Goal: Task Accomplishment & Management: Manage account settings

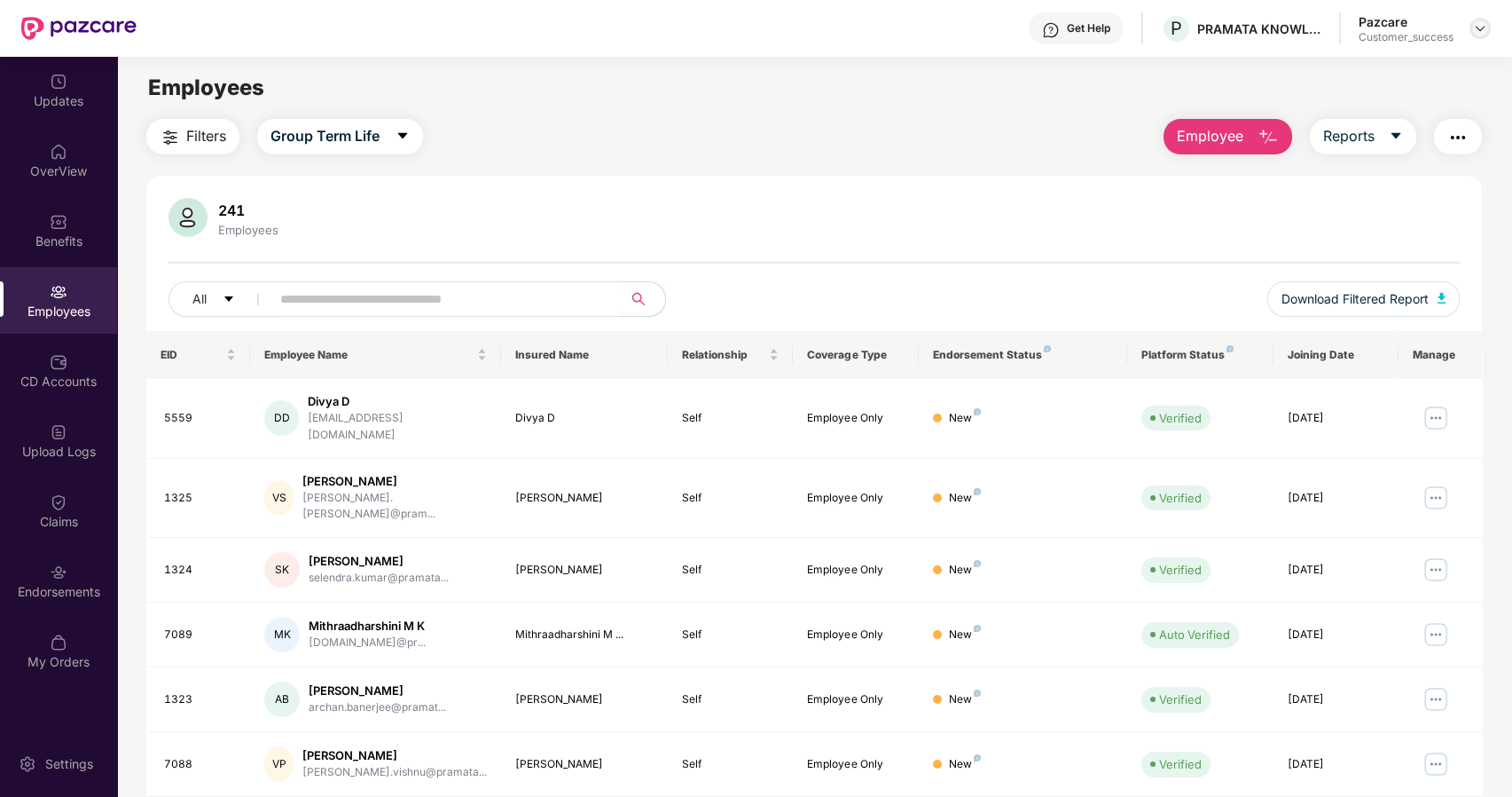
click at [1474, 26] on img at bounding box center [1481, 29] width 14 height 14
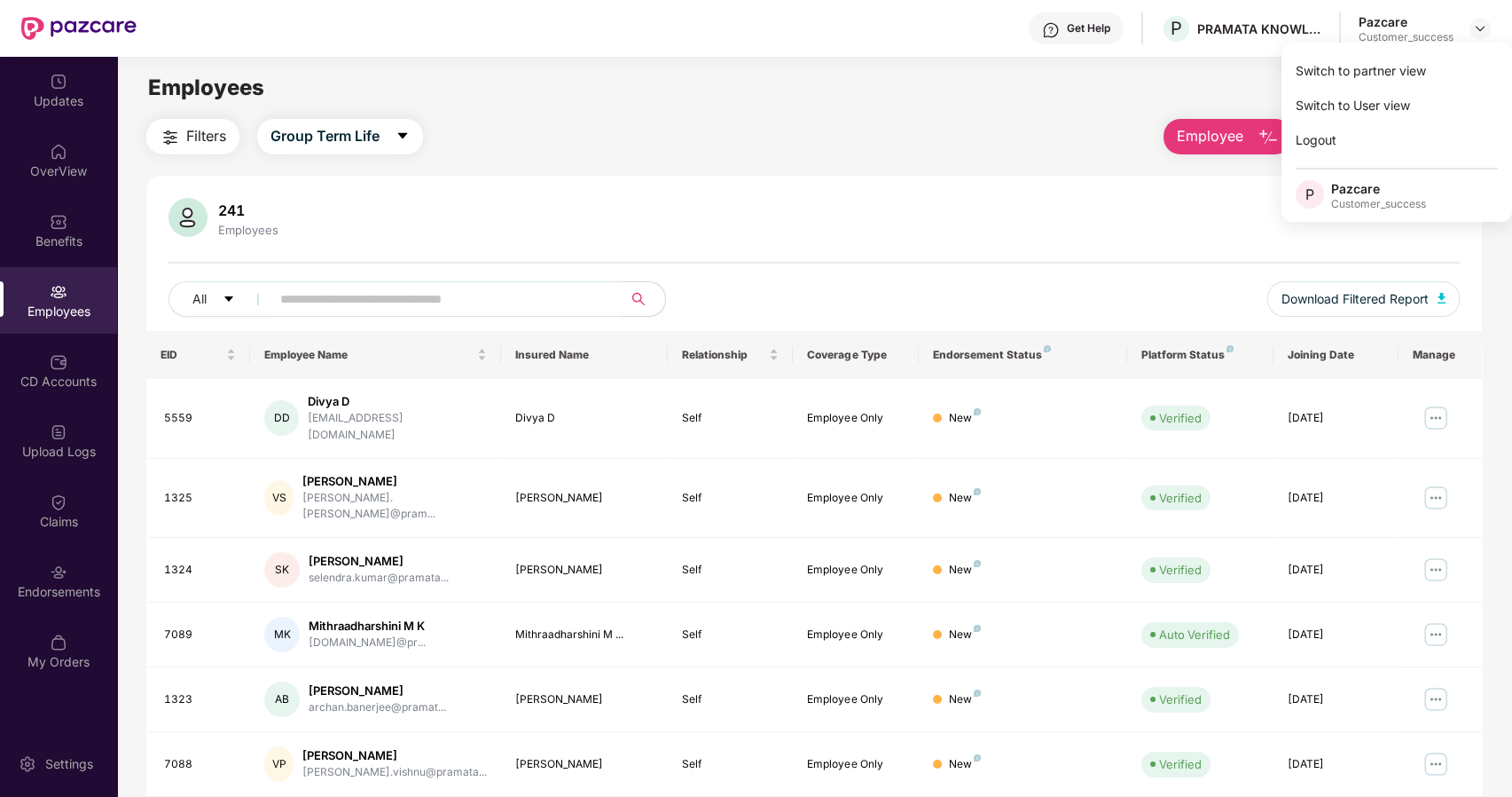
click at [1342, 52] on div "Switch to partner view Switch to User view Logout P Pazcare Customer_success" at bounding box center [1397, 132] width 230 height 179
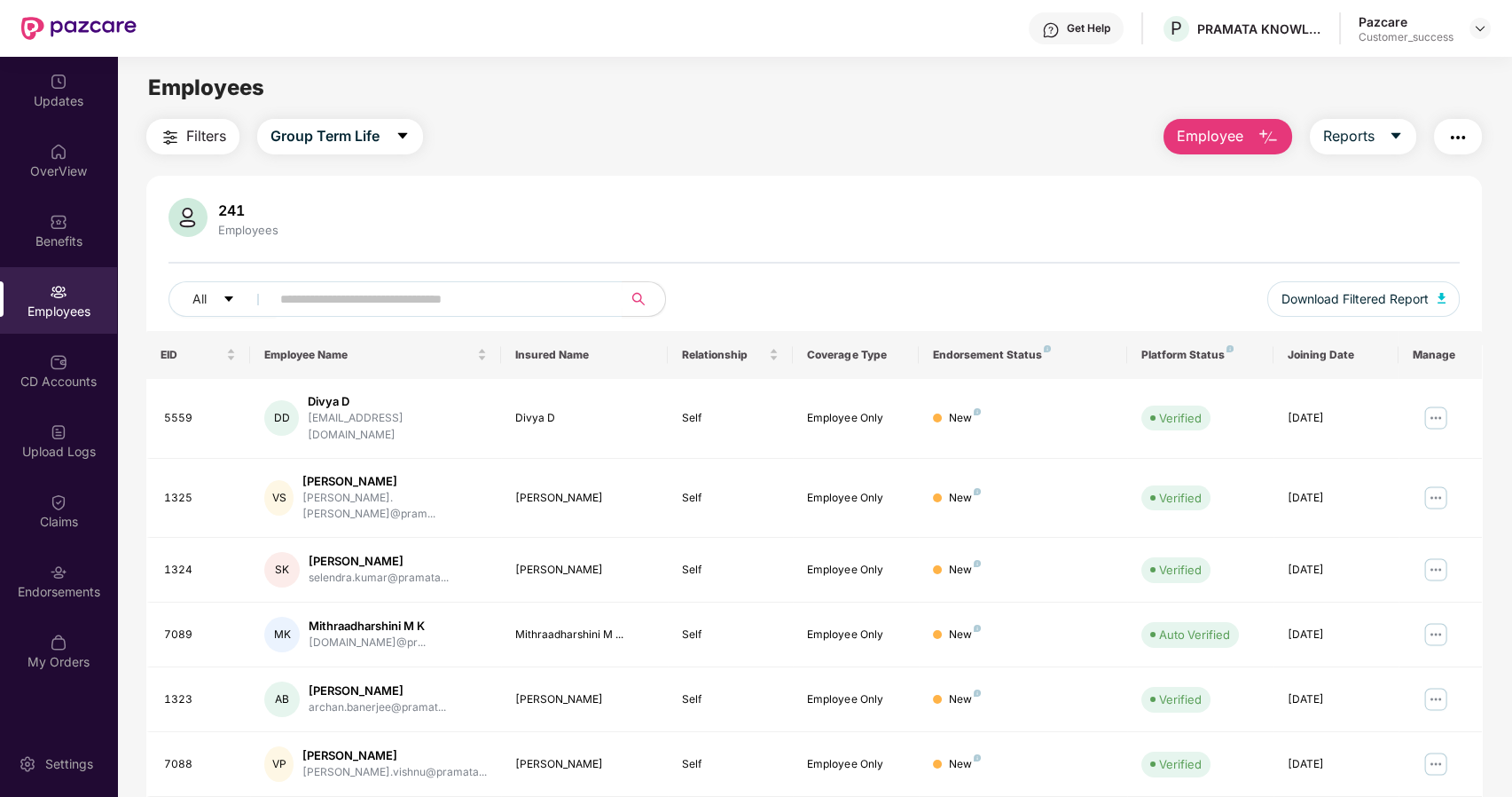
click at [1338, 60] on main "Employees Filters Group Term Life Employee Reports 241 Employees All Download F…" at bounding box center [814, 456] width 1394 height 797
click at [1482, 23] on img at bounding box center [1481, 29] width 14 height 14
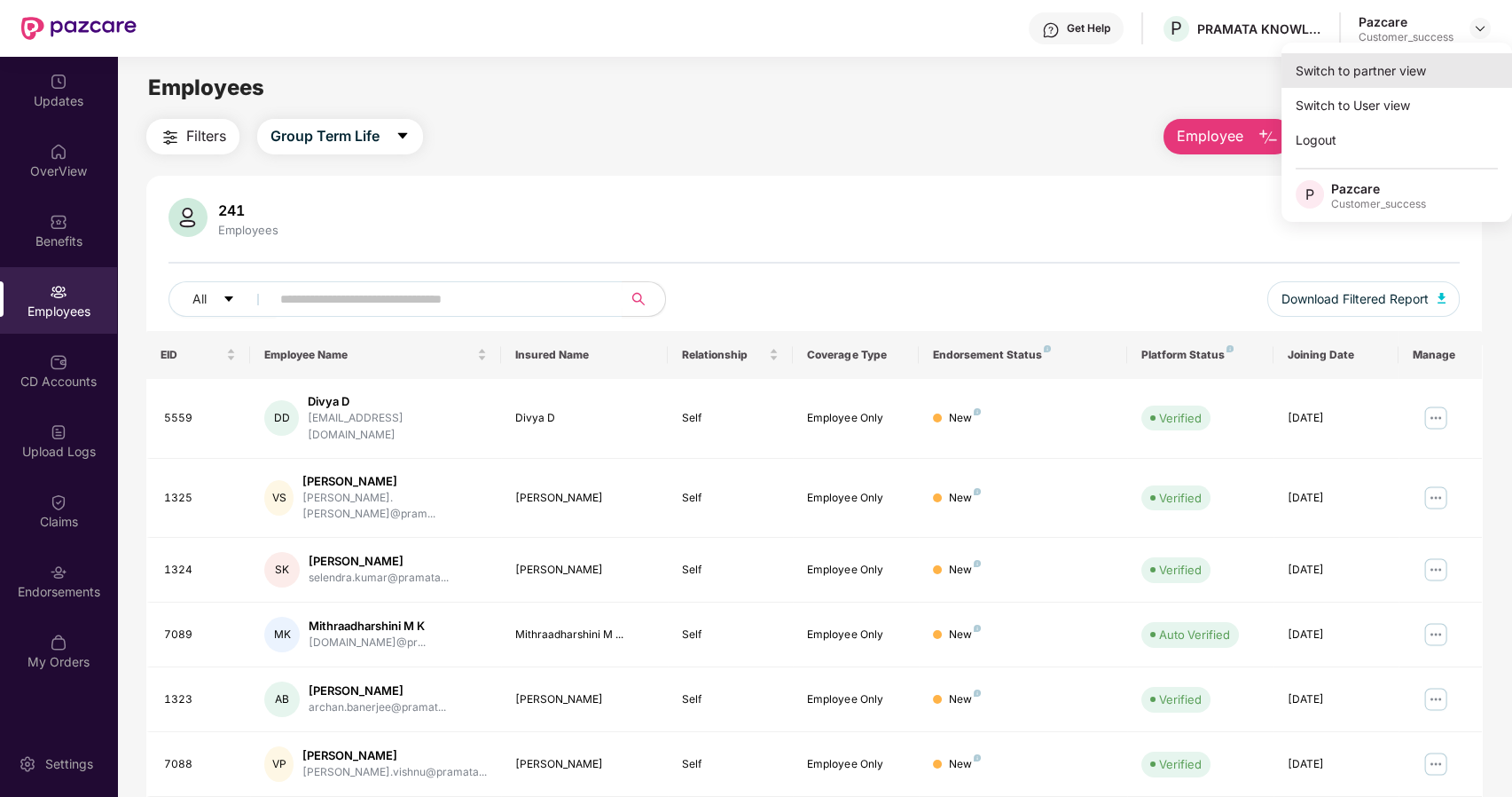
click at [1412, 58] on div "Switch to partner view" at bounding box center [1397, 70] width 230 height 34
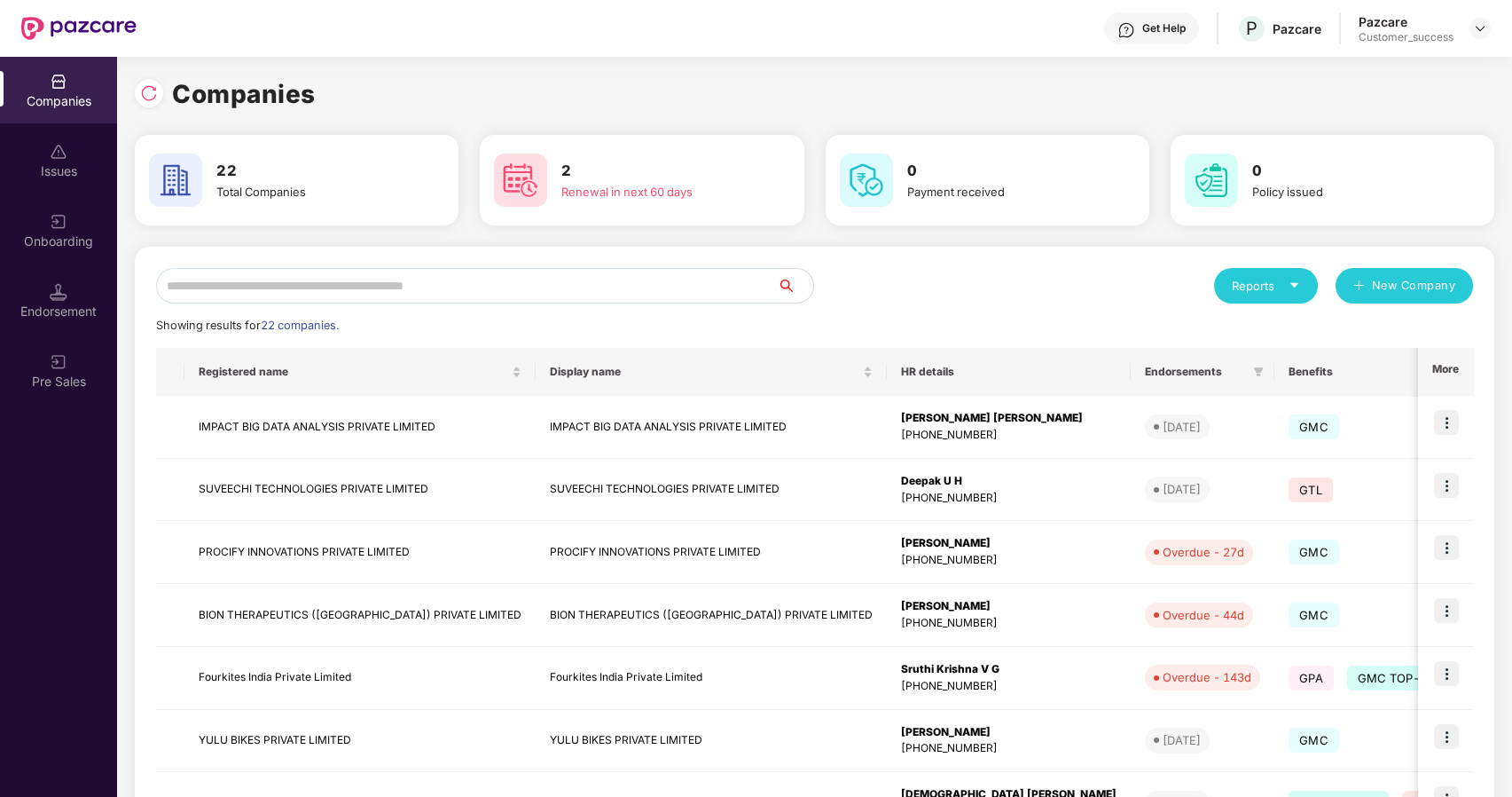
click at [423, 293] on input "text" at bounding box center [467, 285] width 622 height 35
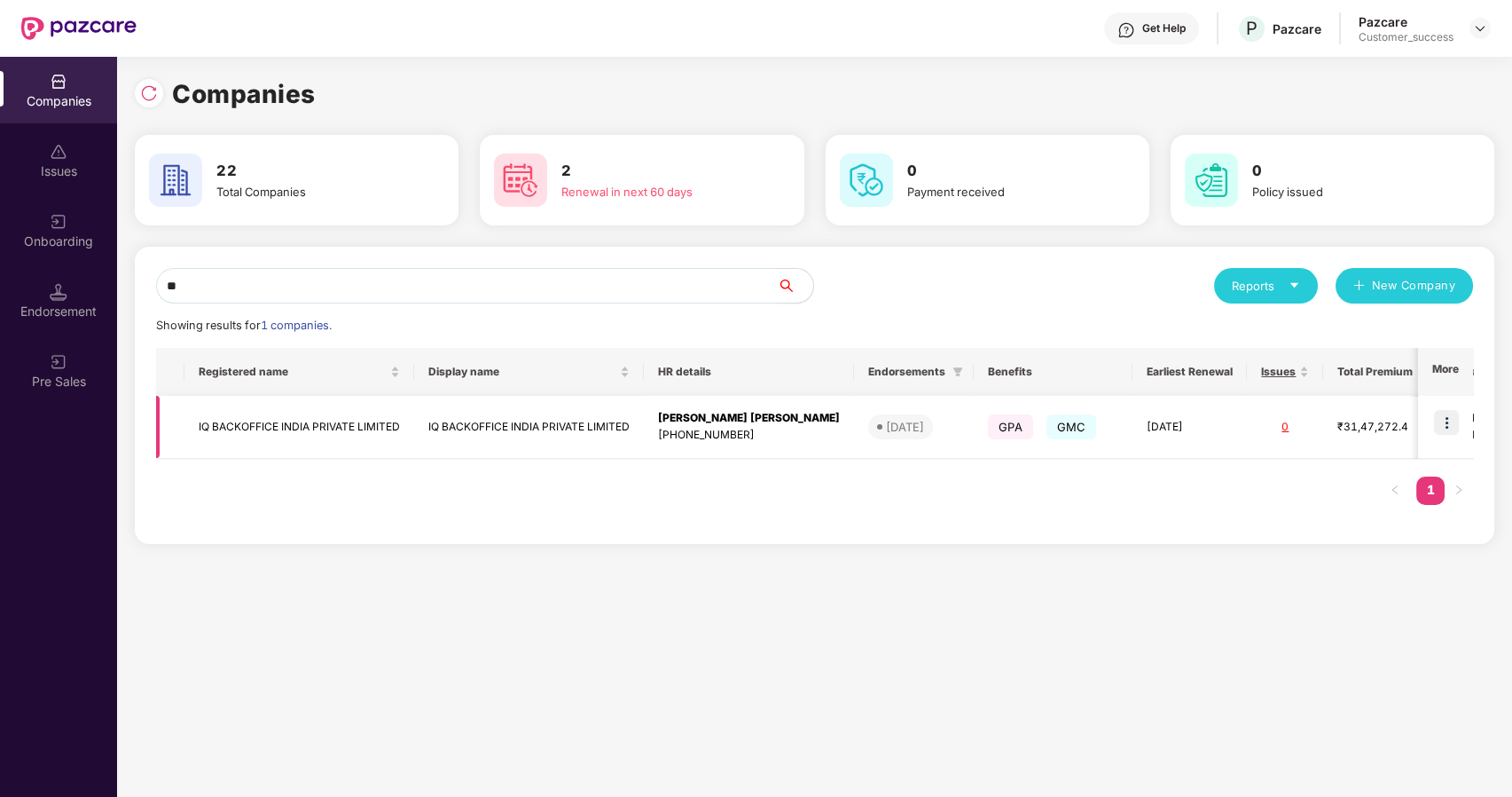
type input "**"
click at [1443, 415] on img at bounding box center [1446, 422] width 25 height 25
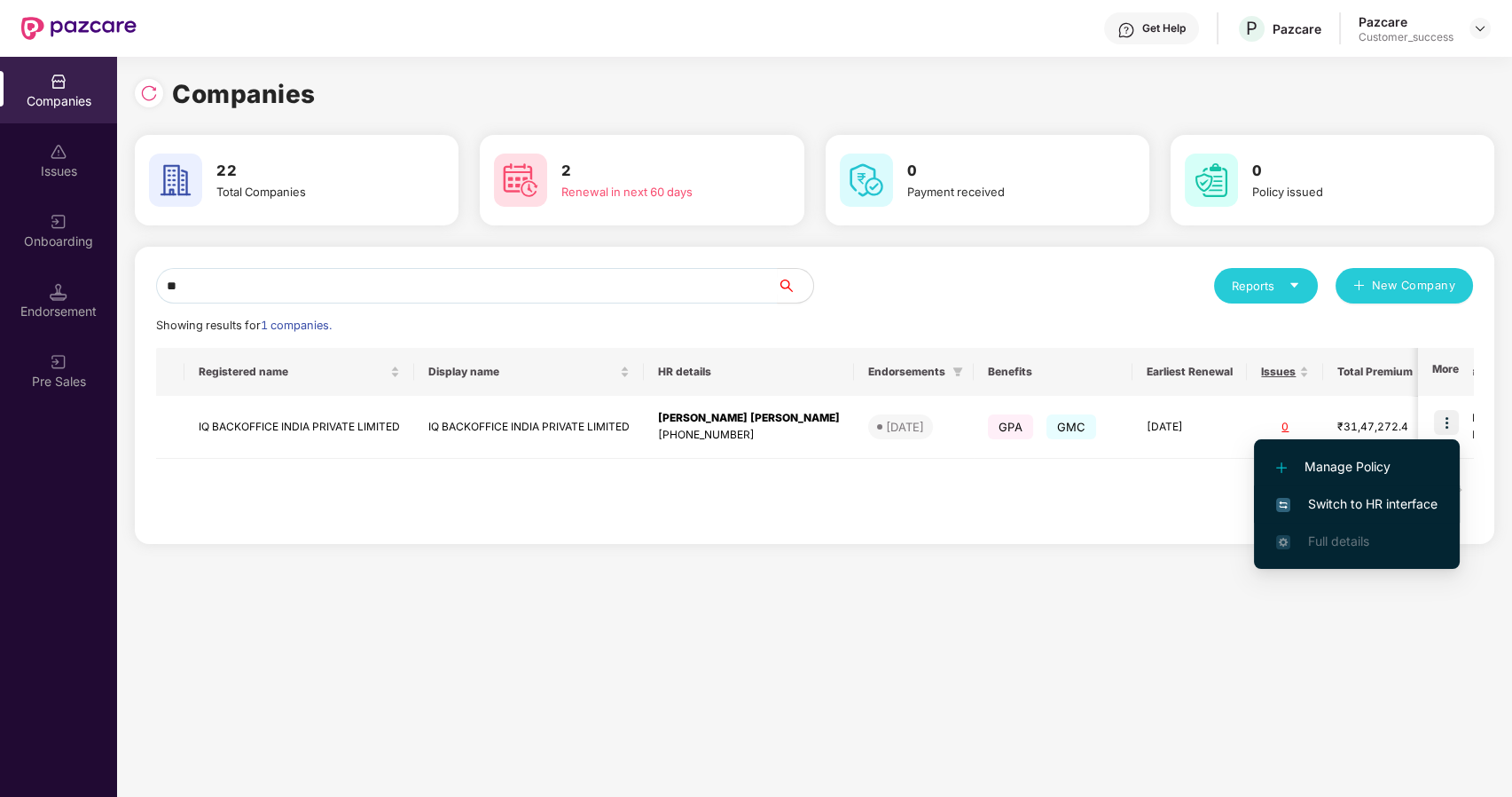
click at [1305, 492] on li "Switch to HR interface" at bounding box center [1357, 504] width 206 height 37
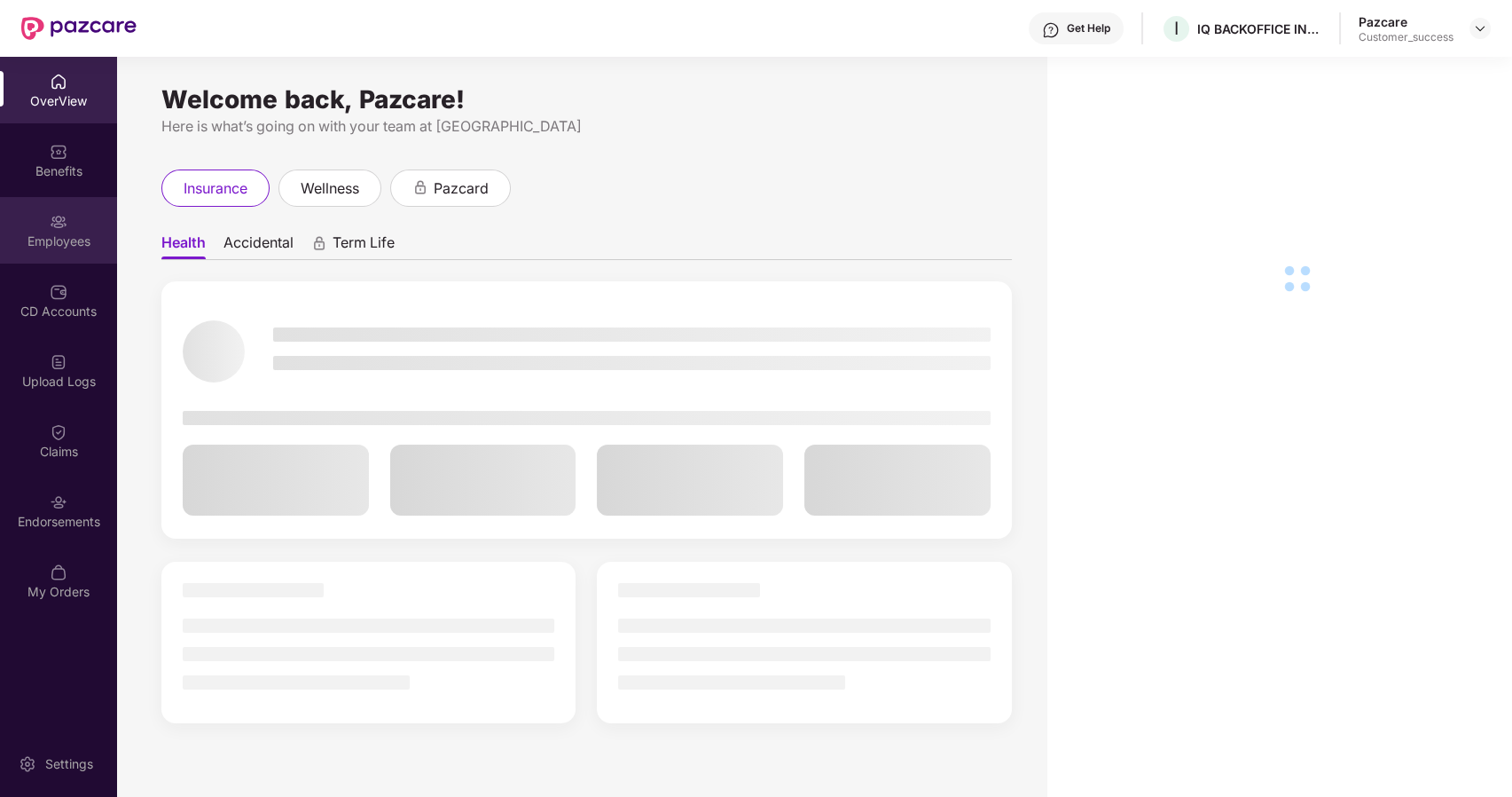
click at [78, 235] on div "Employees" at bounding box center [58, 241] width 117 height 18
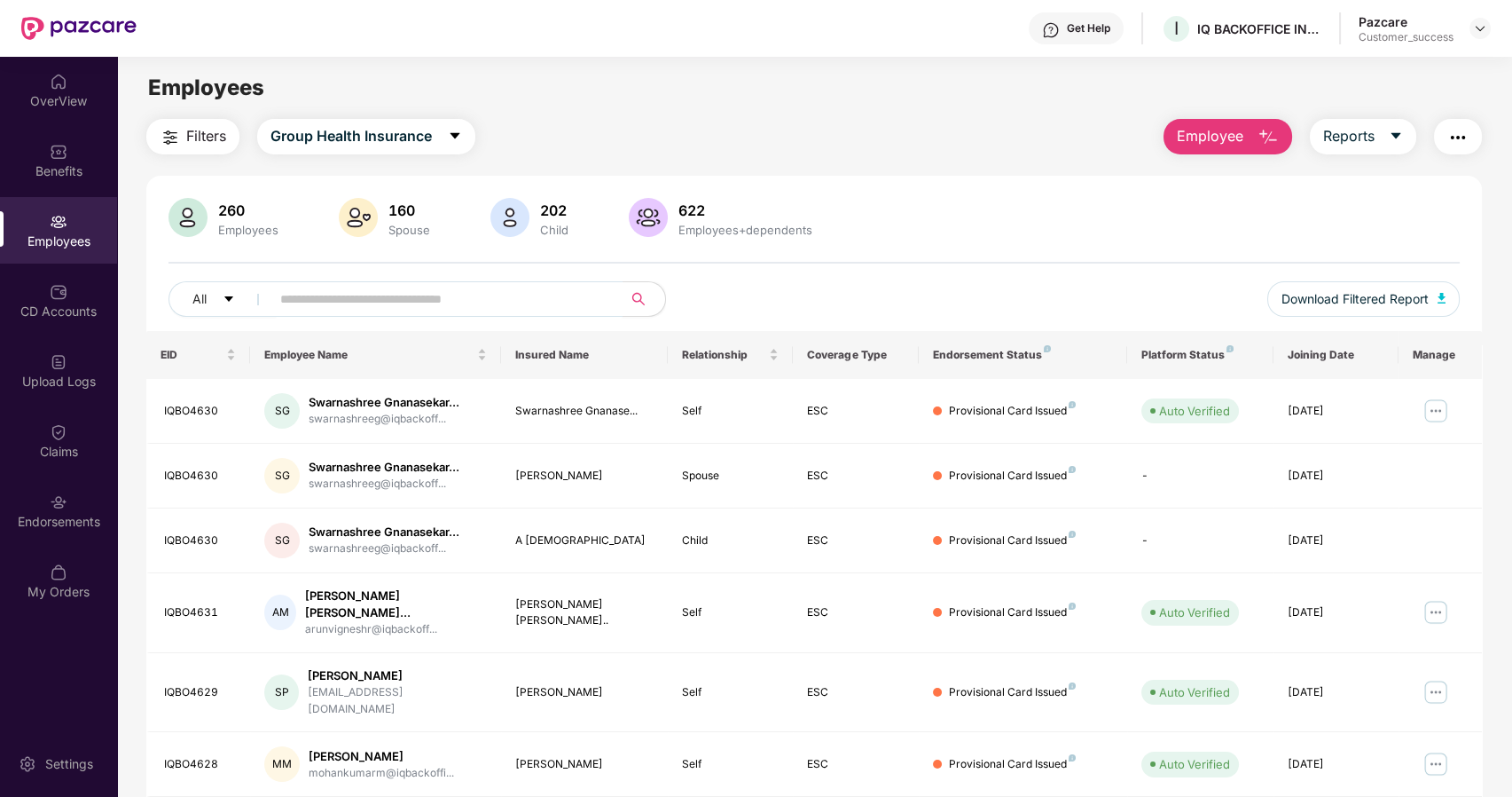
click at [320, 305] on input "text" at bounding box center [440, 298] width 319 height 27
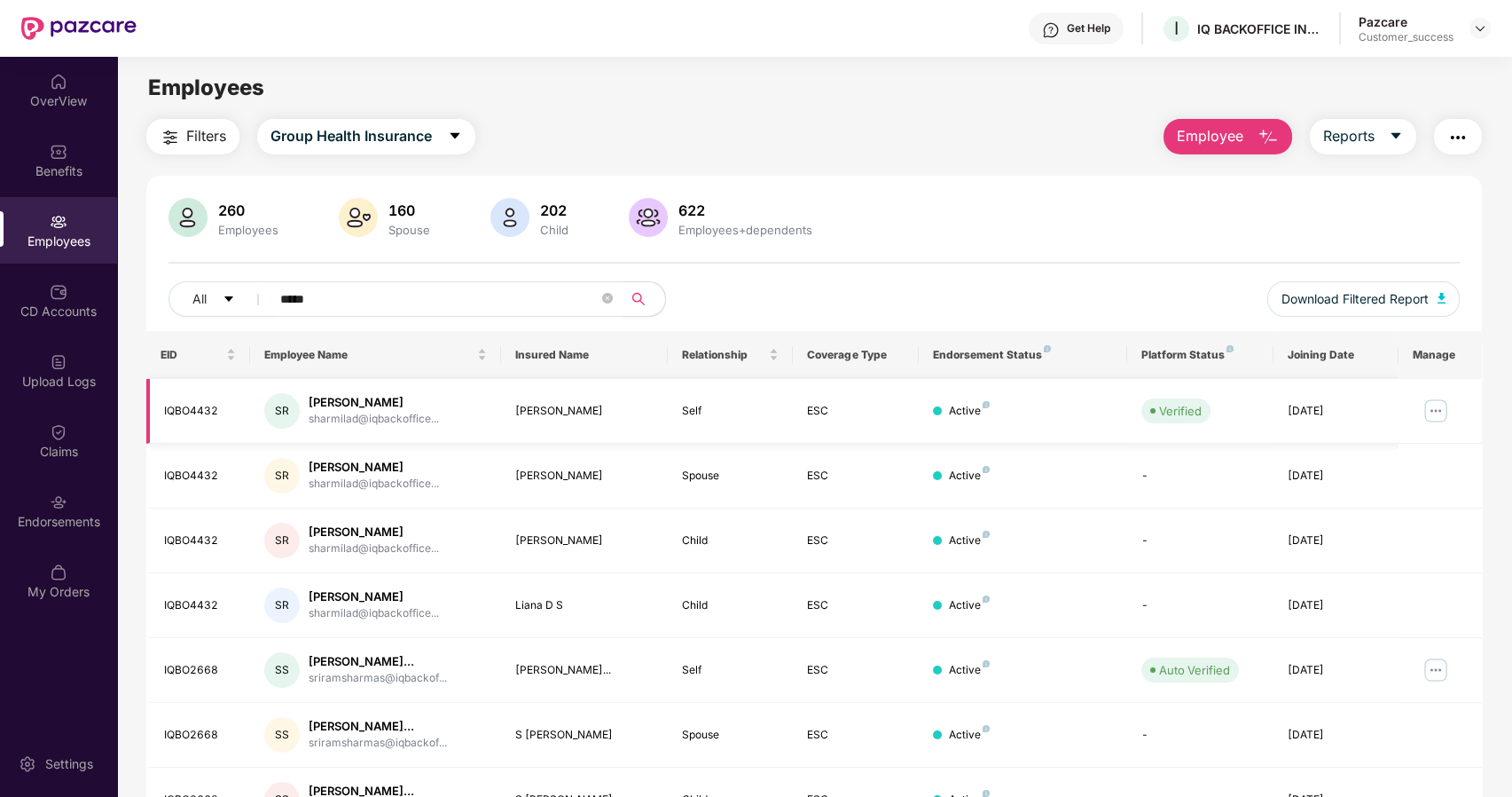
type input "*****"
click at [1441, 401] on img at bounding box center [1435, 410] width 29 height 29
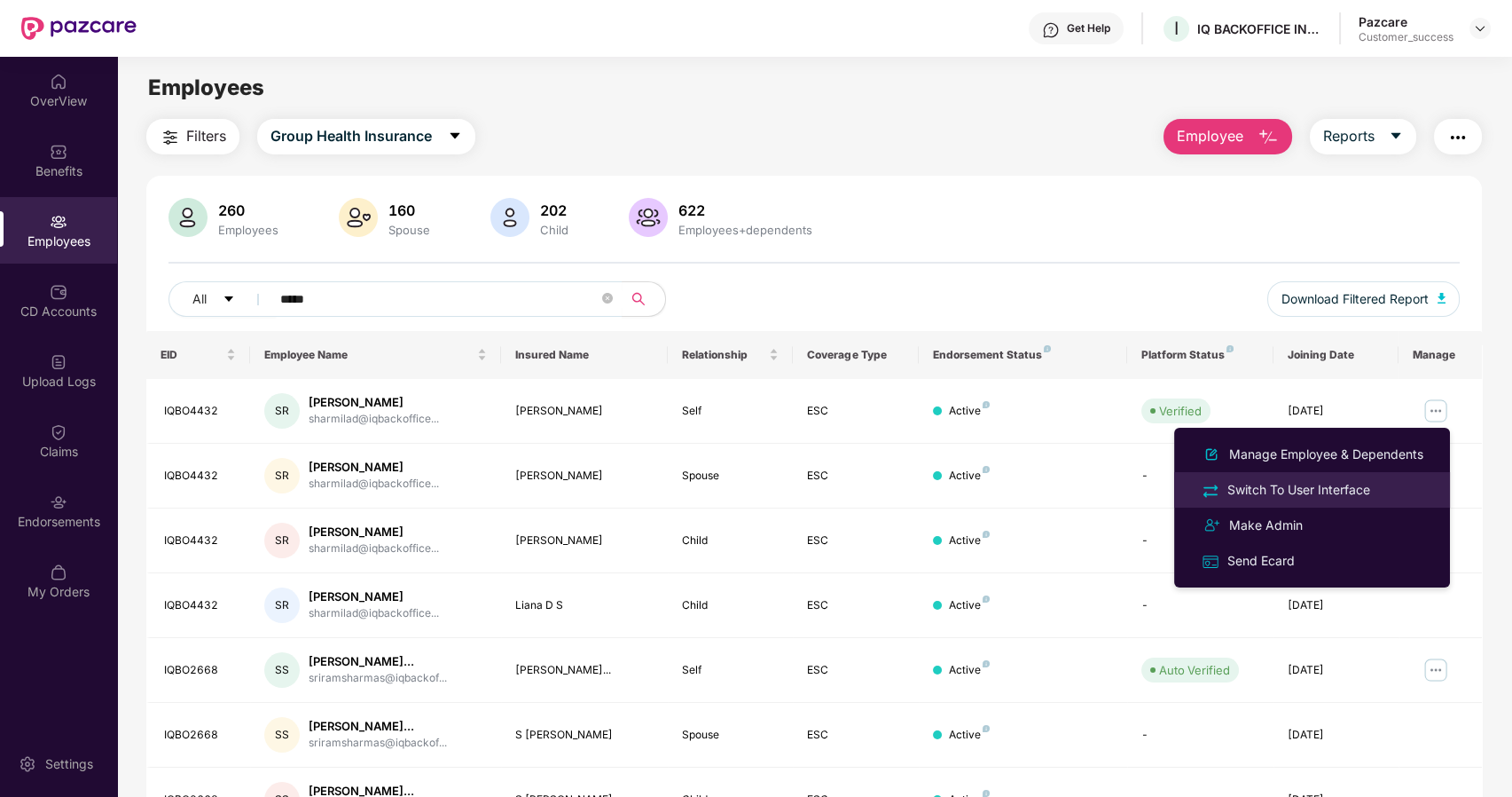
click at [1286, 478] on li "Switch To User Interface" at bounding box center [1312, 490] width 275 height 35
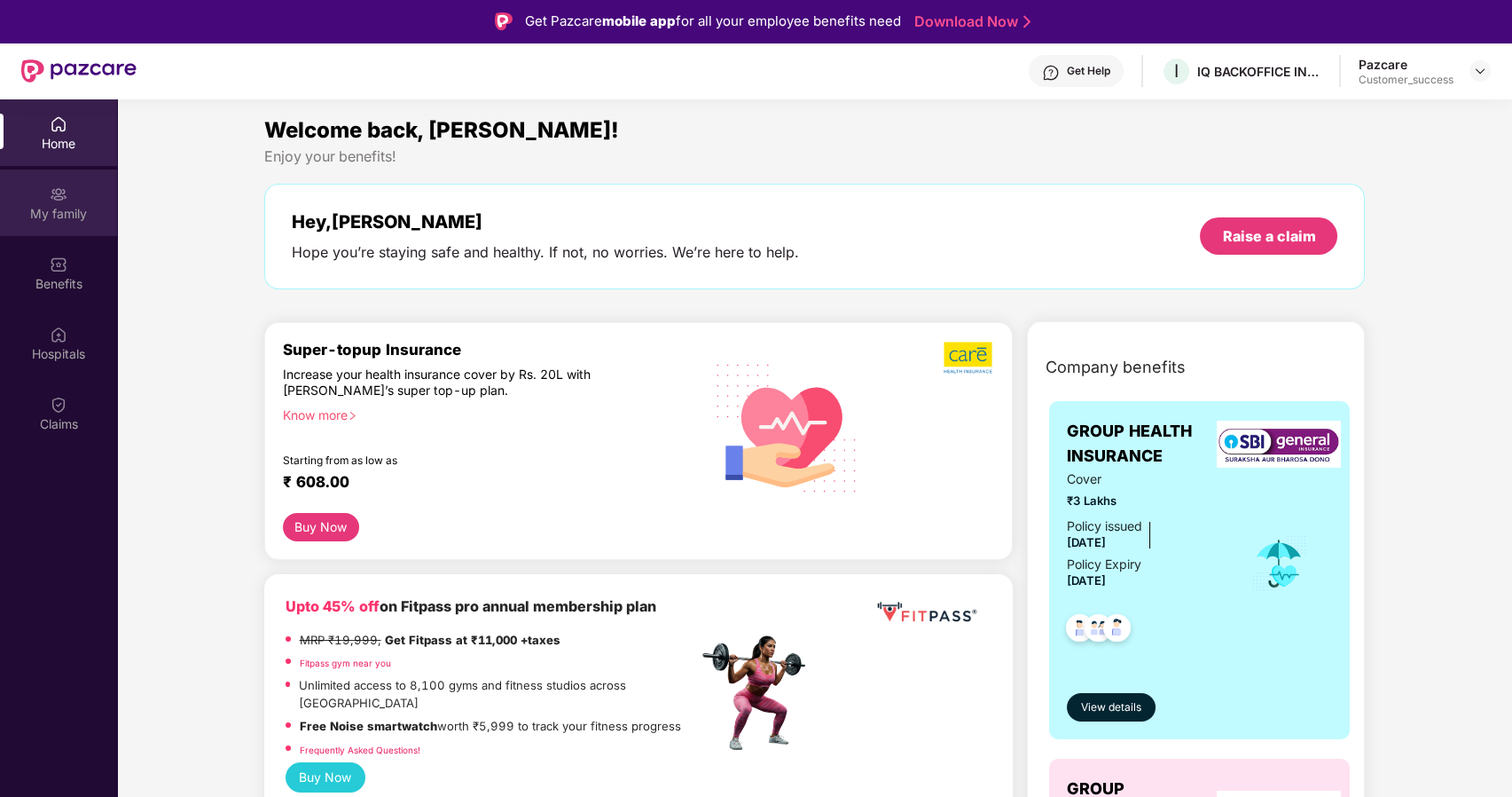
click at [63, 181] on div "My family" at bounding box center [58, 203] width 117 height 67
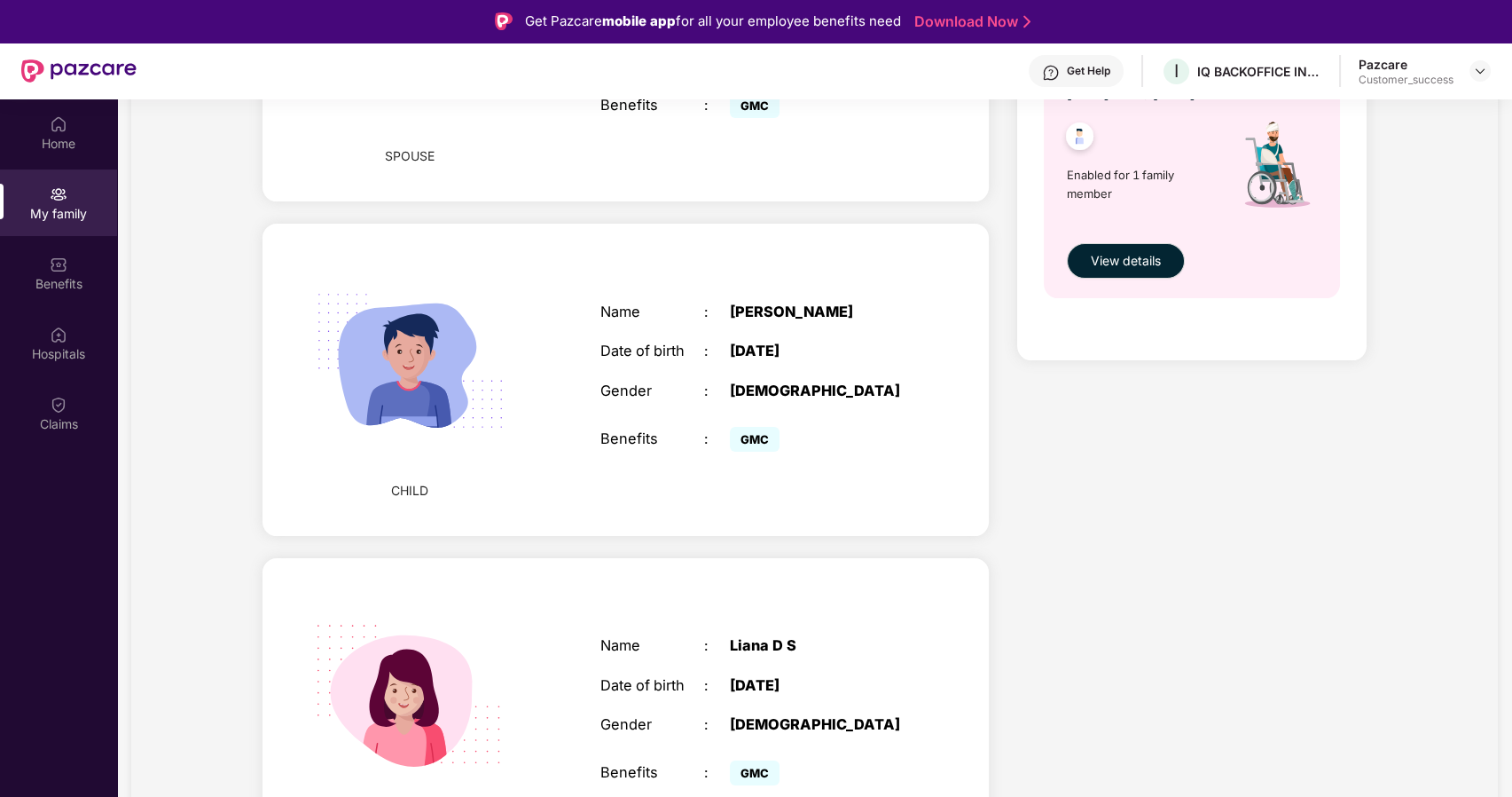
scroll to position [772, 0]
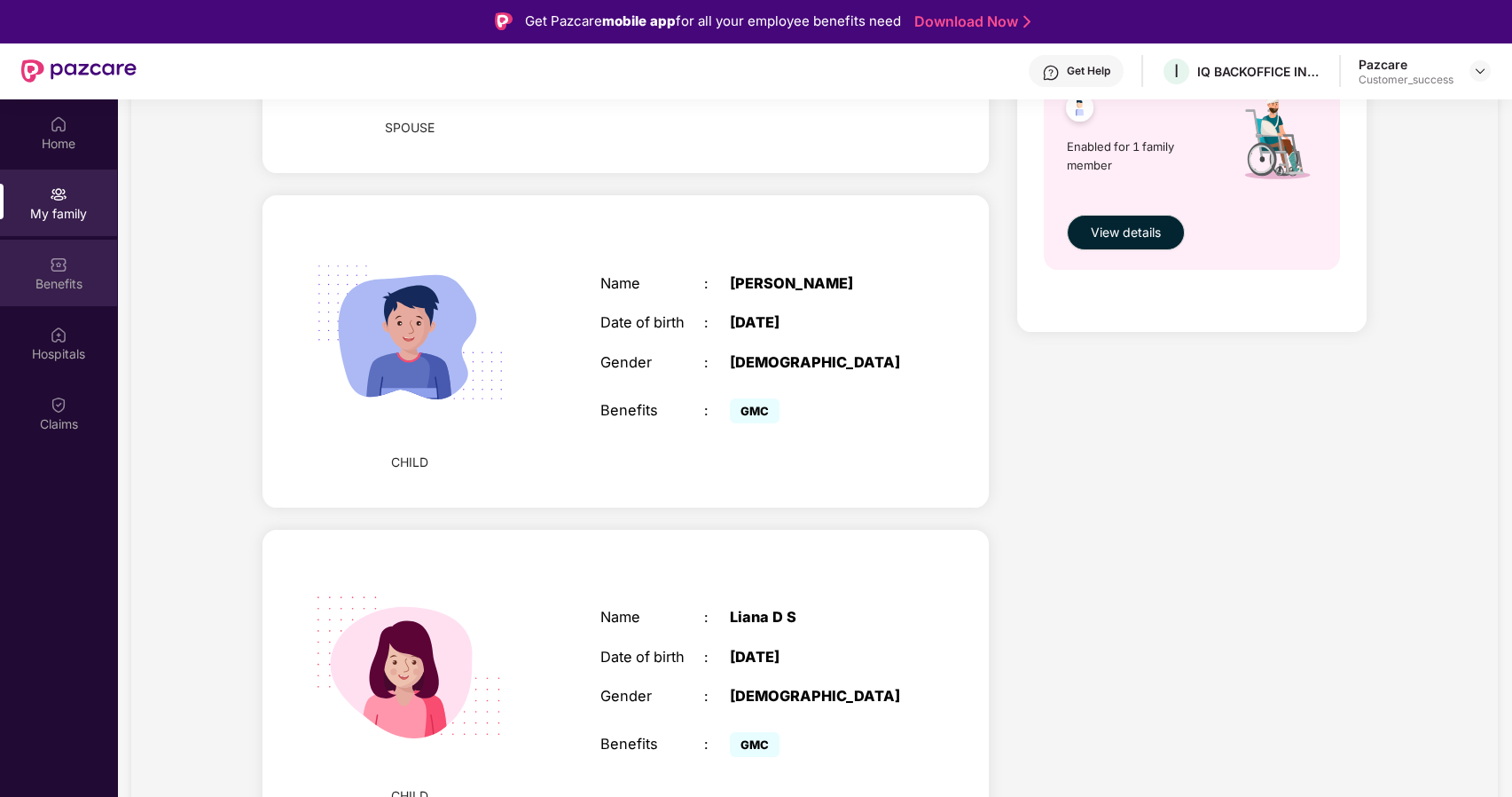
click at [42, 289] on div "Benefits" at bounding box center [58, 283] width 117 height 18
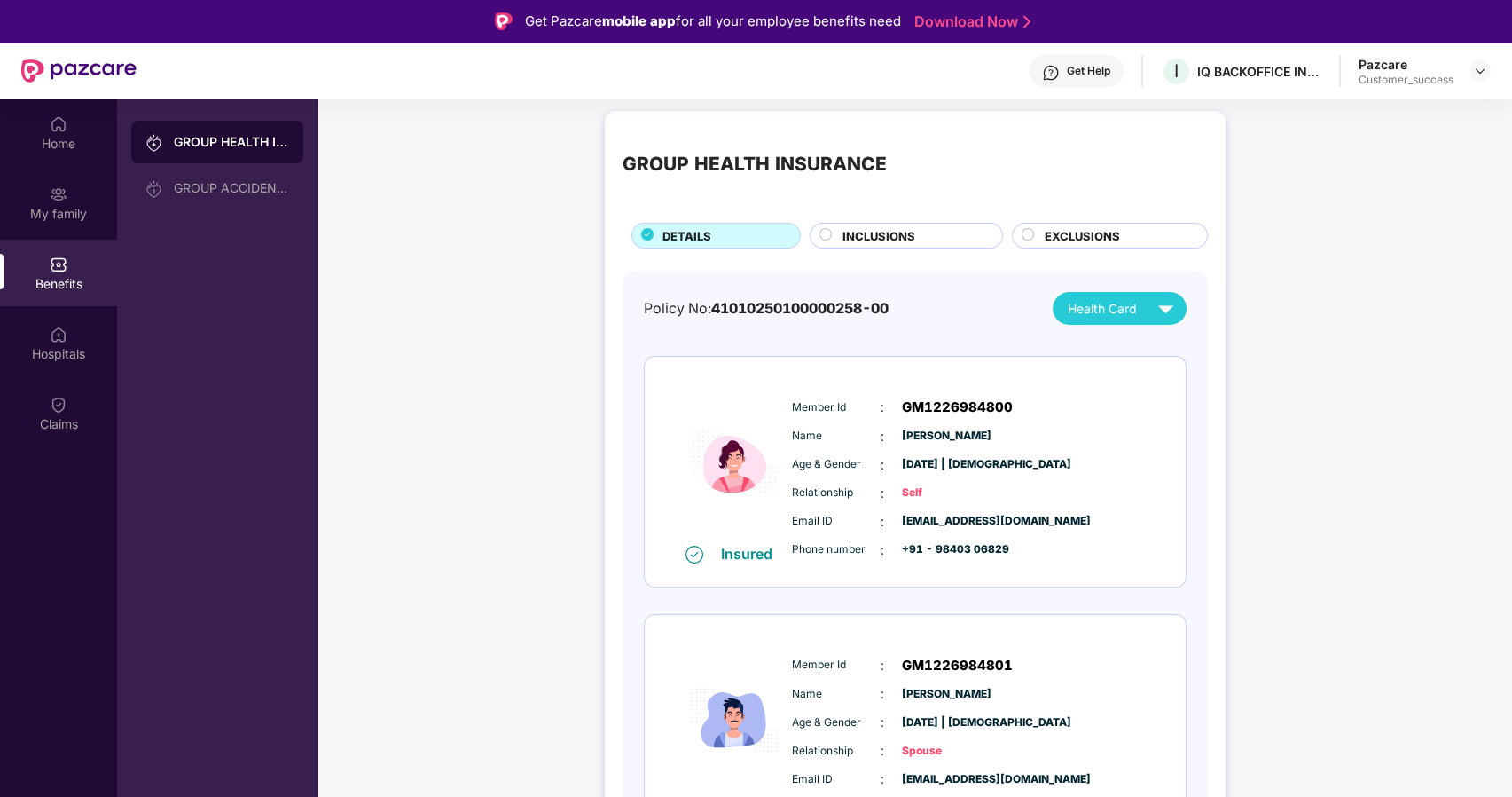
scroll to position [0, 0]
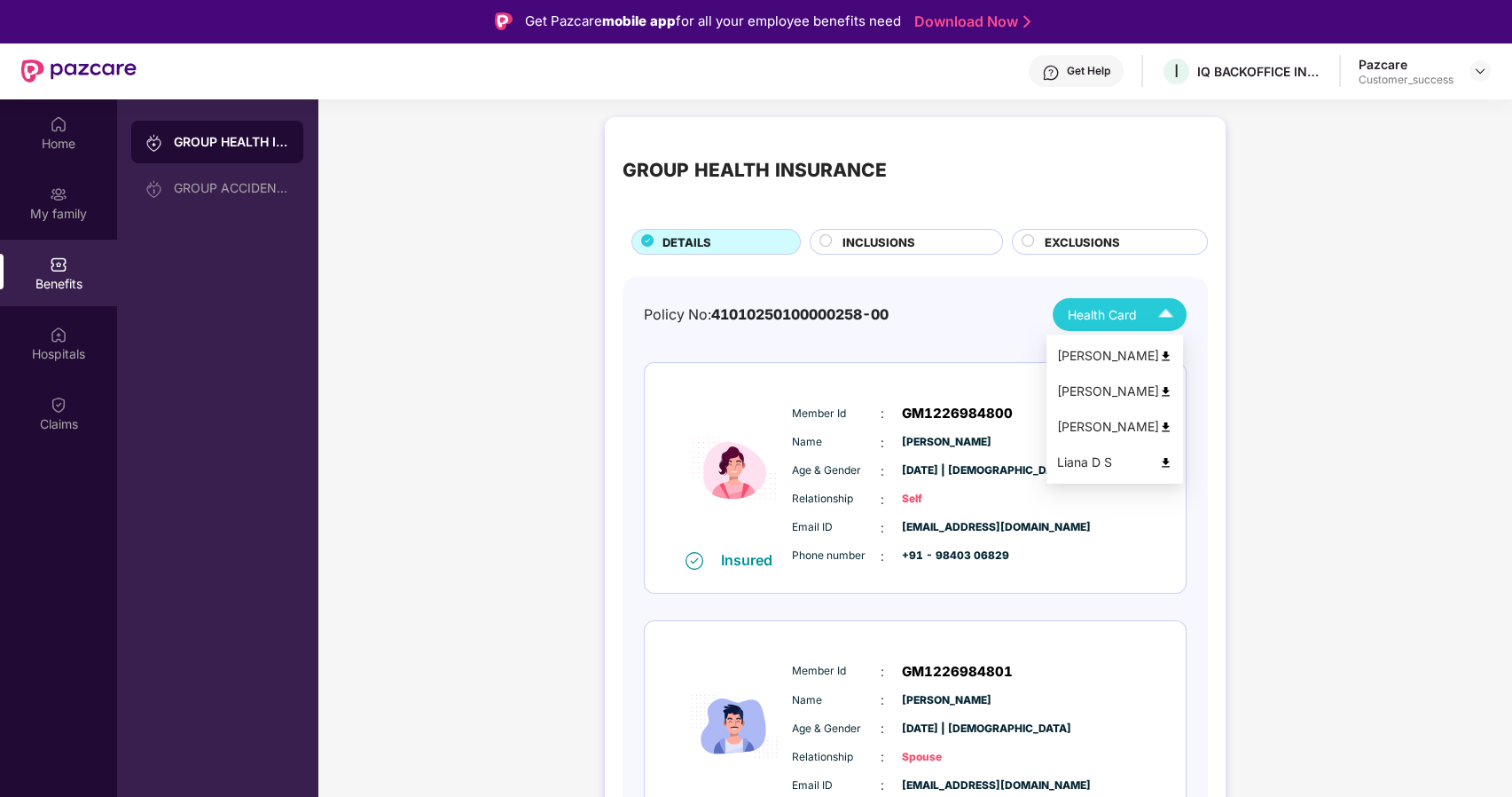
click at [1118, 311] on span "Health Card" at bounding box center [1103, 315] width 69 height 20
click at [1128, 420] on div "[PERSON_NAME]" at bounding box center [1115, 427] width 115 height 20
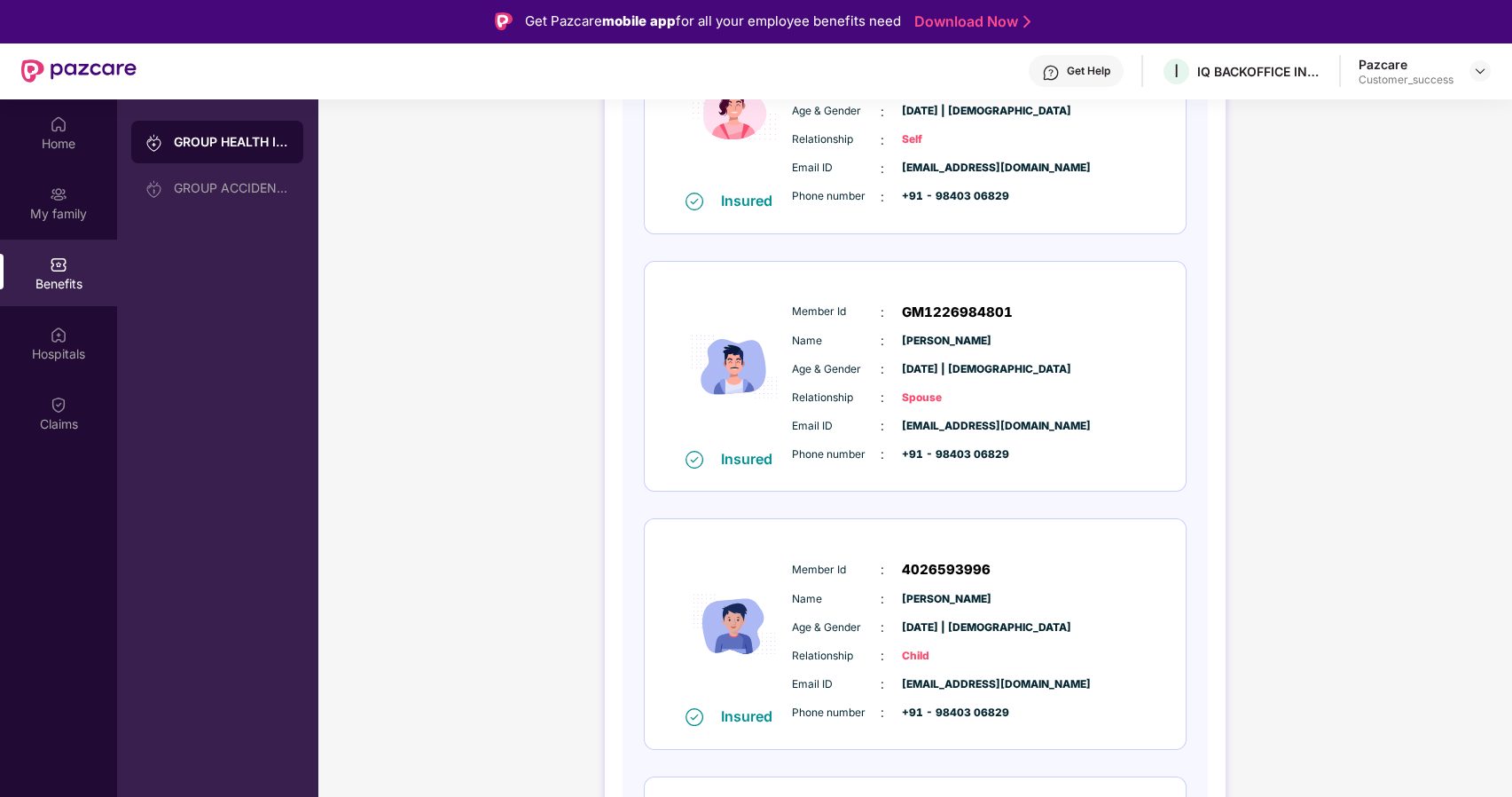
scroll to position [449, 0]
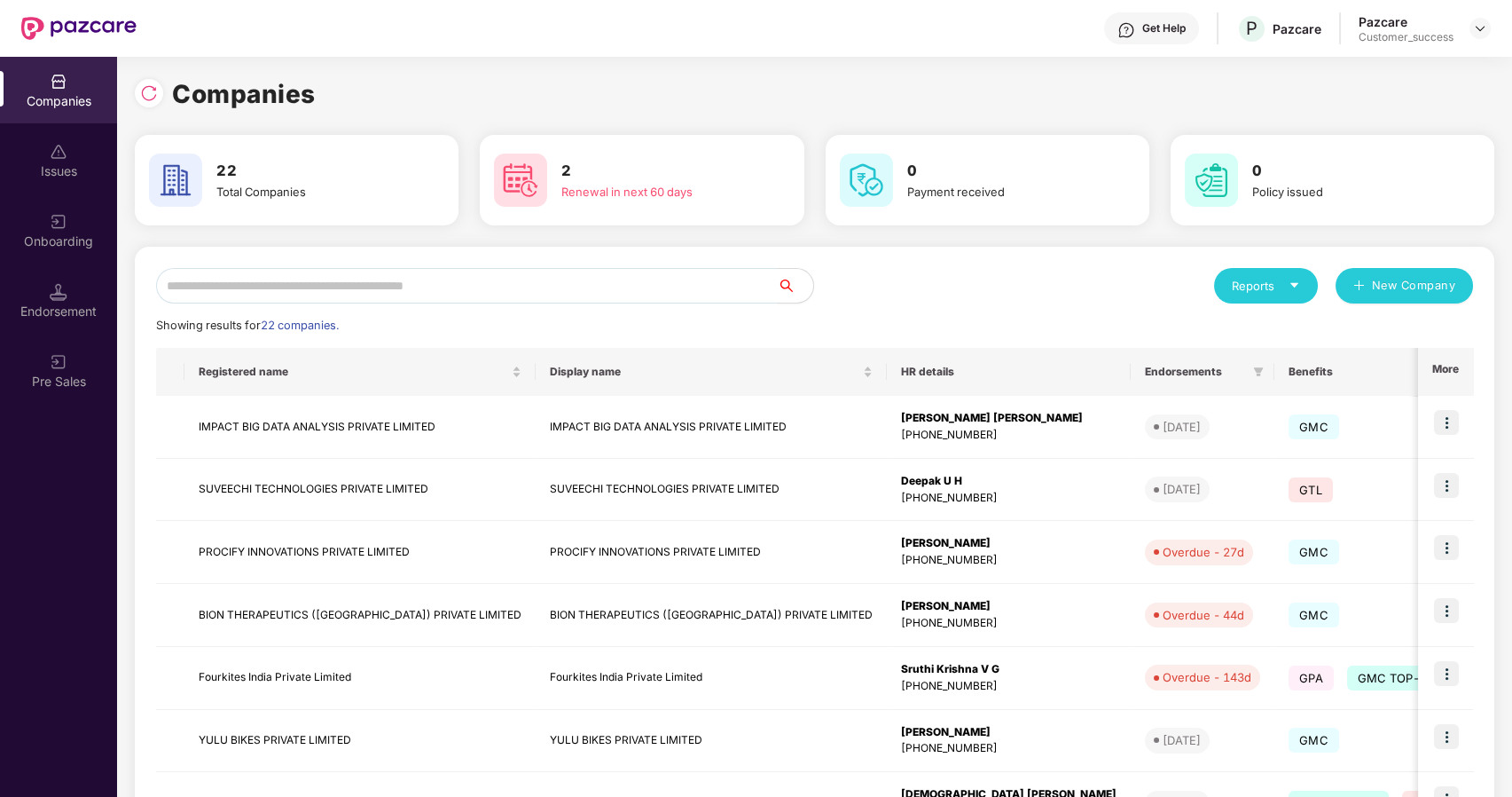
click at [399, 288] on input "text" at bounding box center [467, 285] width 622 height 35
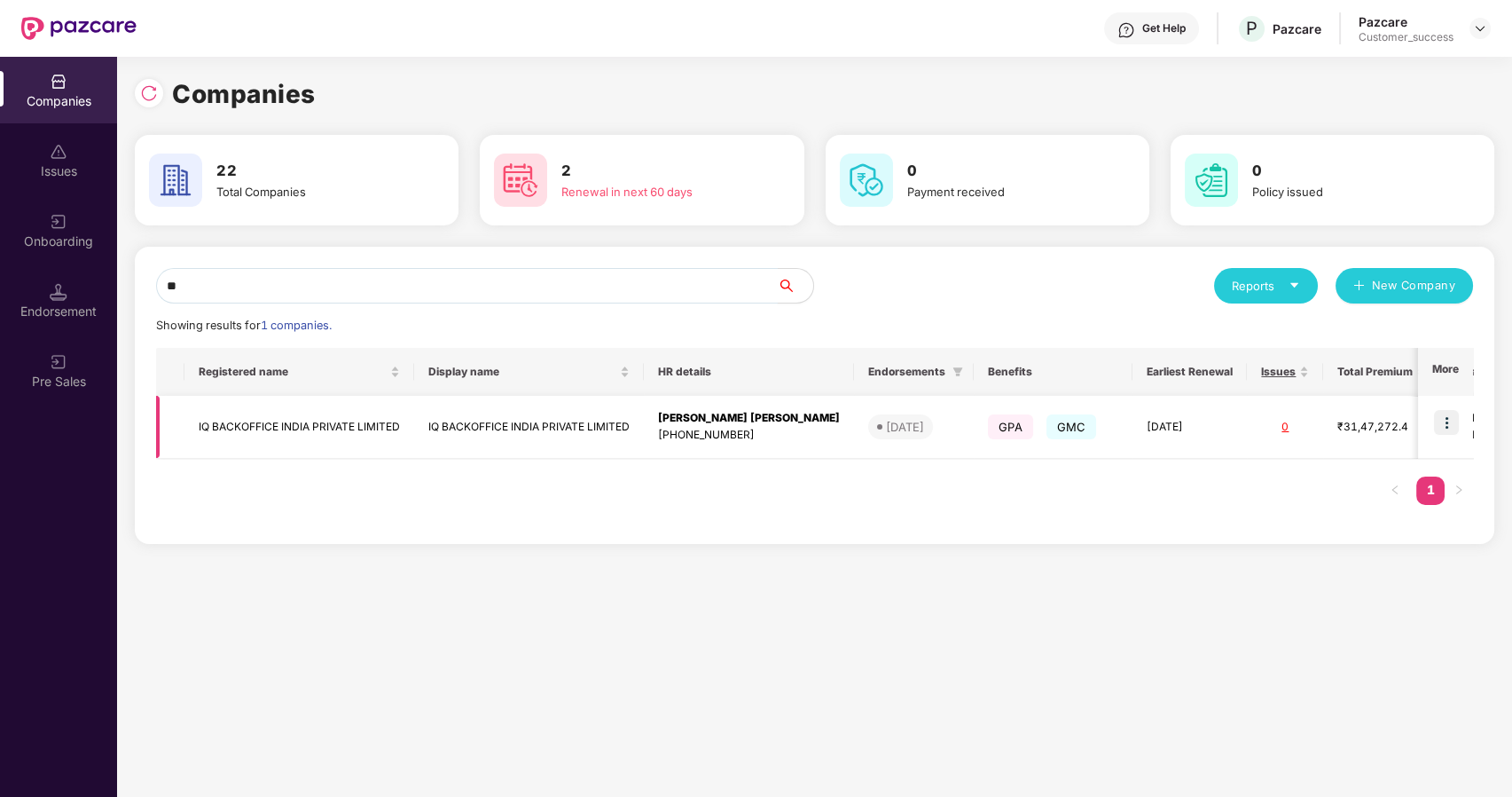
scroll to position [0, 185]
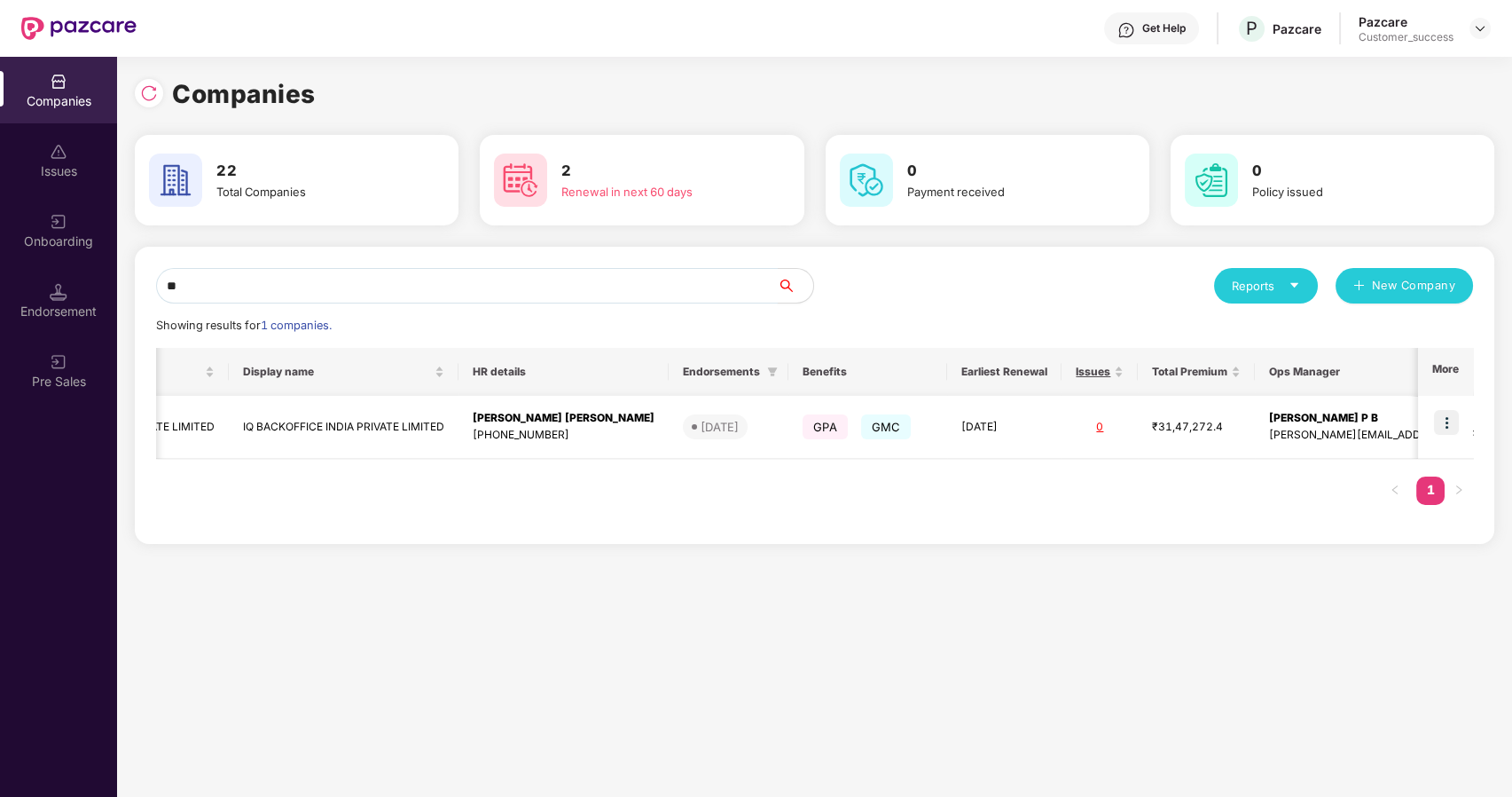
type input "**"
click at [1441, 415] on img at bounding box center [1446, 422] width 25 height 25
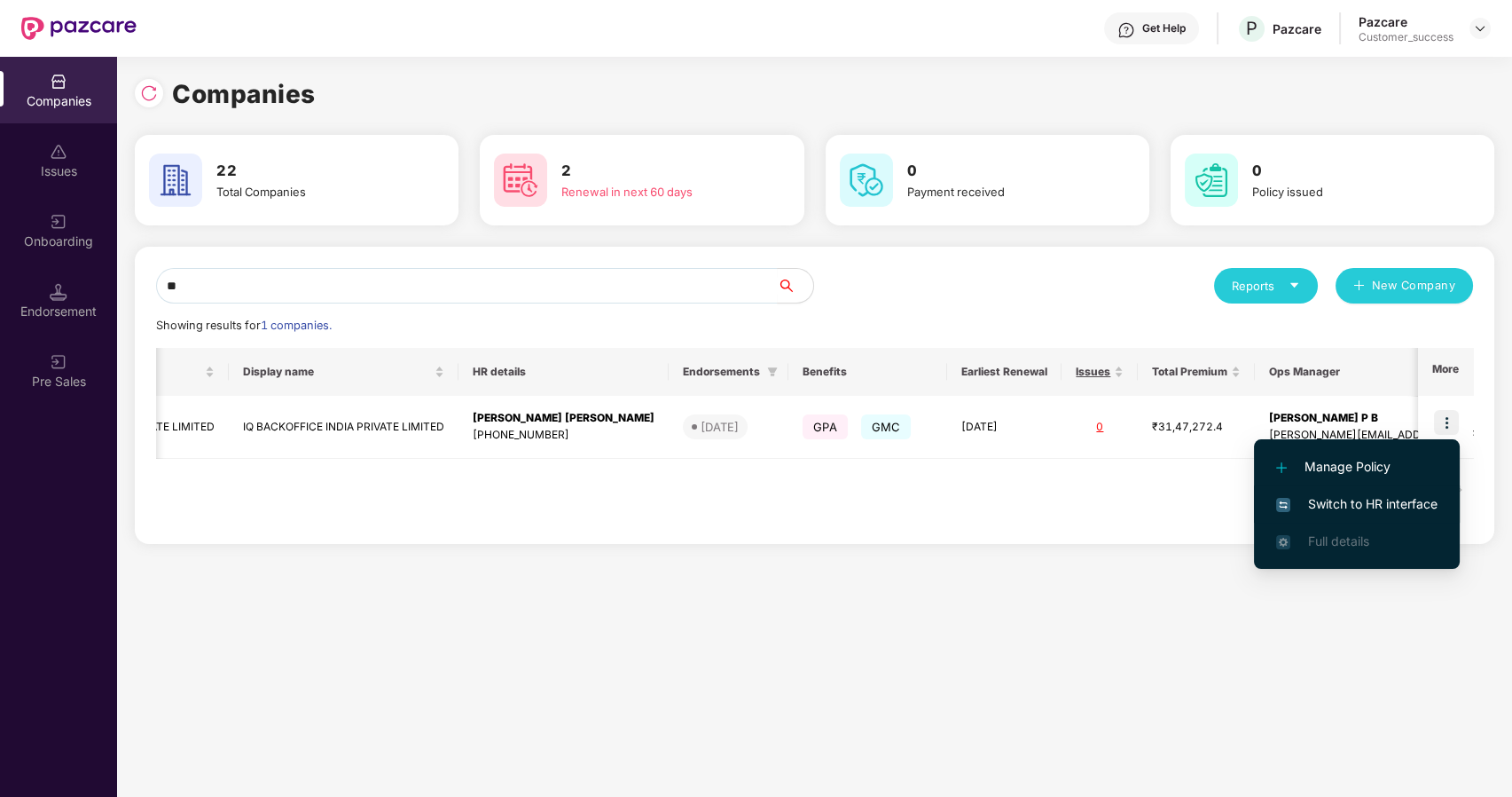
click at [1338, 491] on li "Switch to HR interface" at bounding box center [1357, 504] width 206 height 37
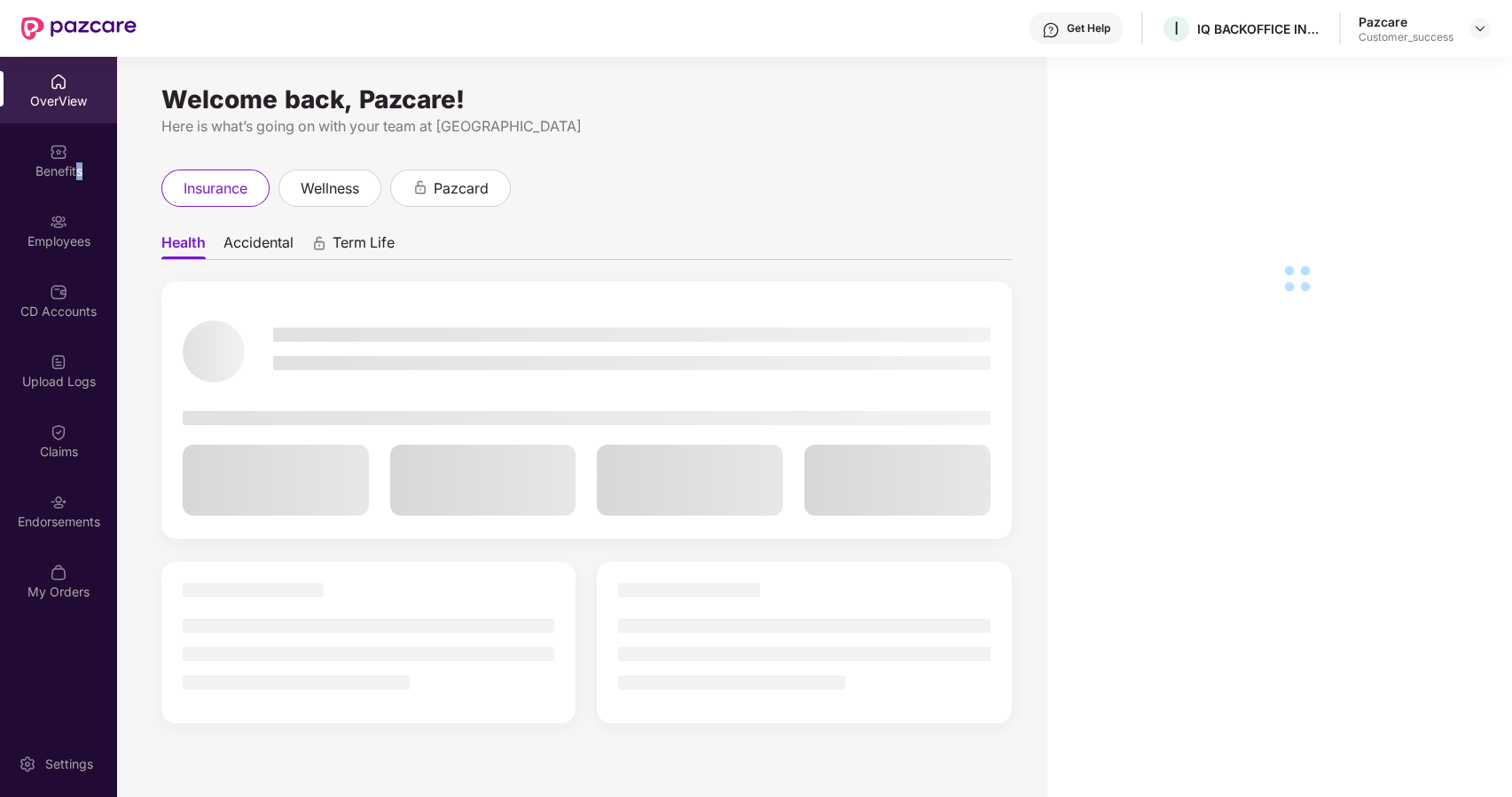
click at [78, 167] on div "Benefits" at bounding box center [58, 171] width 117 height 18
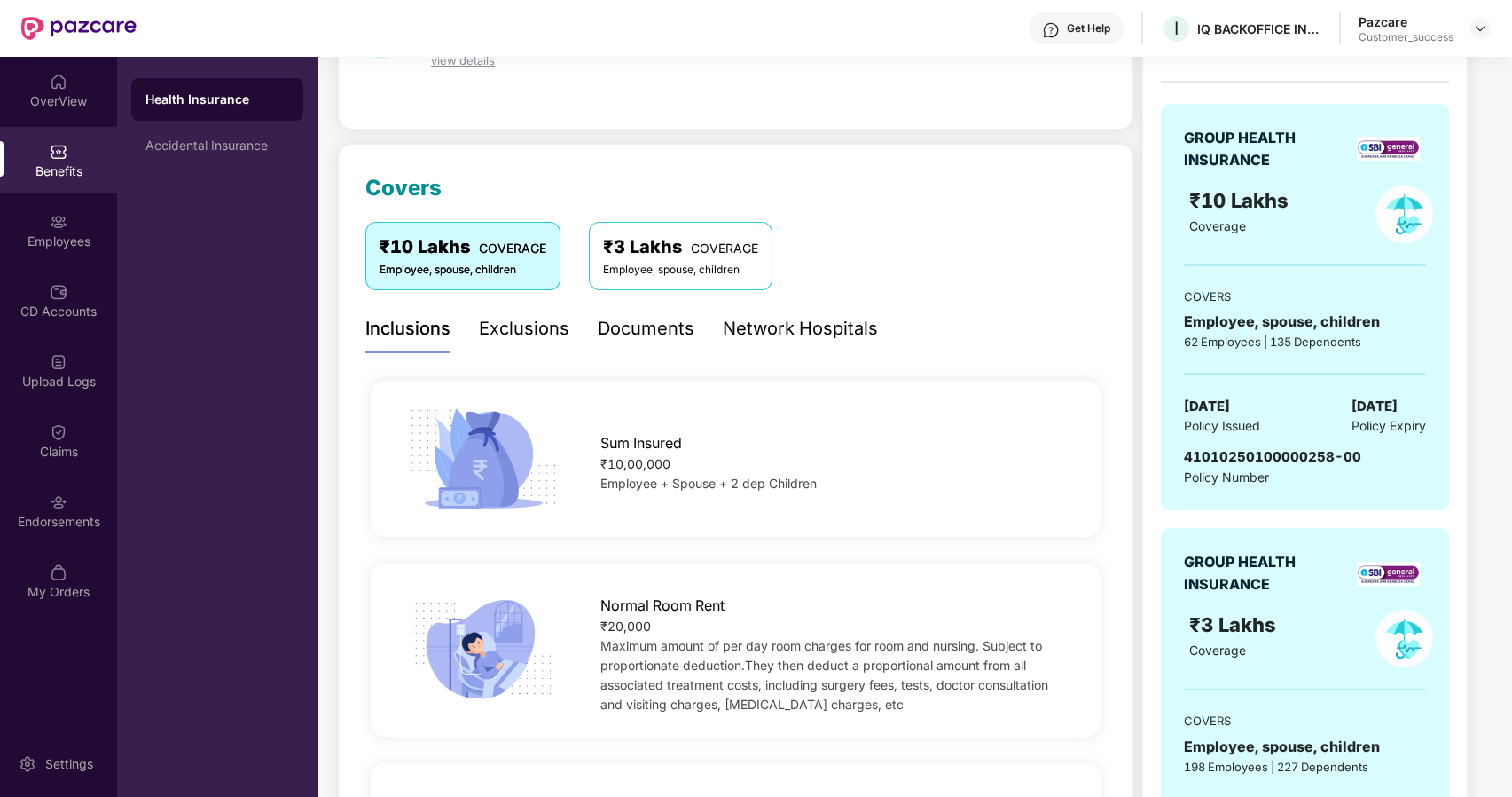
scroll to position [200, 0]
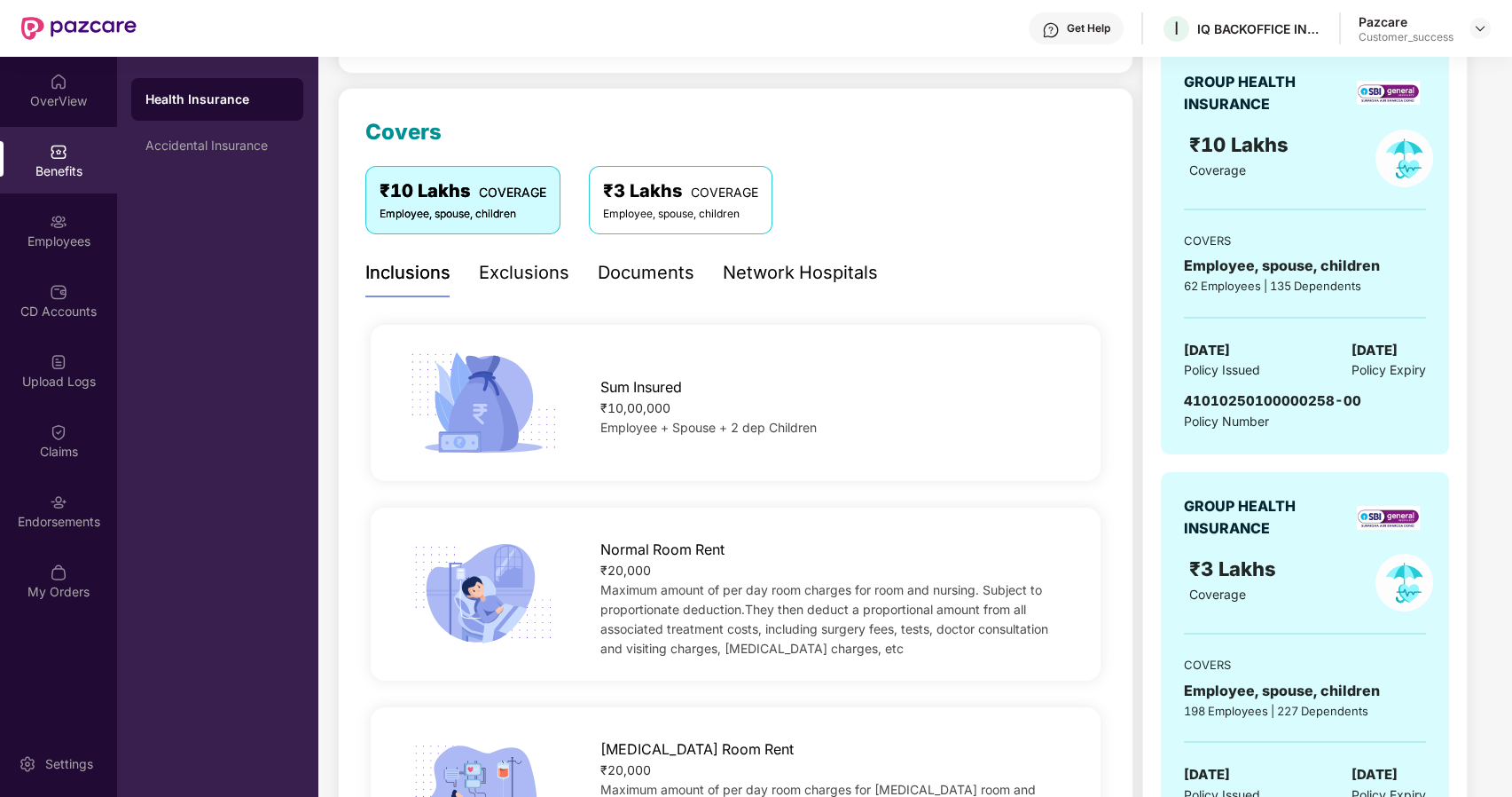
click at [625, 287] on div "Documents" at bounding box center [646, 273] width 96 height 49
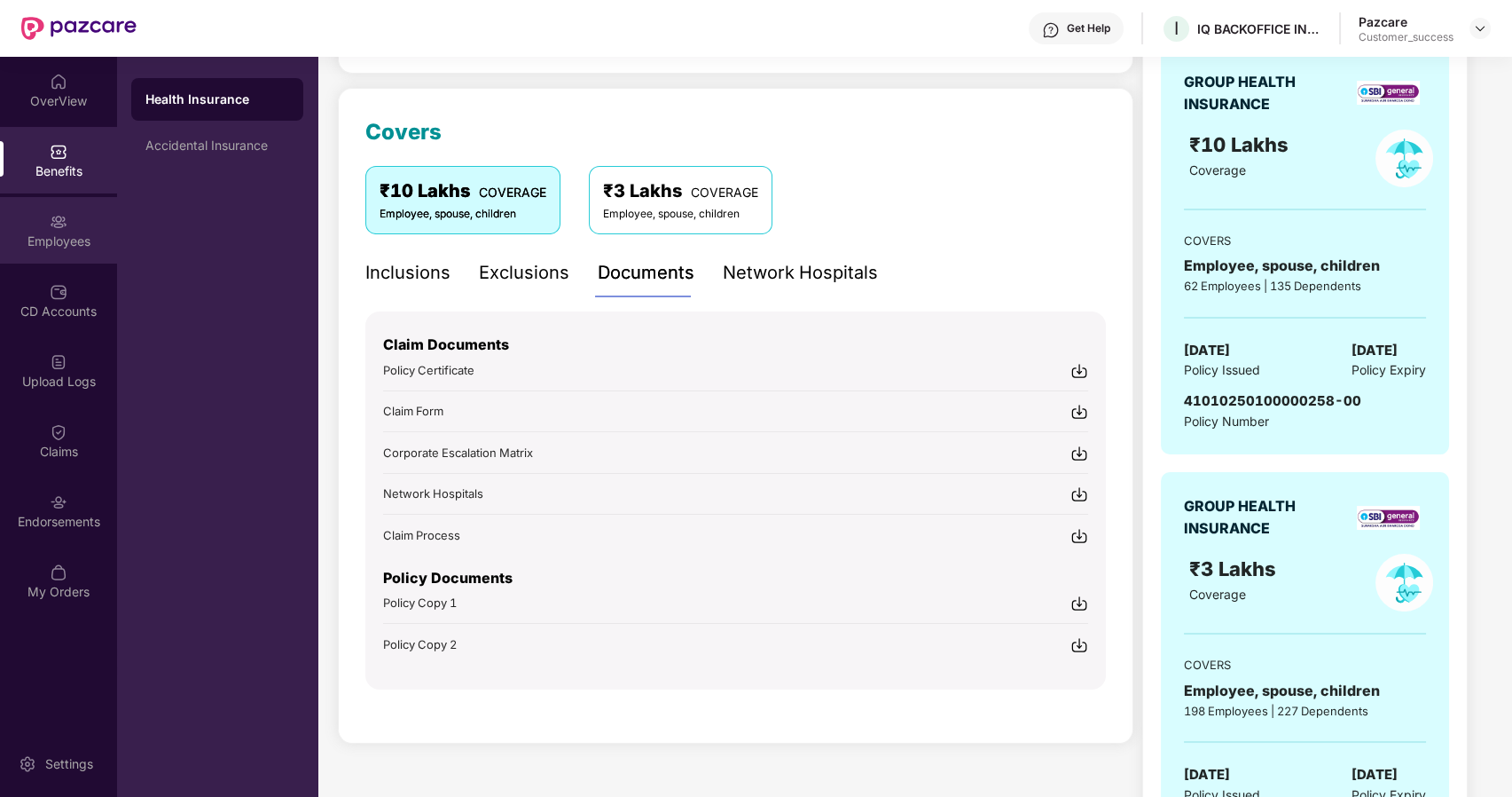
click at [61, 236] on div "Employees" at bounding box center [58, 241] width 117 height 18
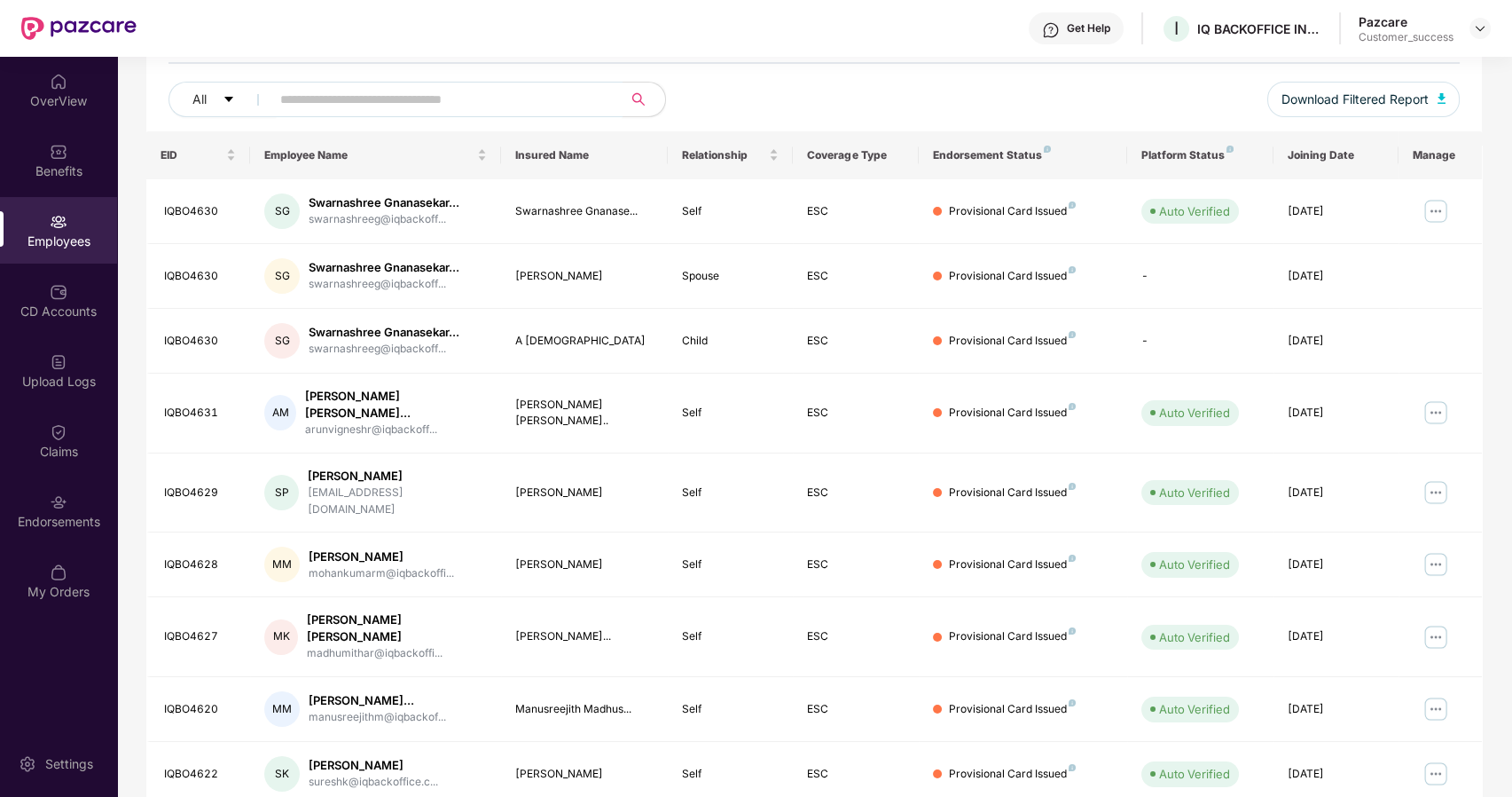
click at [343, 103] on input "text" at bounding box center [440, 98] width 319 height 27
click at [60, 395] on div "Upload Logs" at bounding box center [58, 371] width 117 height 67
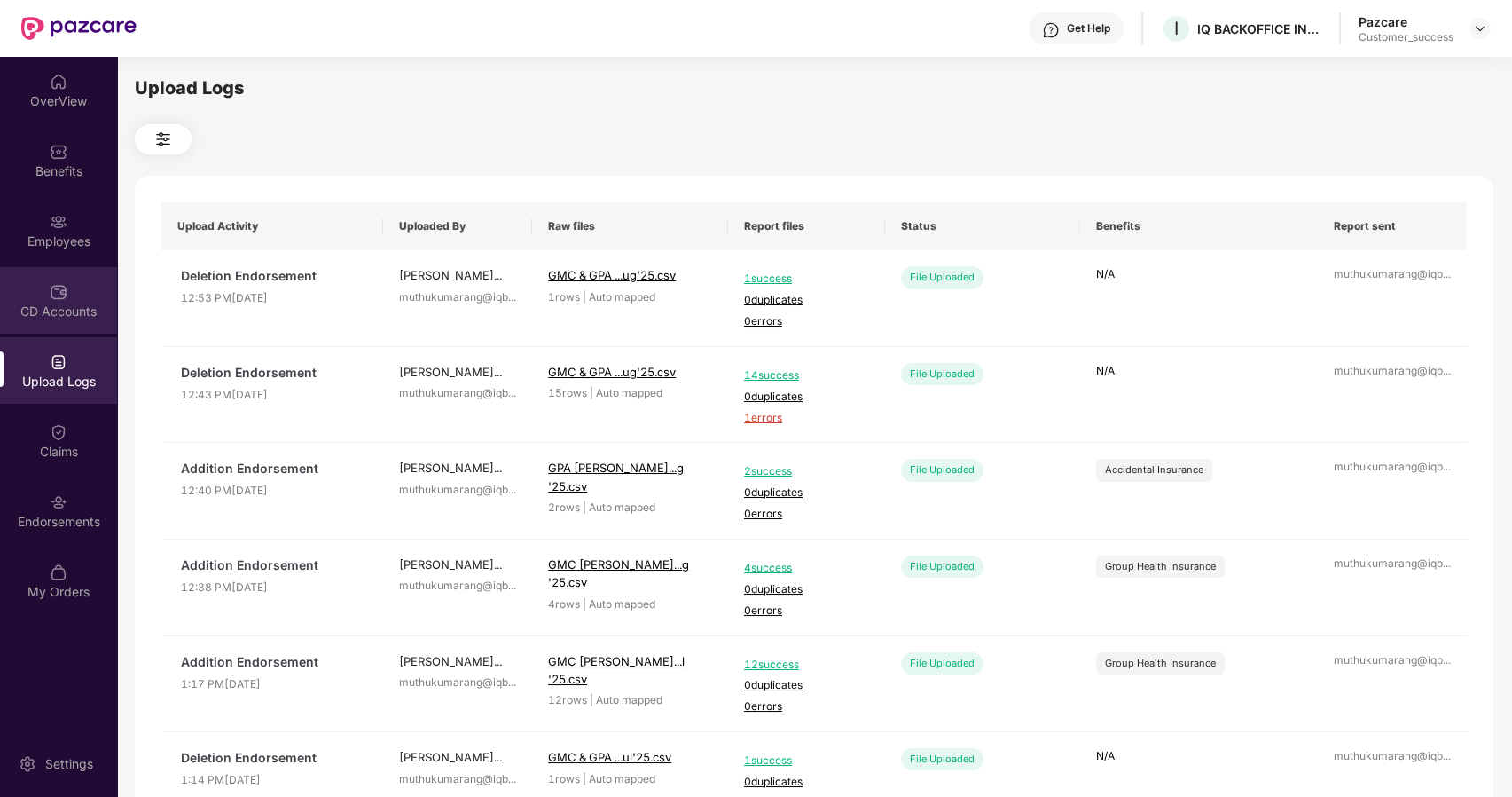
click at [78, 294] on div "CD Accounts" at bounding box center [58, 300] width 117 height 67
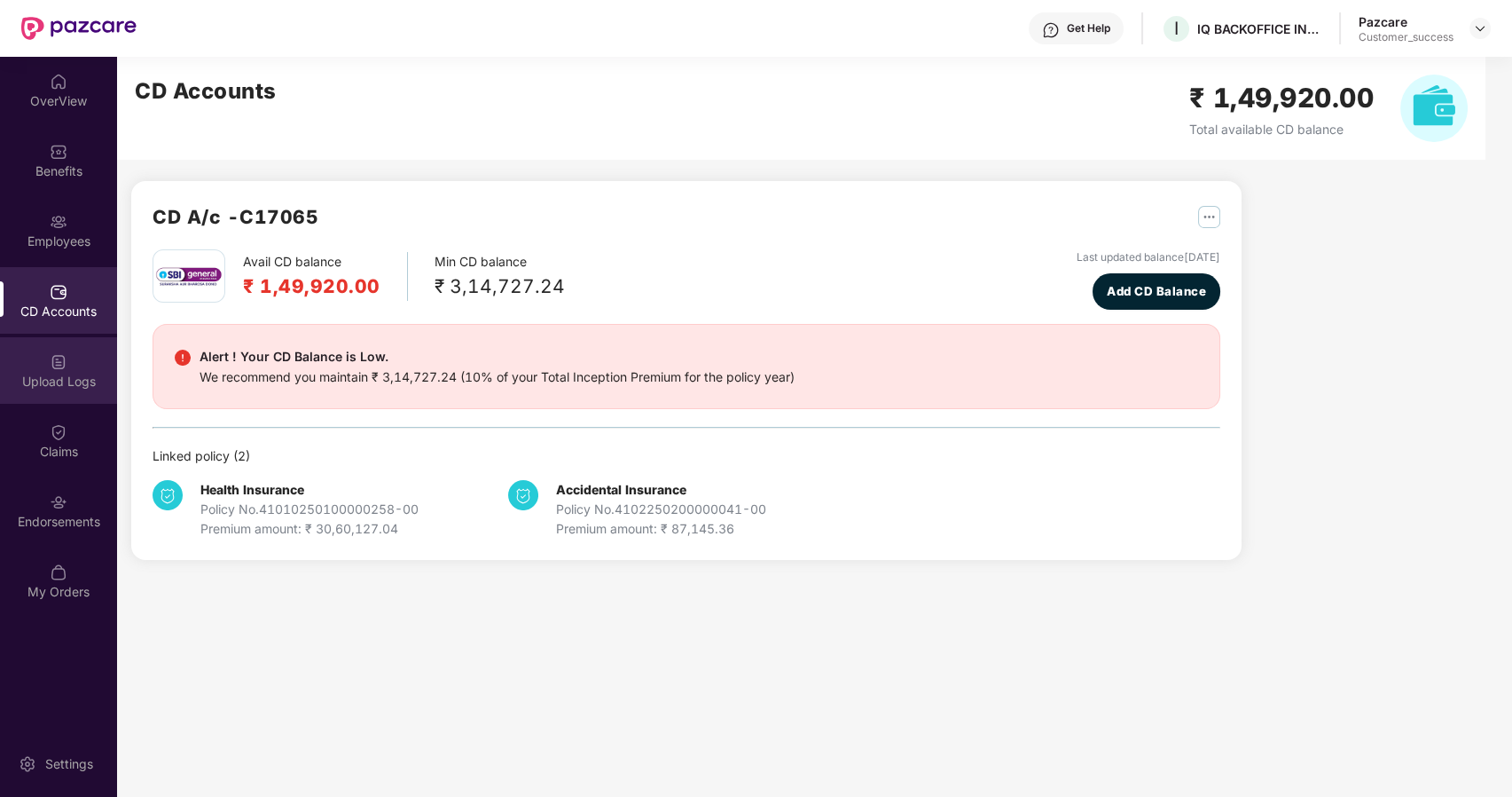
click at [57, 377] on div "Upload Logs" at bounding box center [58, 382] width 117 height 18
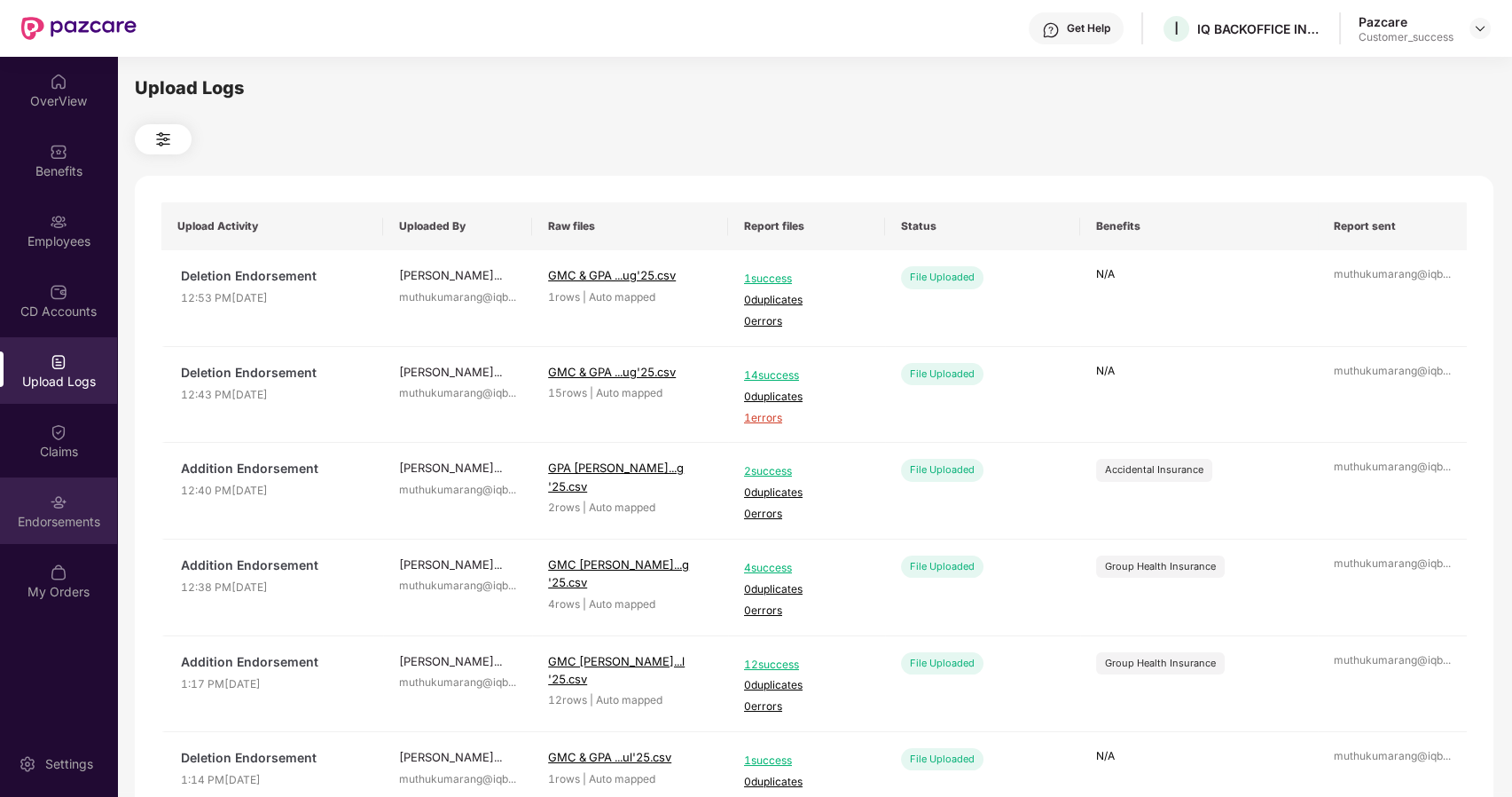
click at [49, 514] on div "Endorsements" at bounding box center [58, 521] width 117 height 18
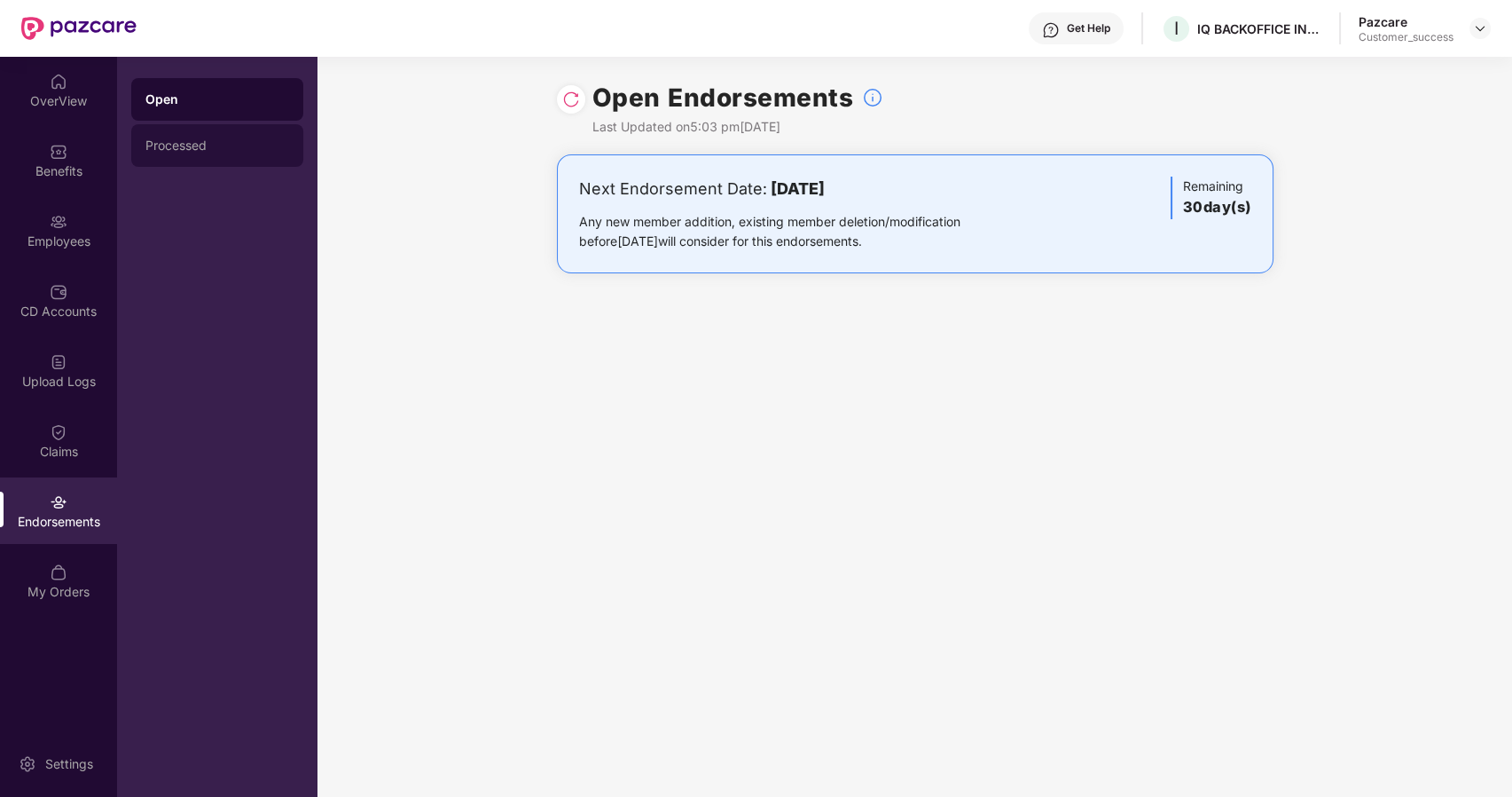
click at [190, 139] on div "Processed" at bounding box center [217, 146] width 144 height 14
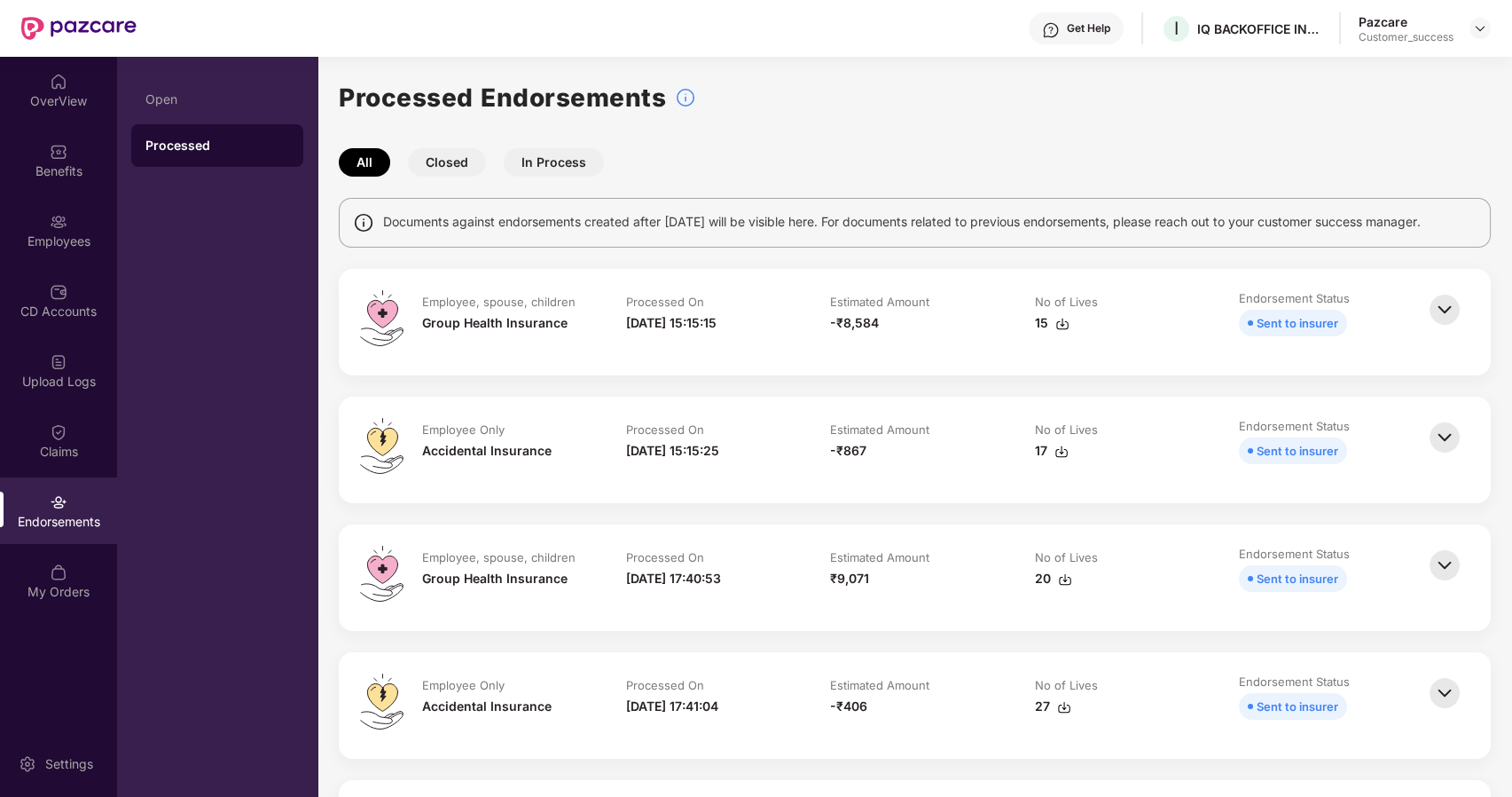
click at [447, 156] on button "Closed" at bounding box center [447, 162] width 78 height 29
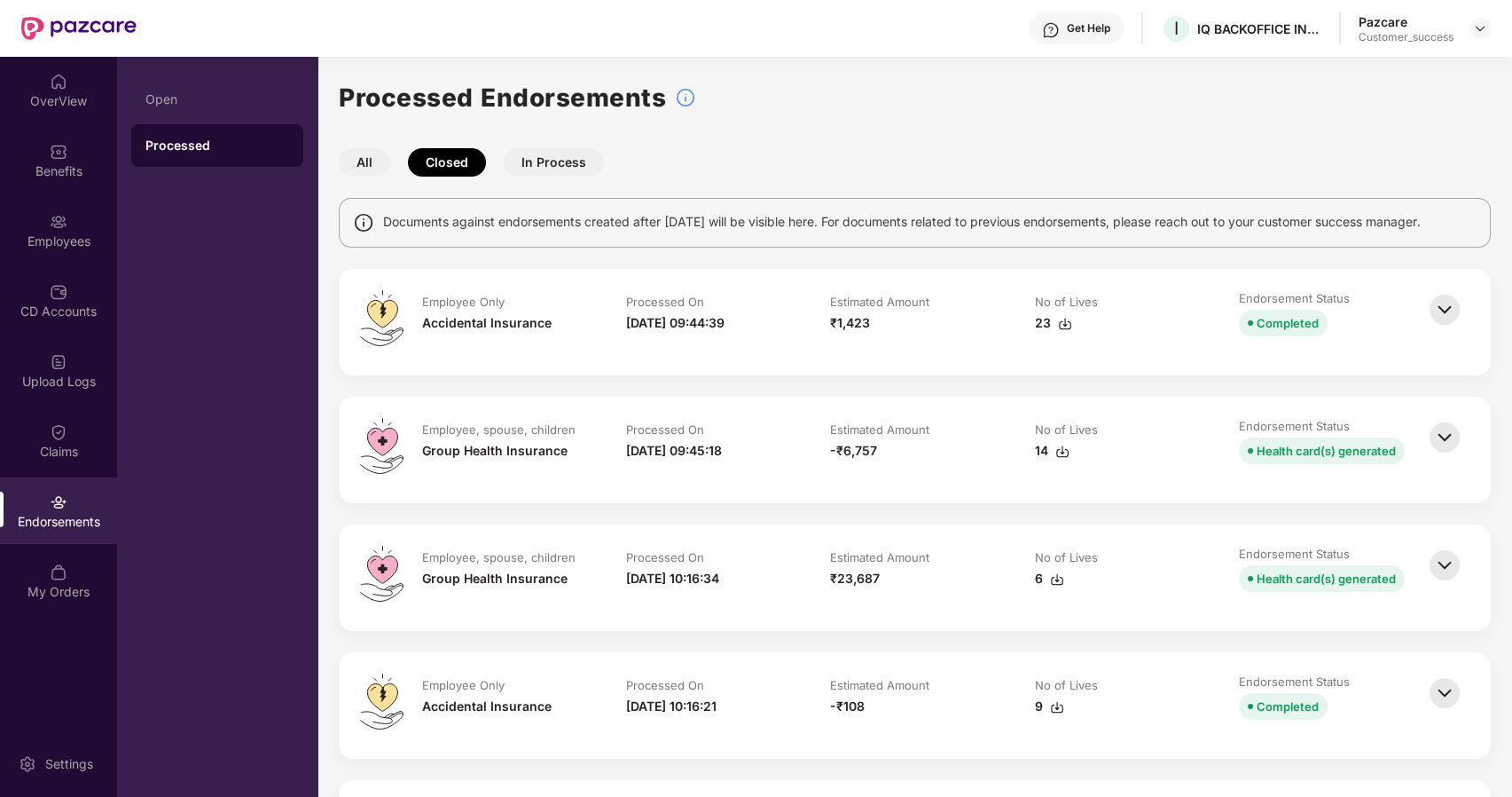
click at [1038, 447] on div "14" at bounding box center [1052, 451] width 34 height 20
click at [57, 230] on div "Employees" at bounding box center [58, 230] width 117 height 67
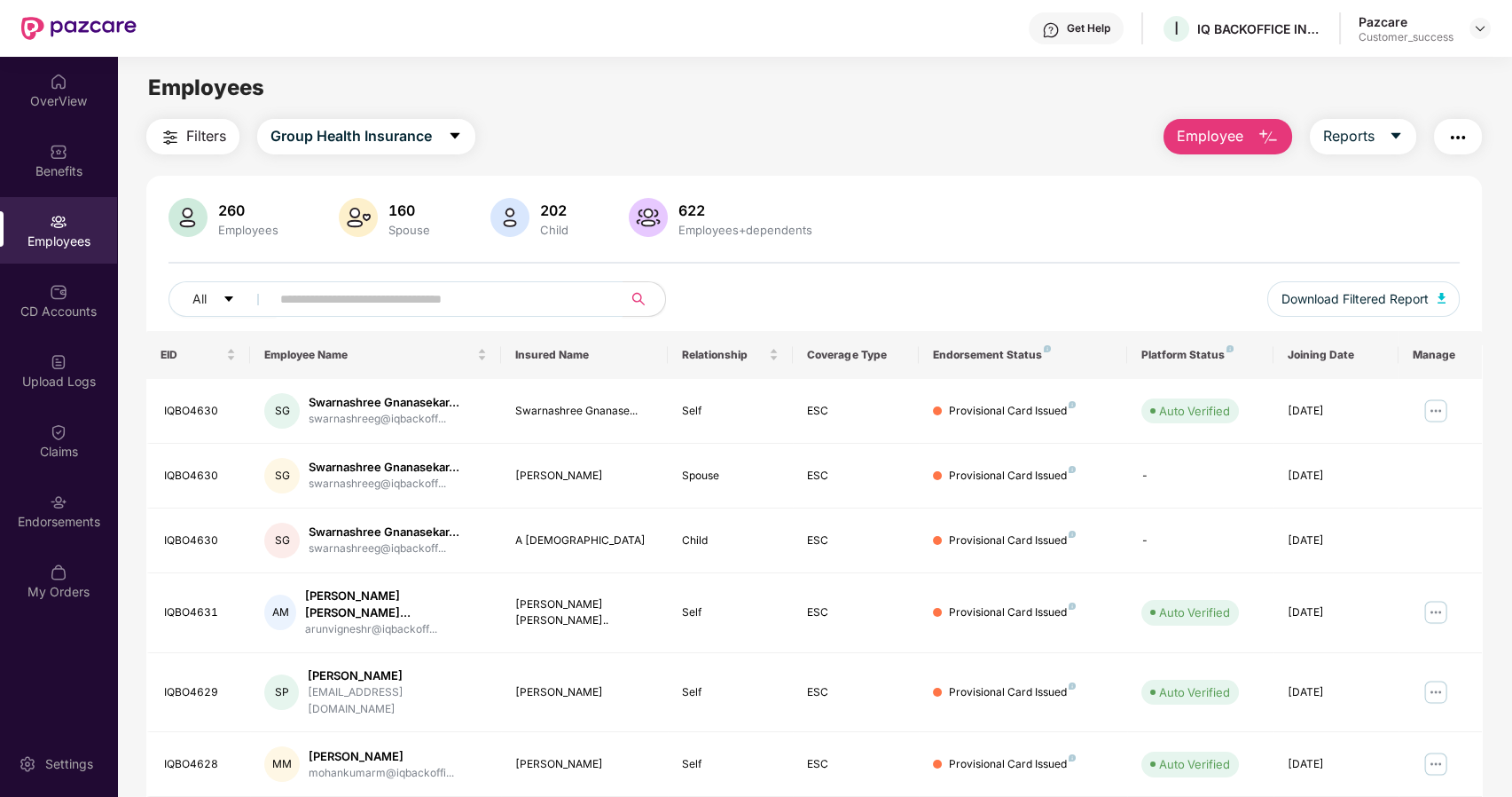
click at [355, 299] on input "text" at bounding box center [440, 298] width 319 height 27
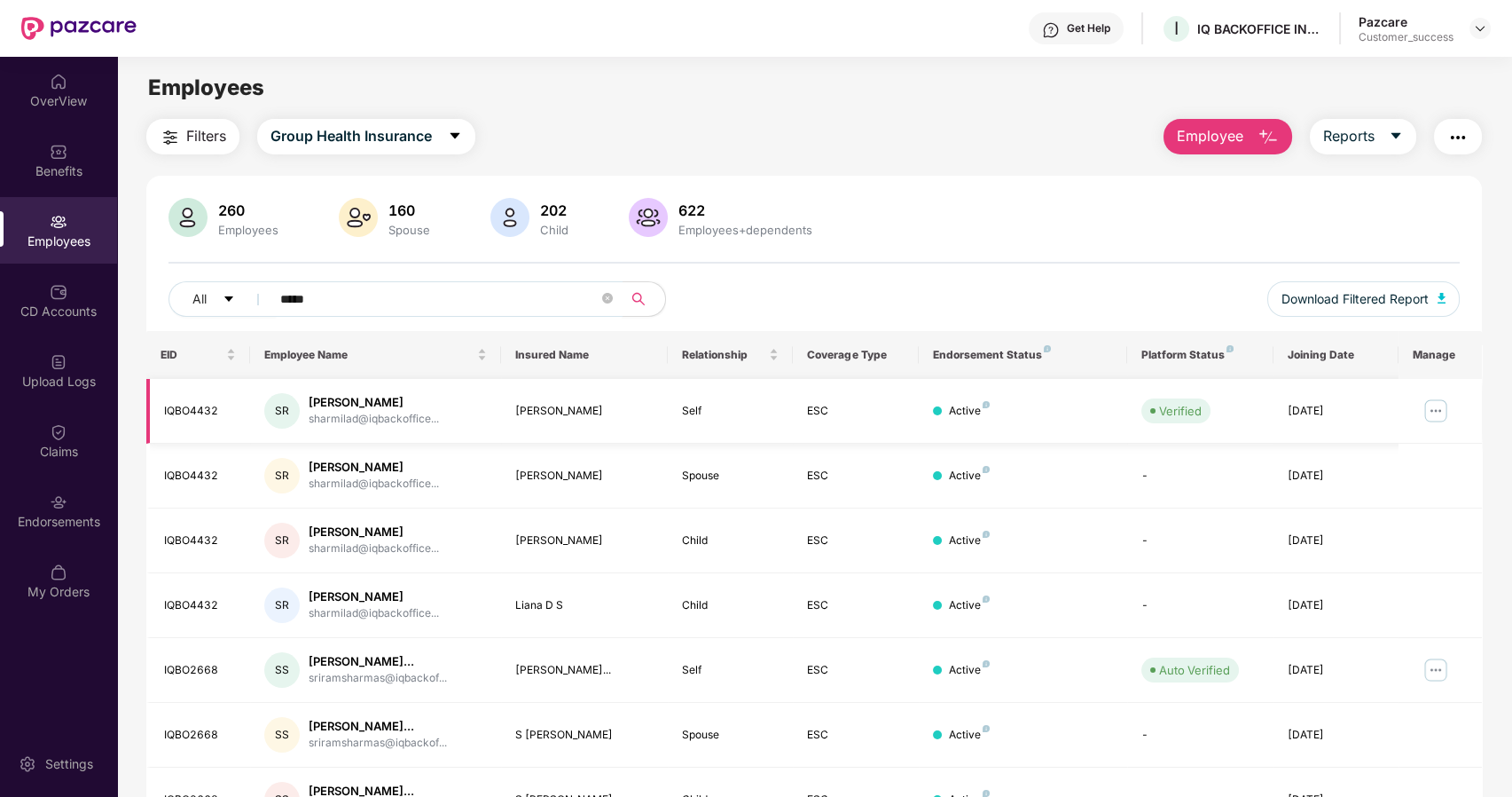
type input "*****"
click at [1428, 409] on img at bounding box center [1435, 410] width 29 height 29
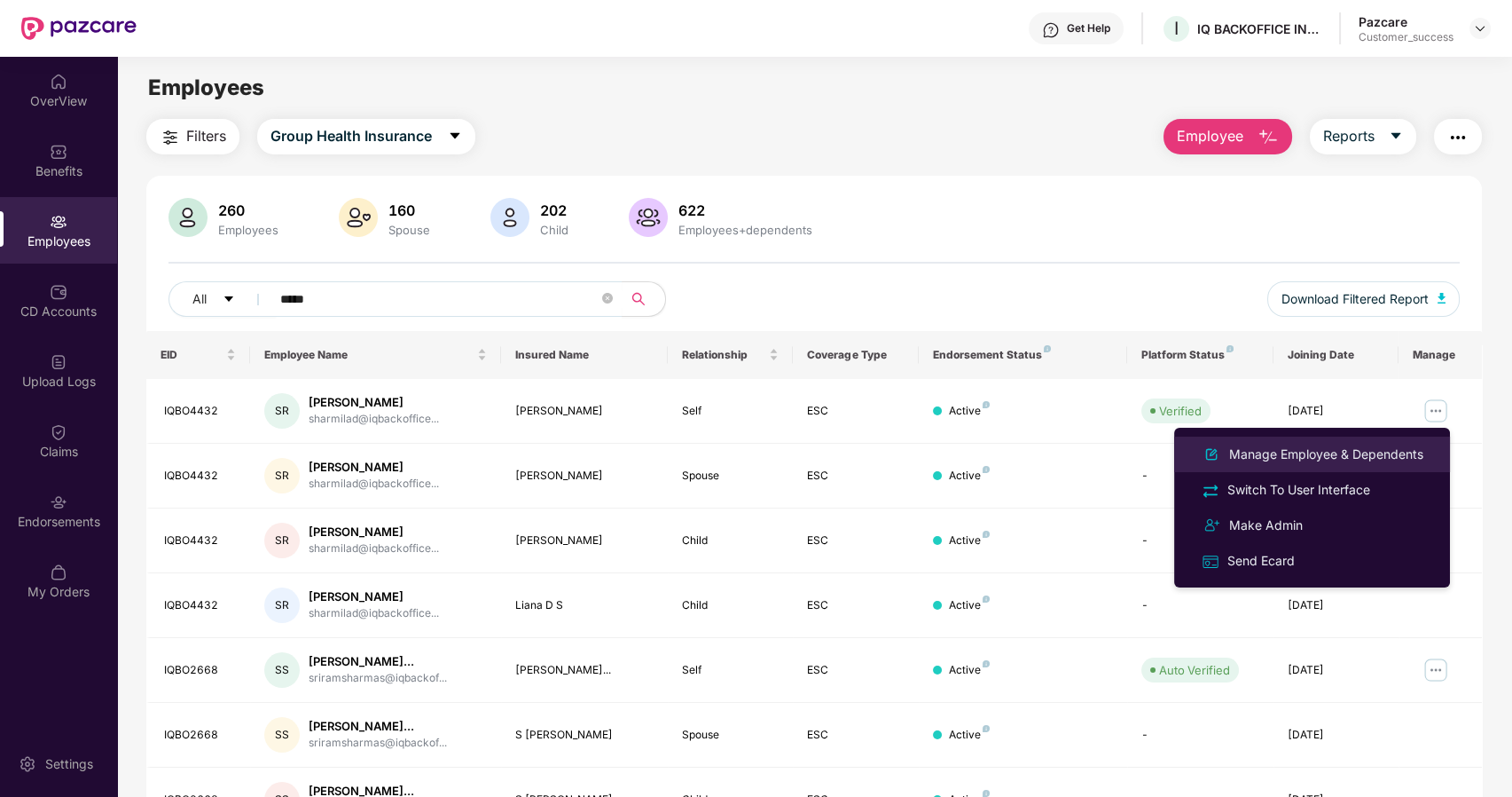
scroll to position [163, 0]
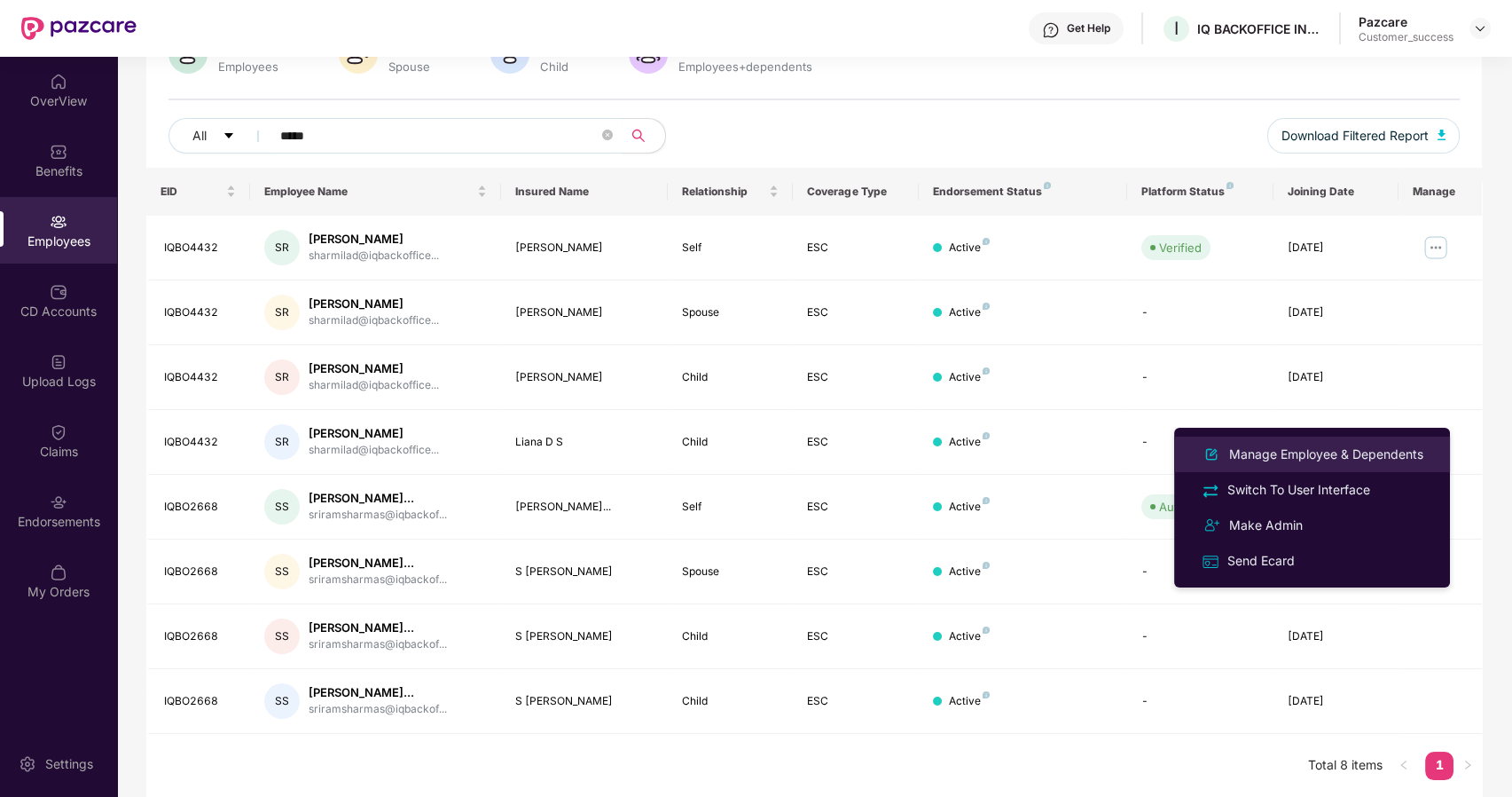
click at [1320, 449] on div "Manage Employee & Dependents" at bounding box center [1326, 455] width 202 height 20
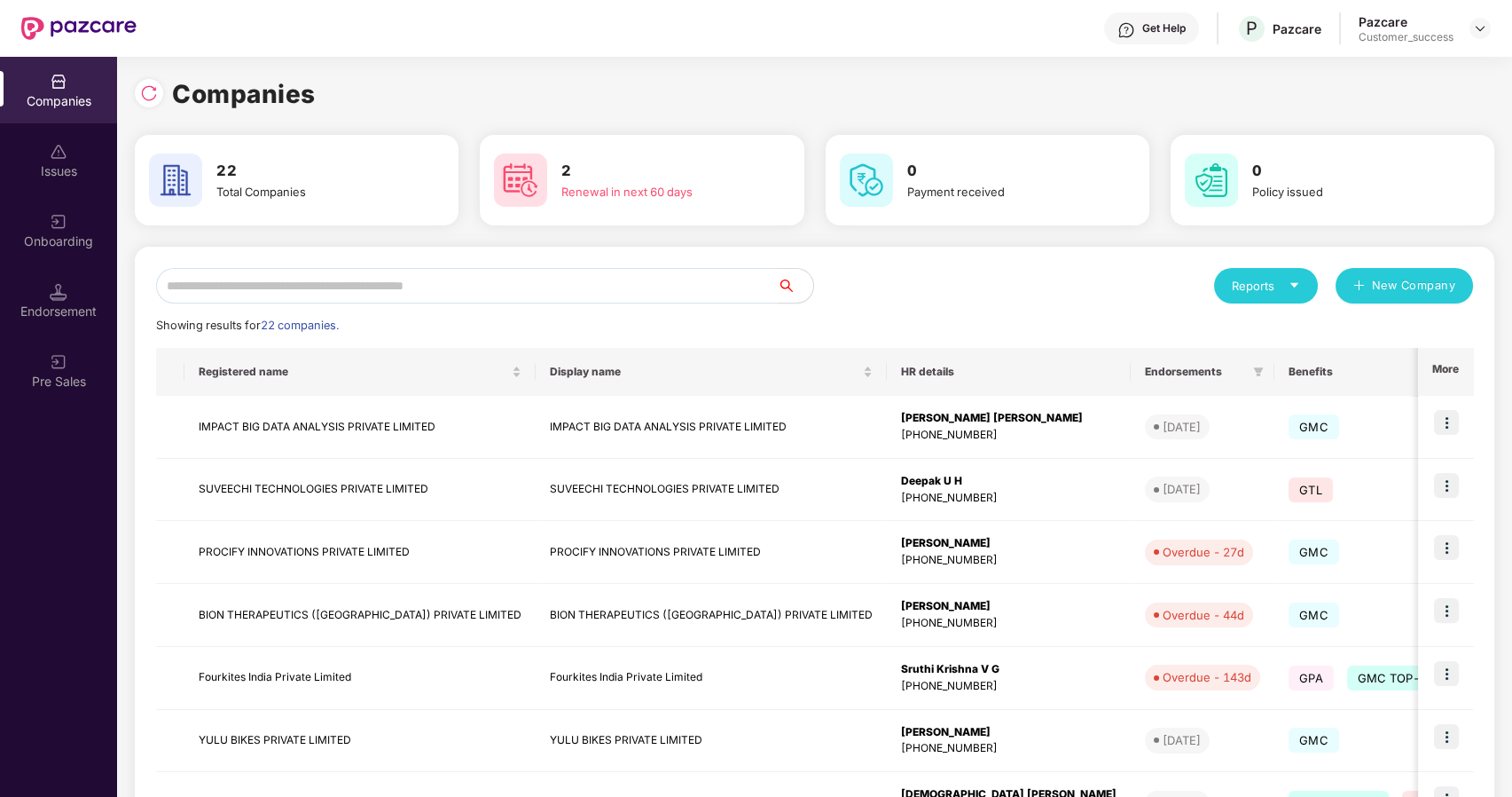
click at [312, 284] on input "text" at bounding box center [467, 285] width 622 height 35
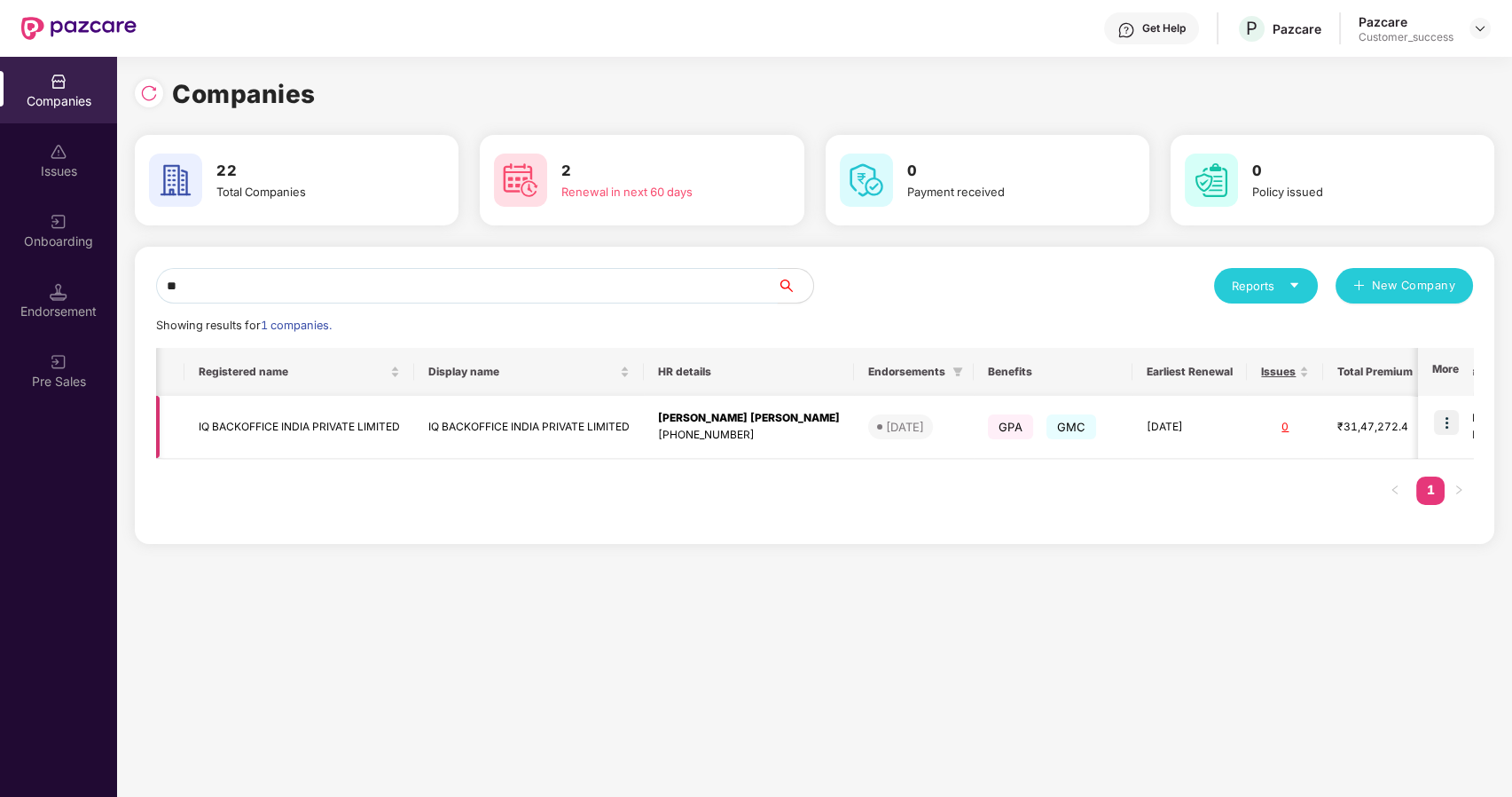
scroll to position [0, 185]
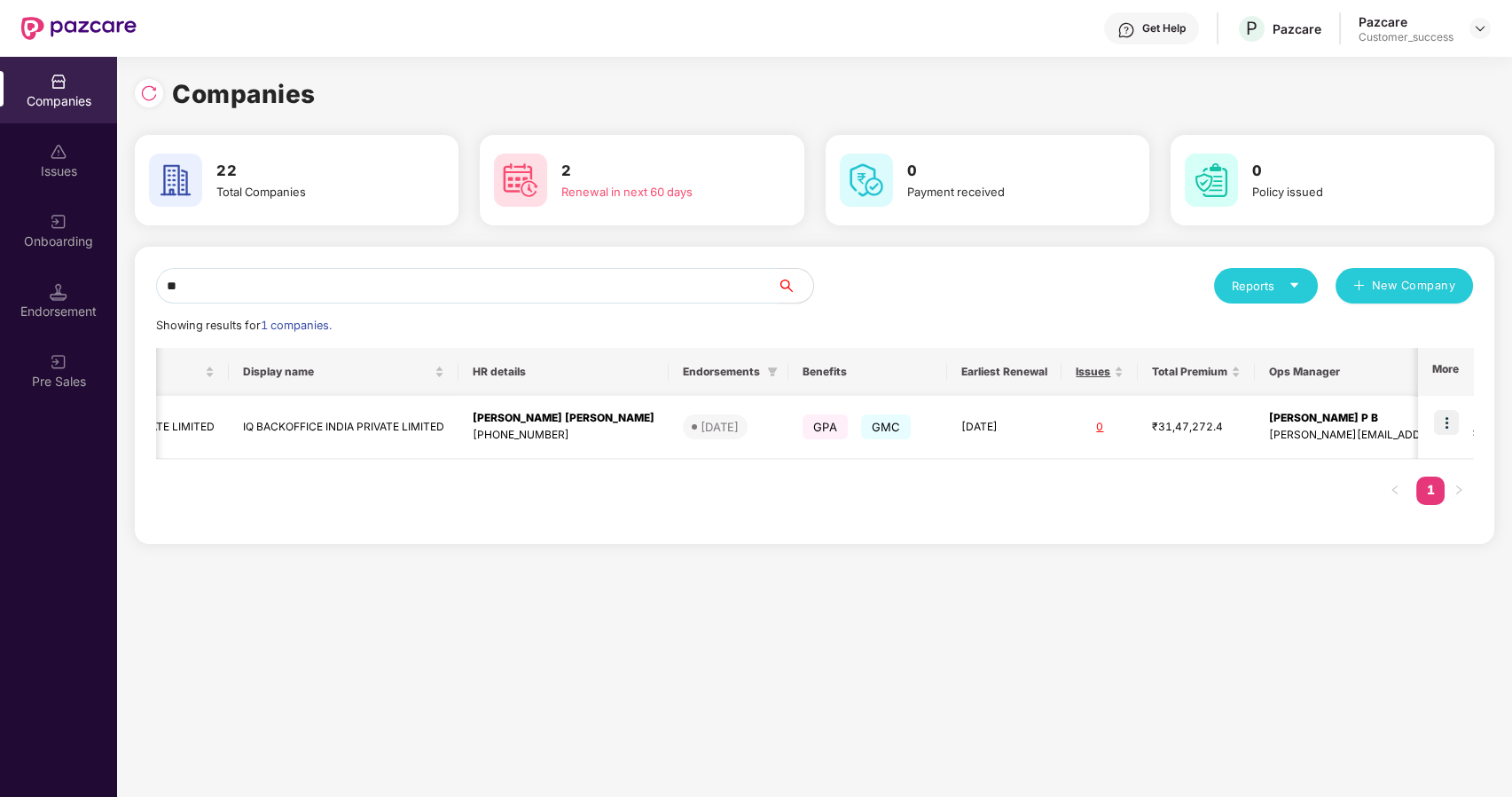
type input "**"
click at [428, 426] on td "IQ BACKOFFICE INDIA PRIVATE LIMITED" at bounding box center [344, 427] width 230 height 63
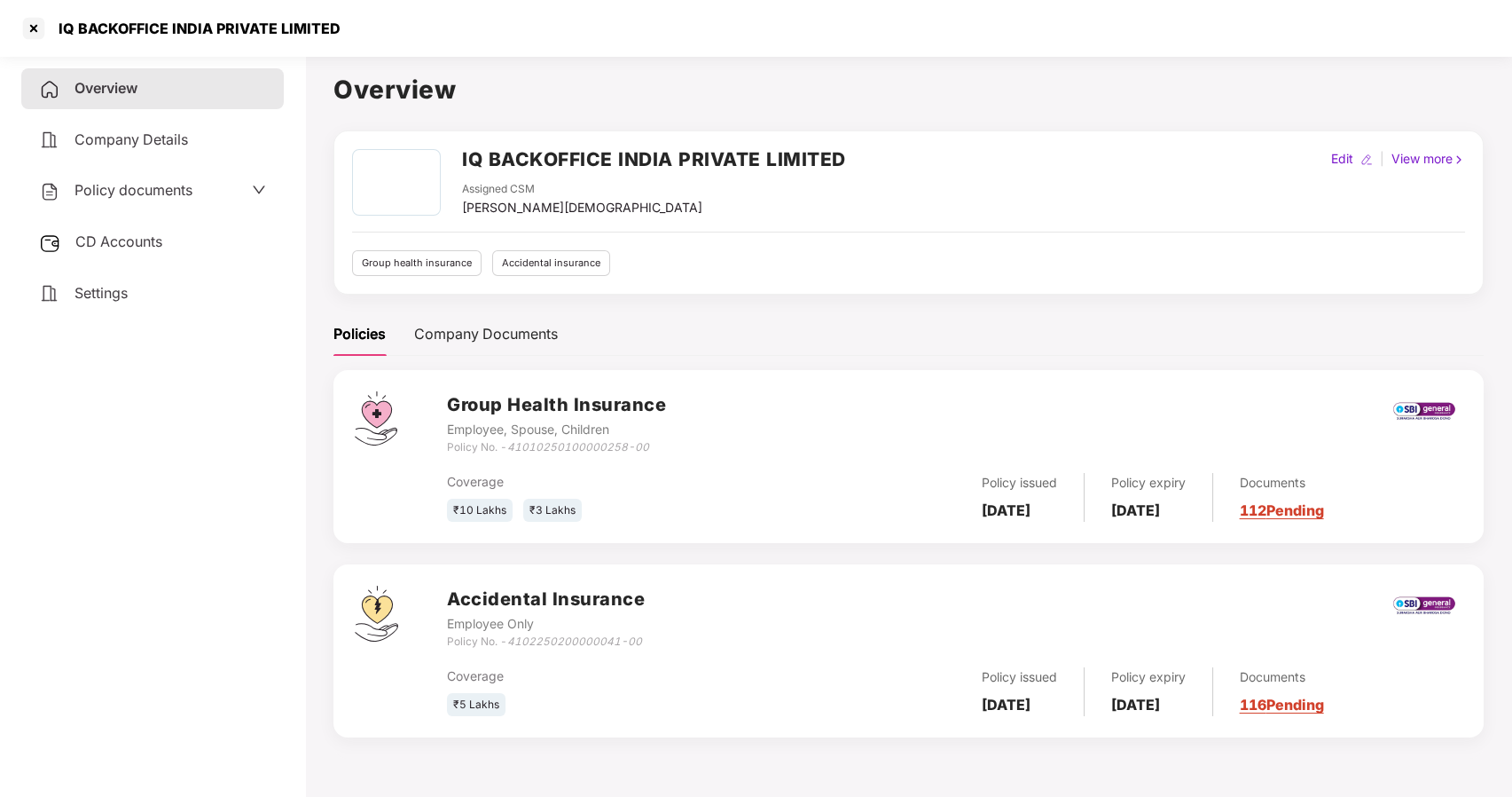
click at [210, 183] on div "Policy documents" at bounding box center [152, 190] width 227 height 23
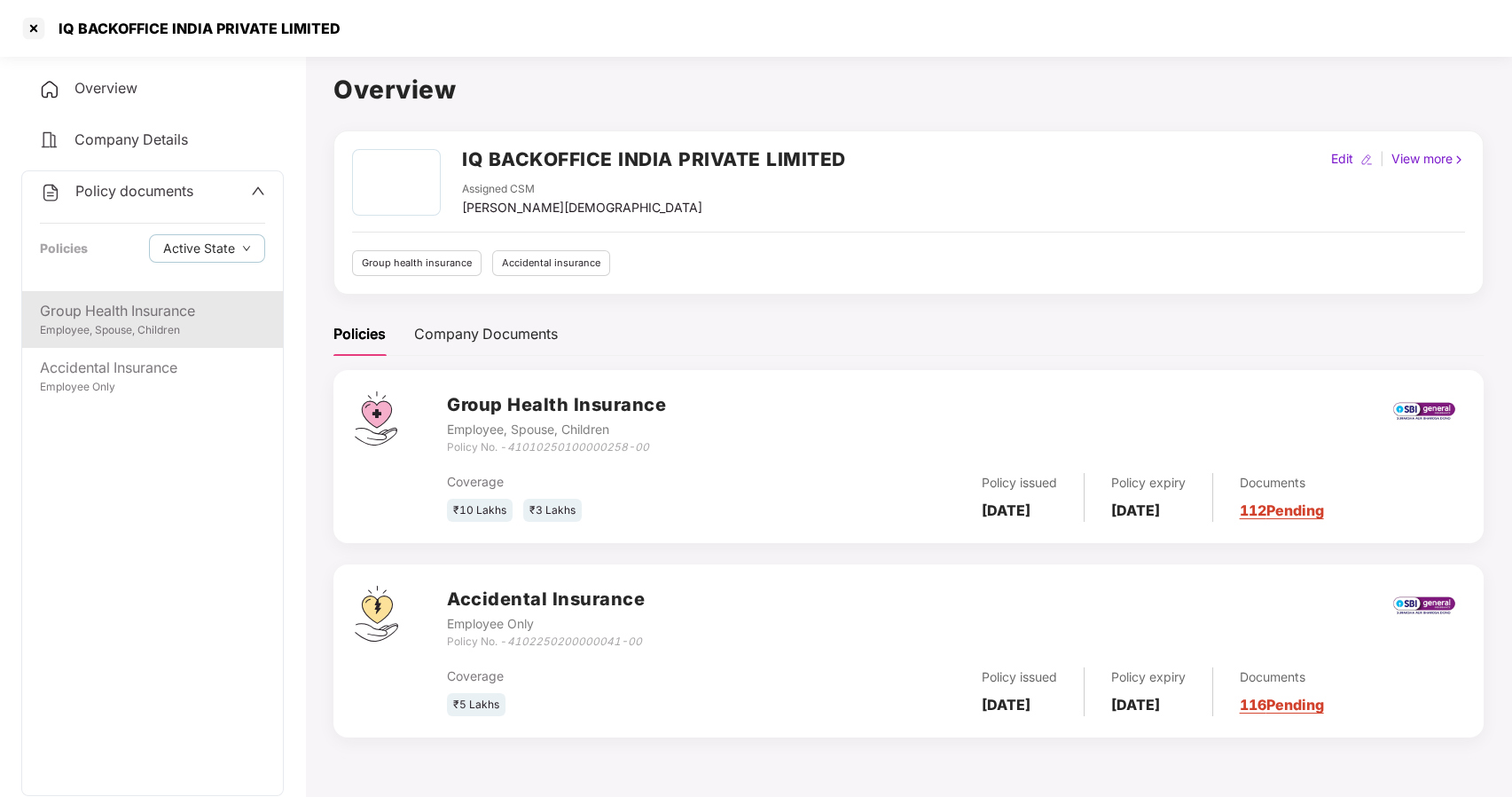
click at [115, 302] on div "Group Health Insurance" at bounding box center [152, 311] width 225 height 23
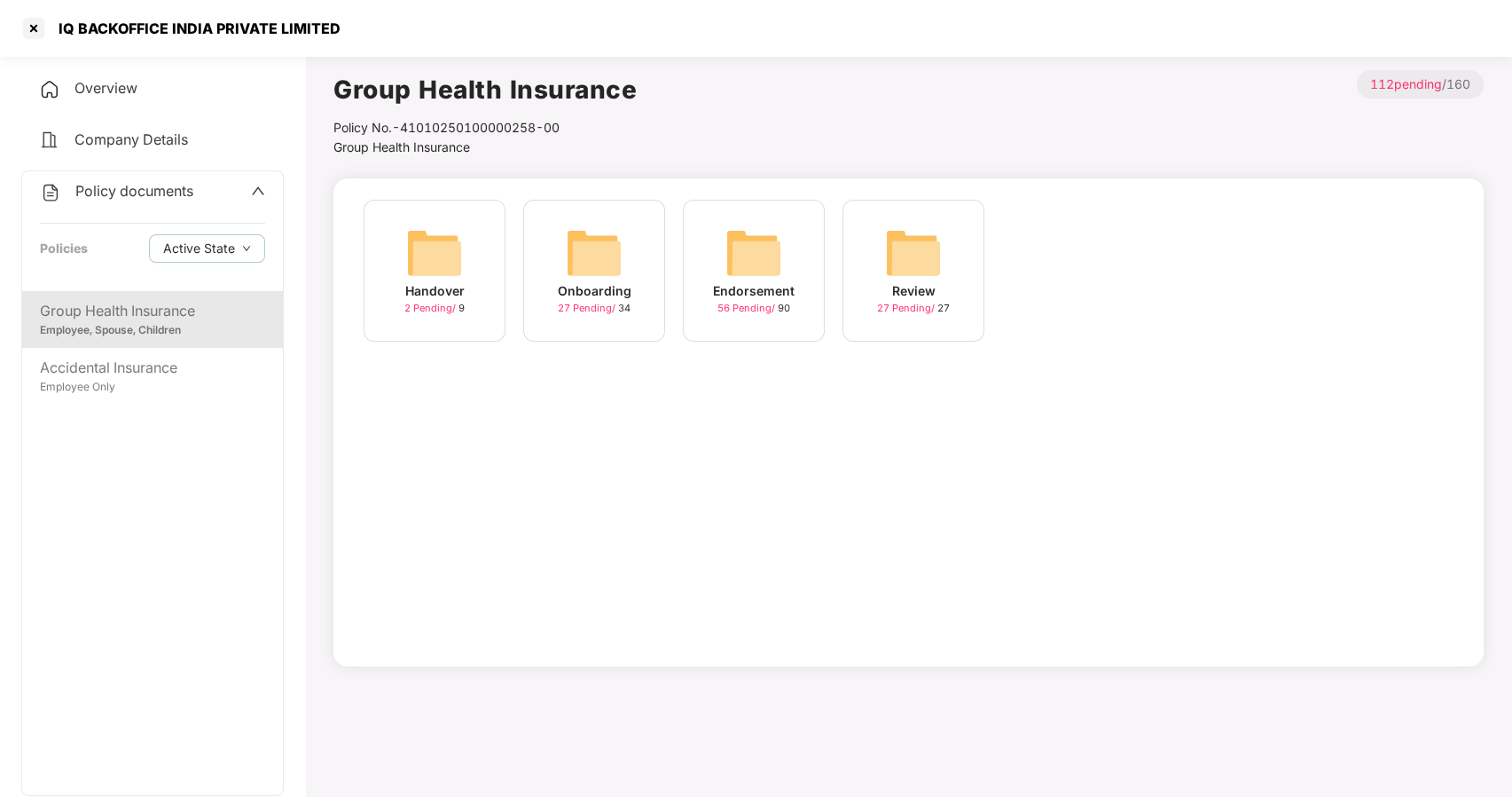
click at [726, 267] on img at bounding box center [755, 253] width 57 height 57
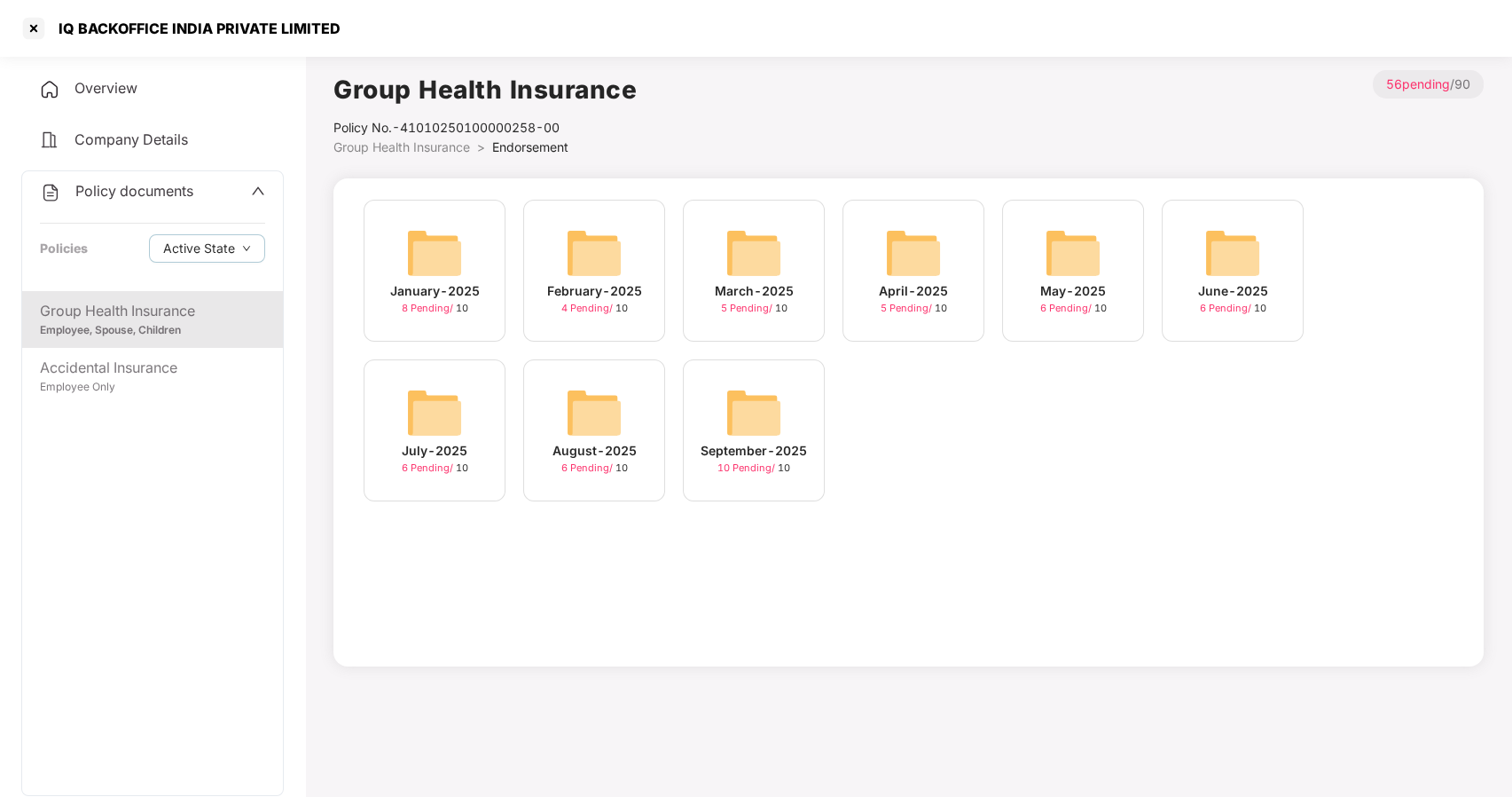
click at [432, 409] on img at bounding box center [435, 412] width 57 height 57
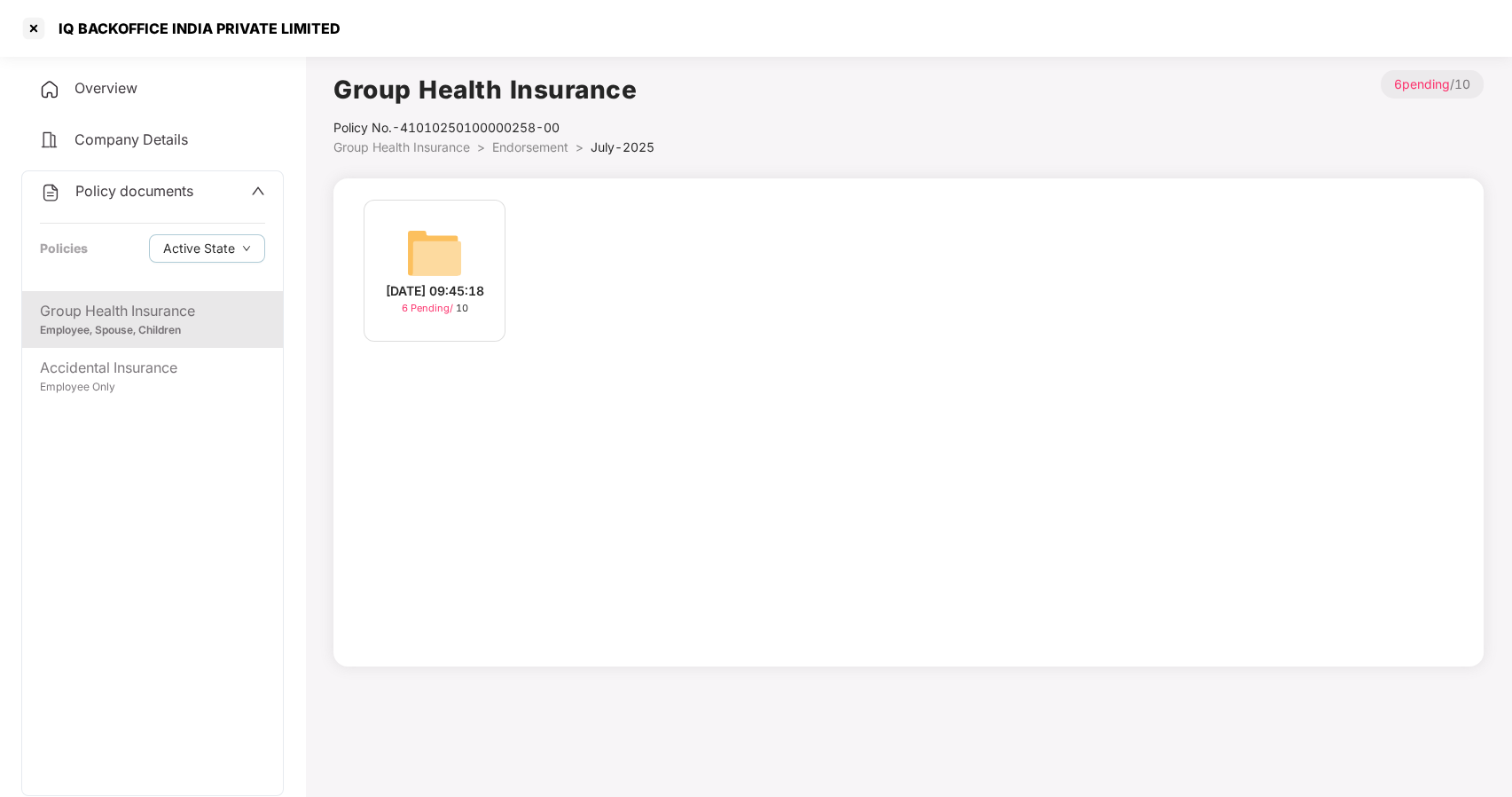
click at [425, 259] on img at bounding box center [435, 253] width 57 height 57
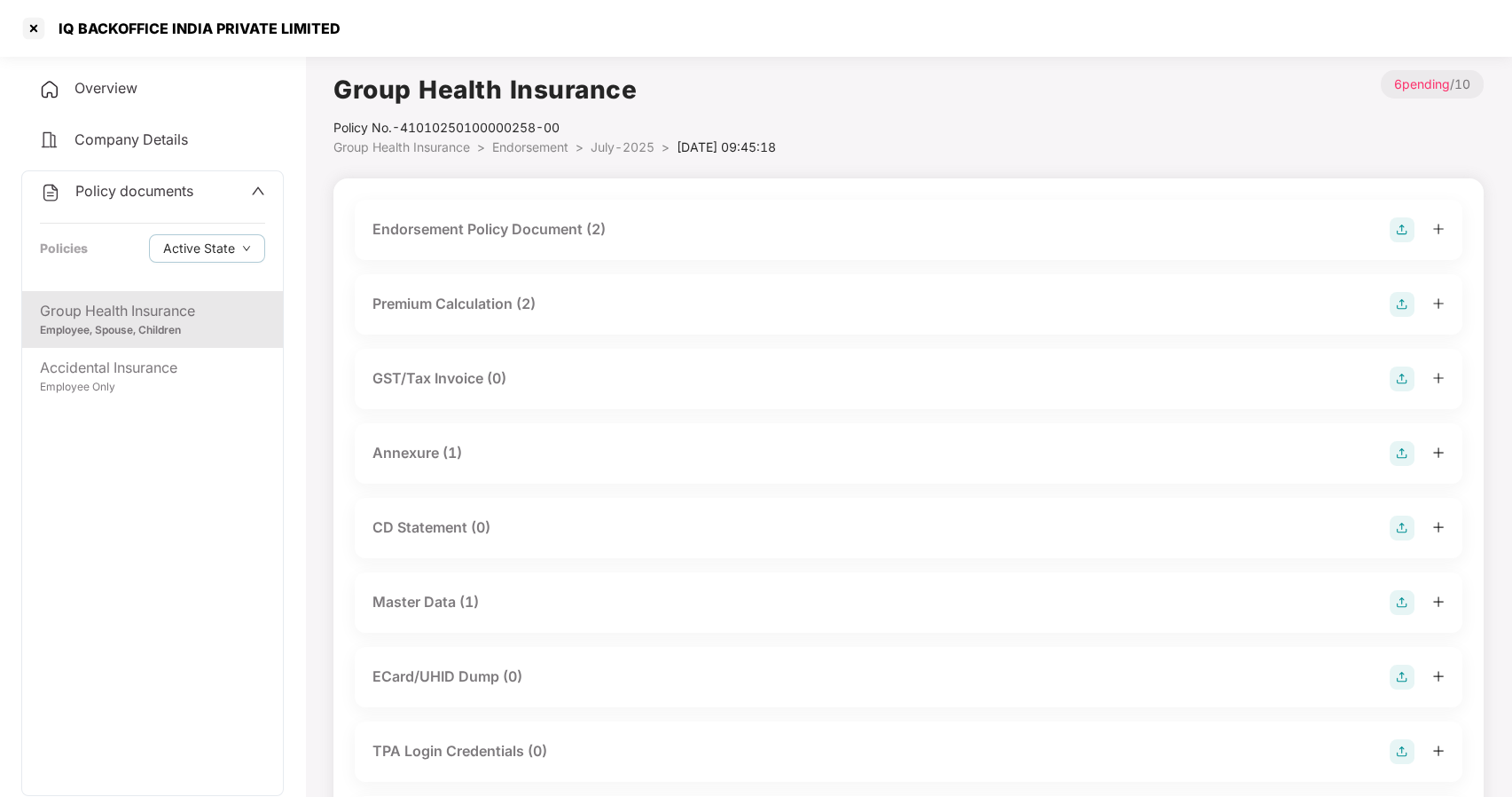
click at [445, 599] on div "Master Data (1)" at bounding box center [426, 601] width 106 height 23
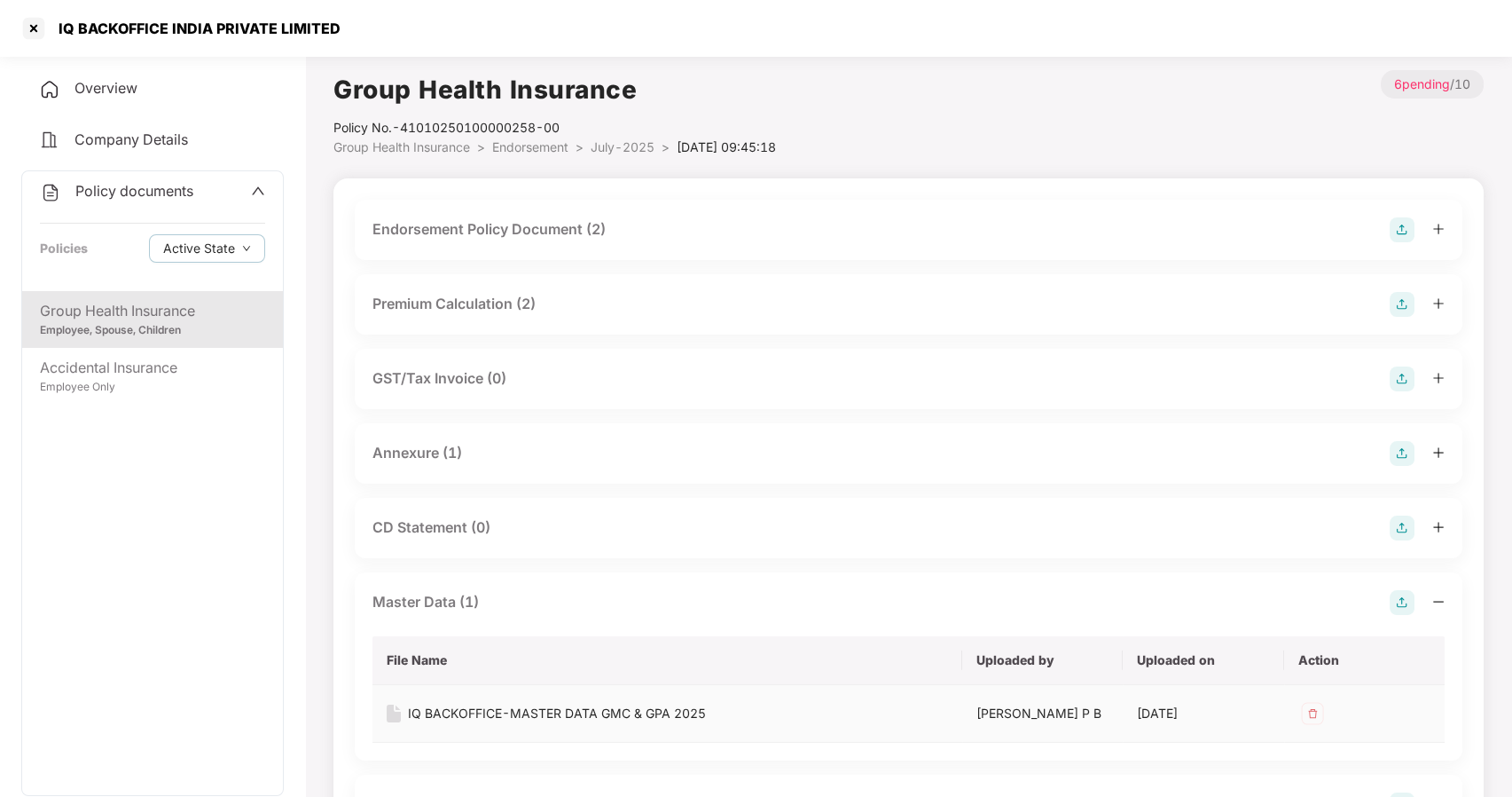
click at [454, 706] on div "IQ BACKOFFICE-MASTER DATA GMC & GPA 2025" at bounding box center [557, 713] width 298 height 20
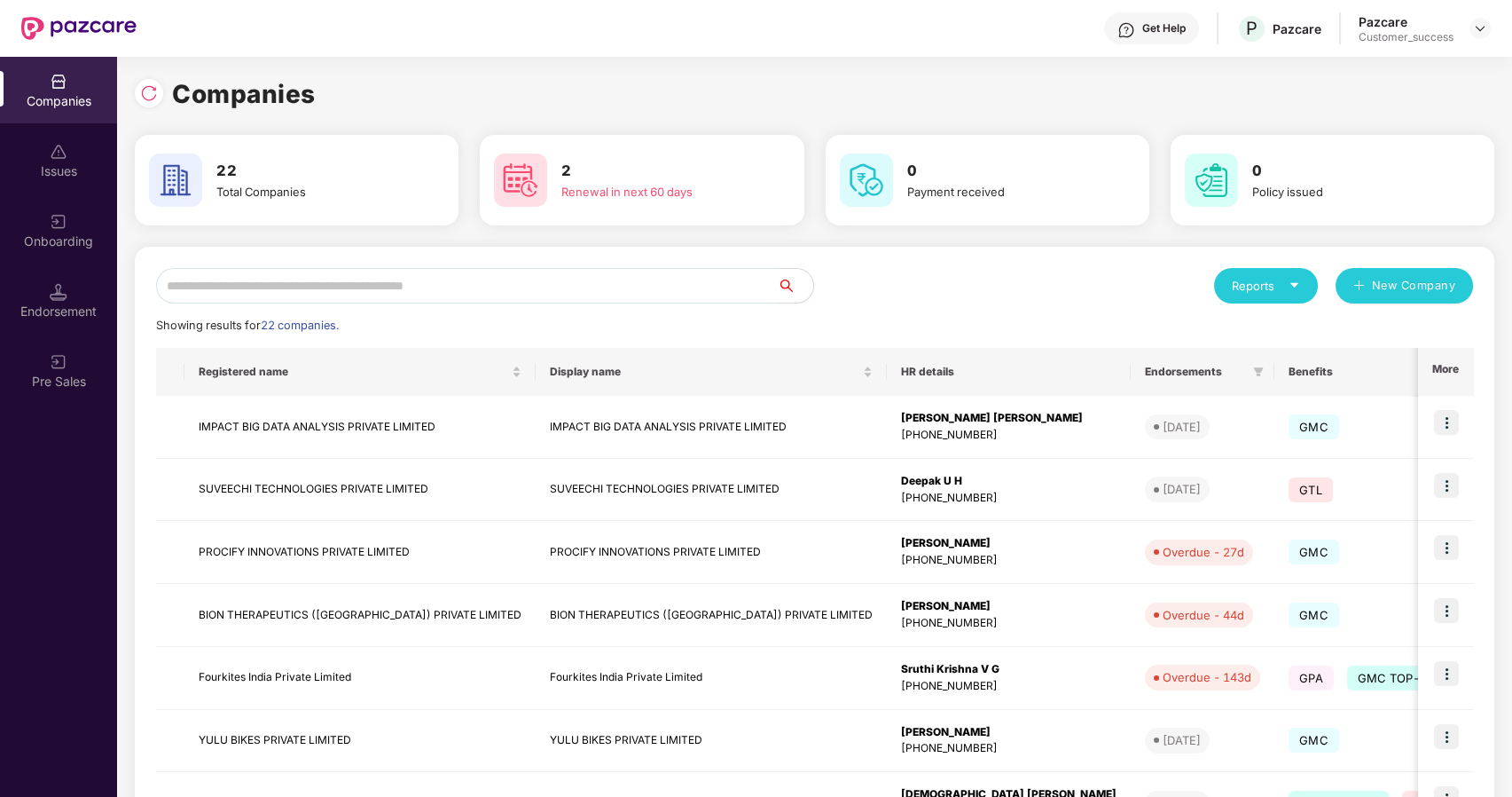
click at [595, 279] on input "text" at bounding box center [467, 285] width 622 height 35
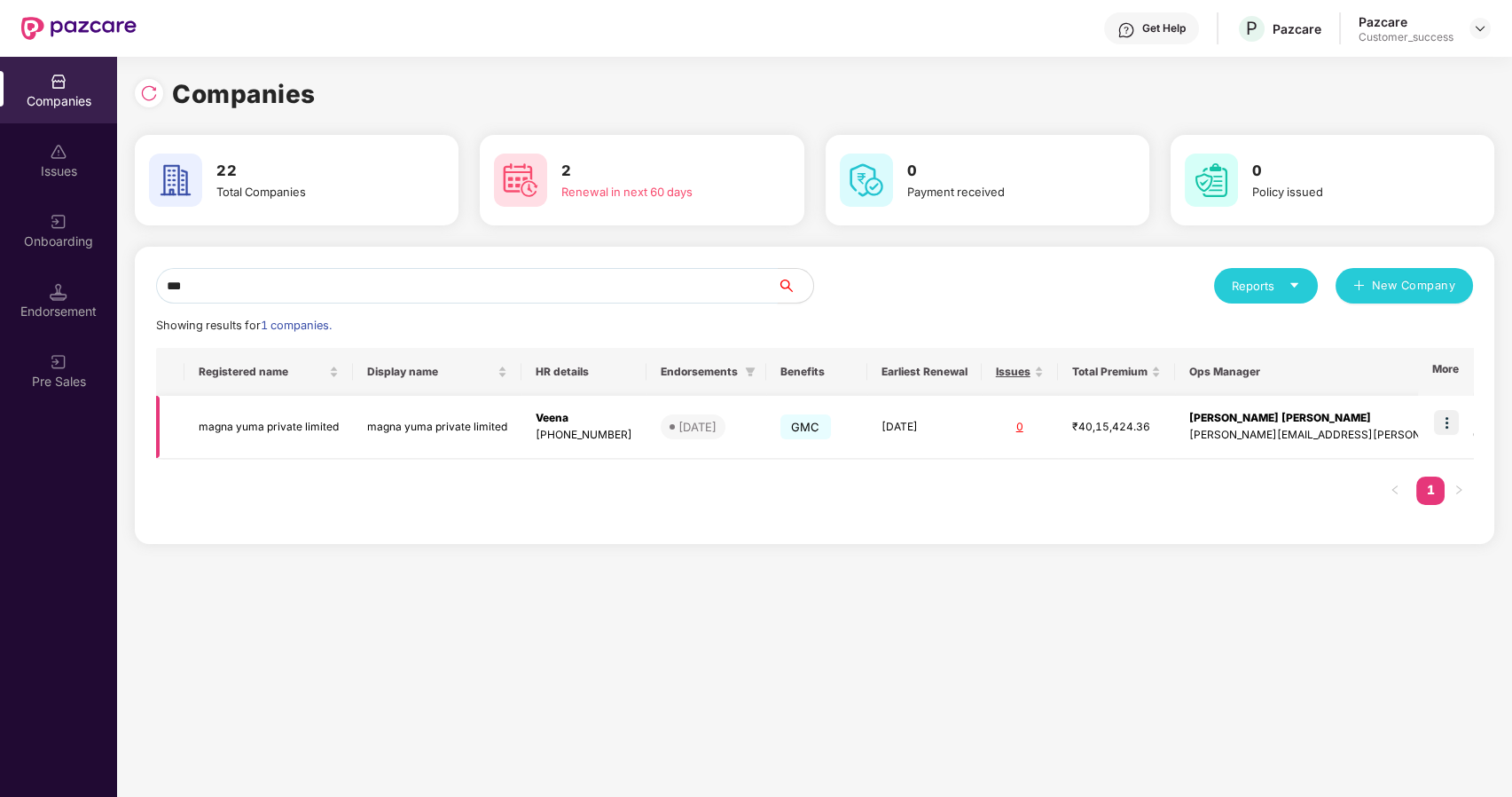
type input "***"
click at [1450, 420] on img at bounding box center [1446, 422] width 25 height 25
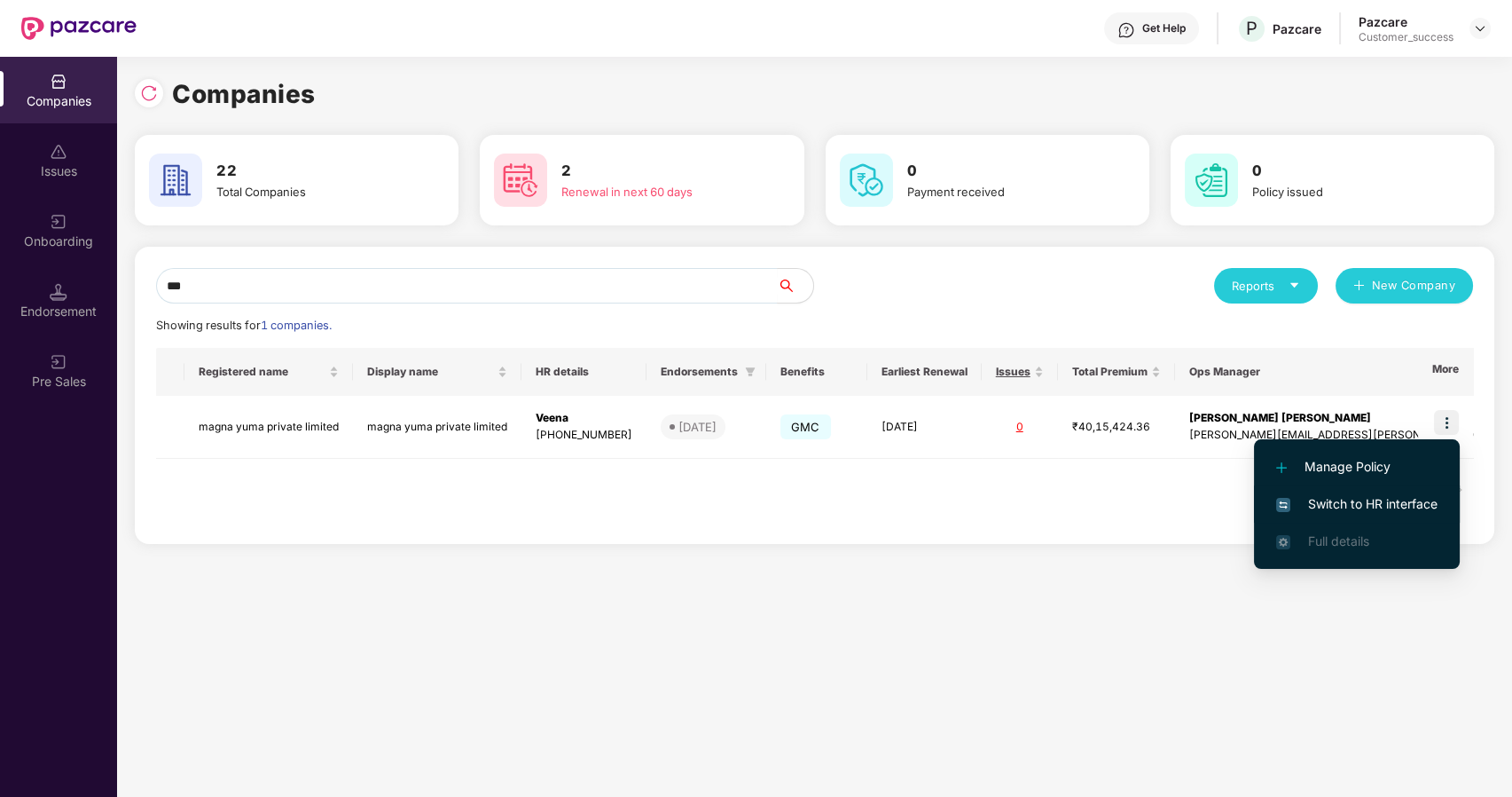
click at [1356, 497] on span "Switch to HR interface" at bounding box center [1357, 504] width 161 height 20
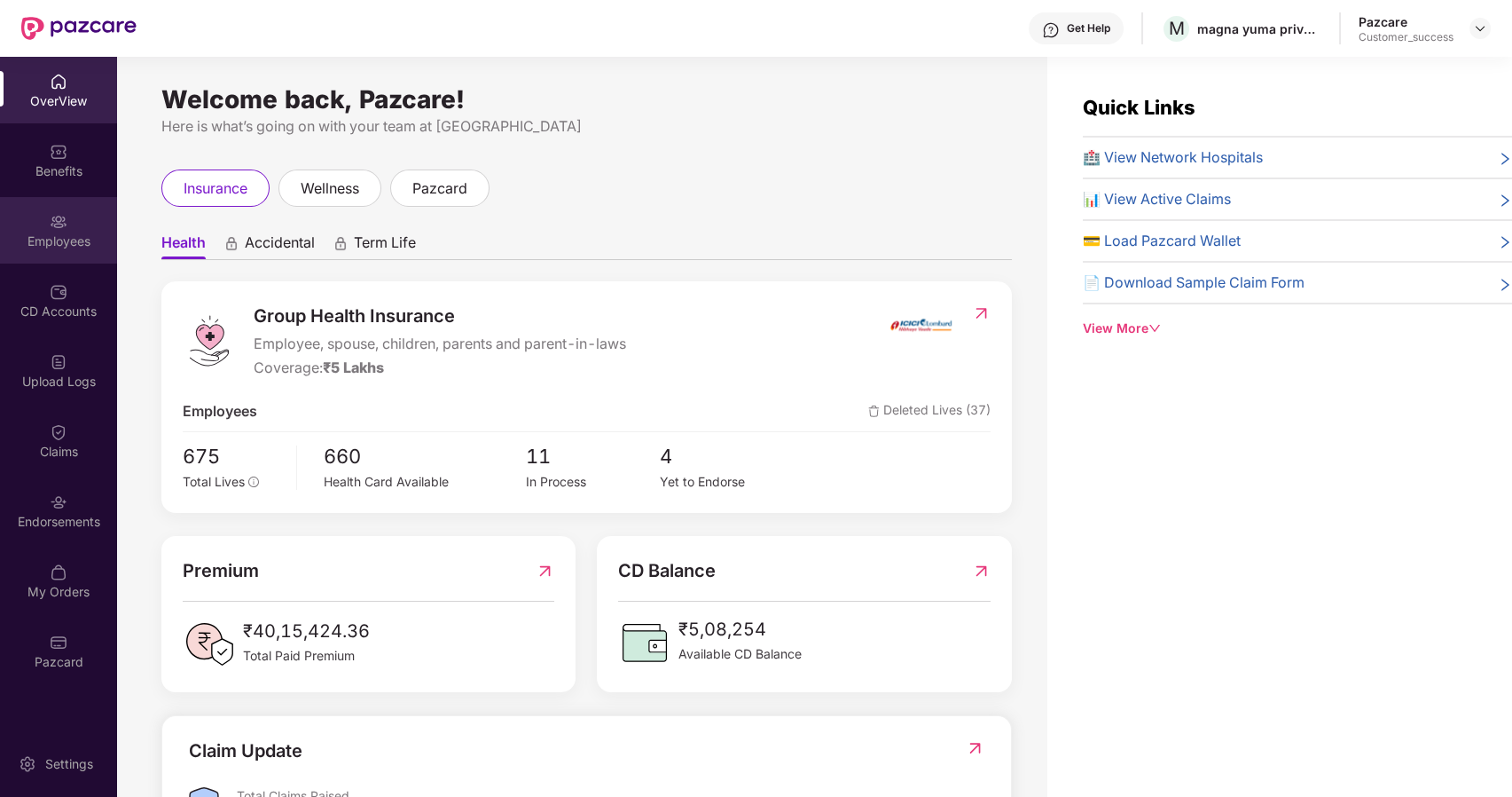
click at [49, 220] on img at bounding box center [58, 221] width 18 height 18
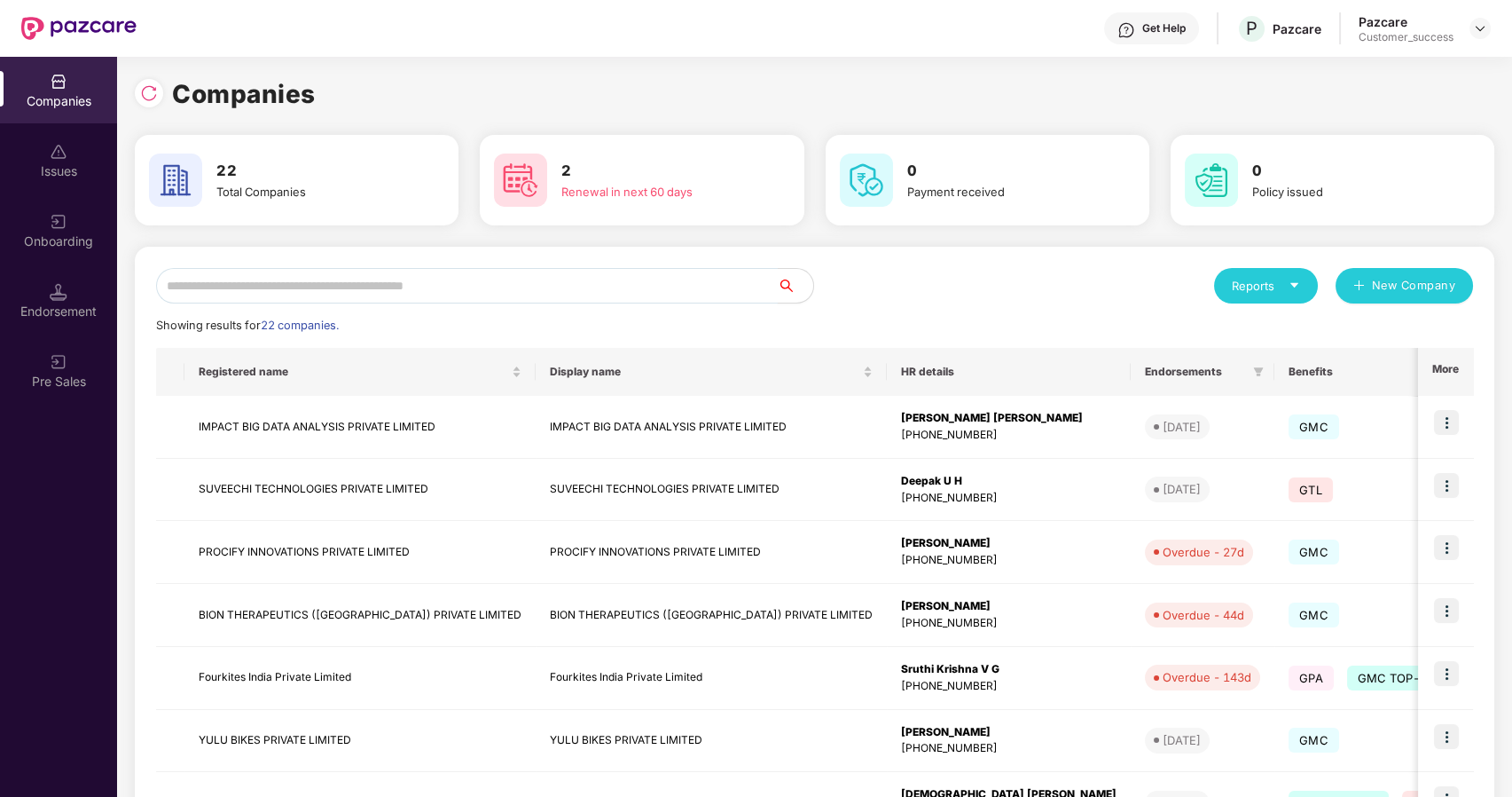
click at [238, 280] on input "text" at bounding box center [467, 285] width 622 height 35
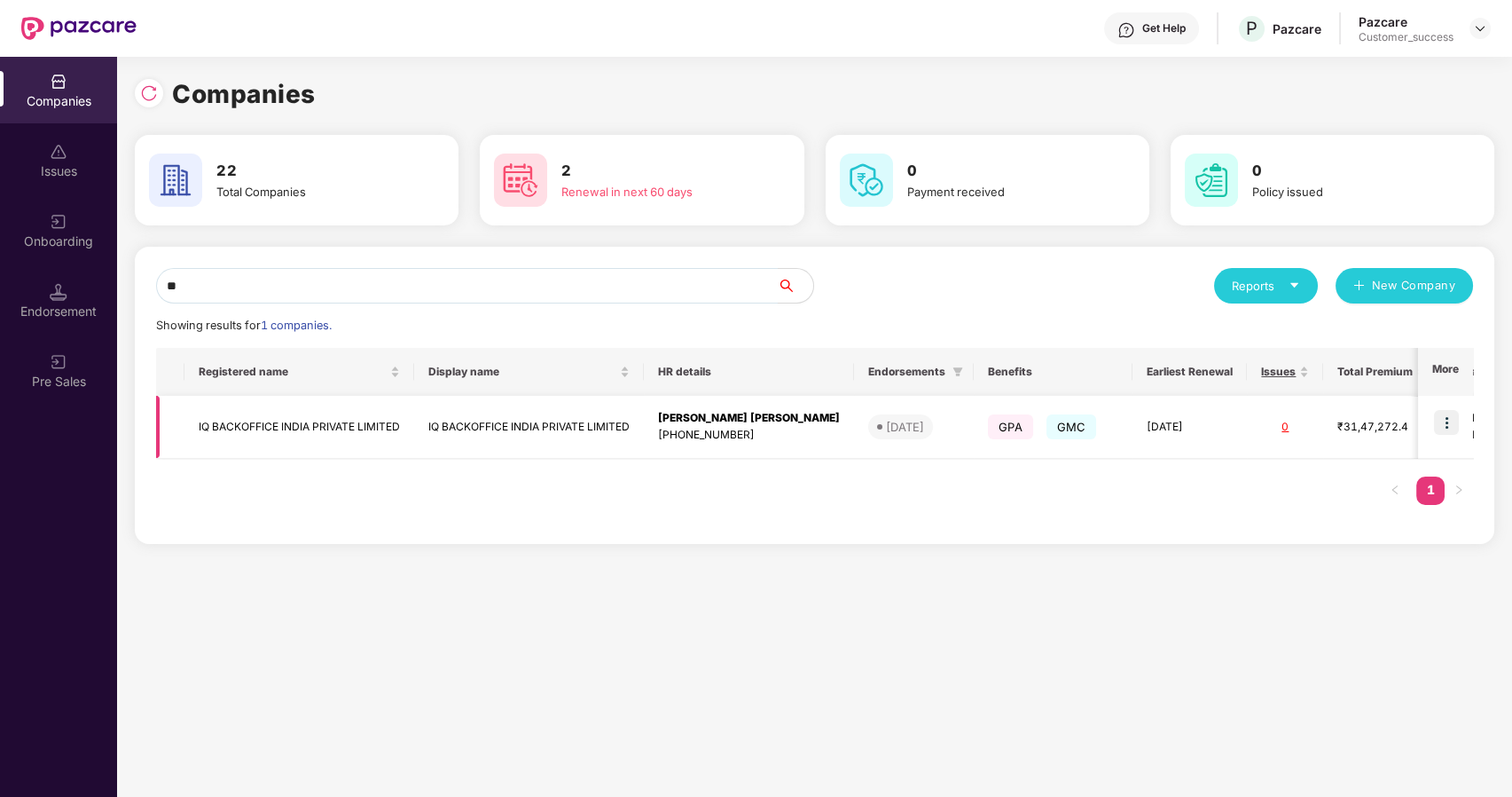
type input "**"
click at [1428, 413] on td at bounding box center [1446, 427] width 55 height 63
click at [1439, 426] on img at bounding box center [1446, 422] width 25 height 25
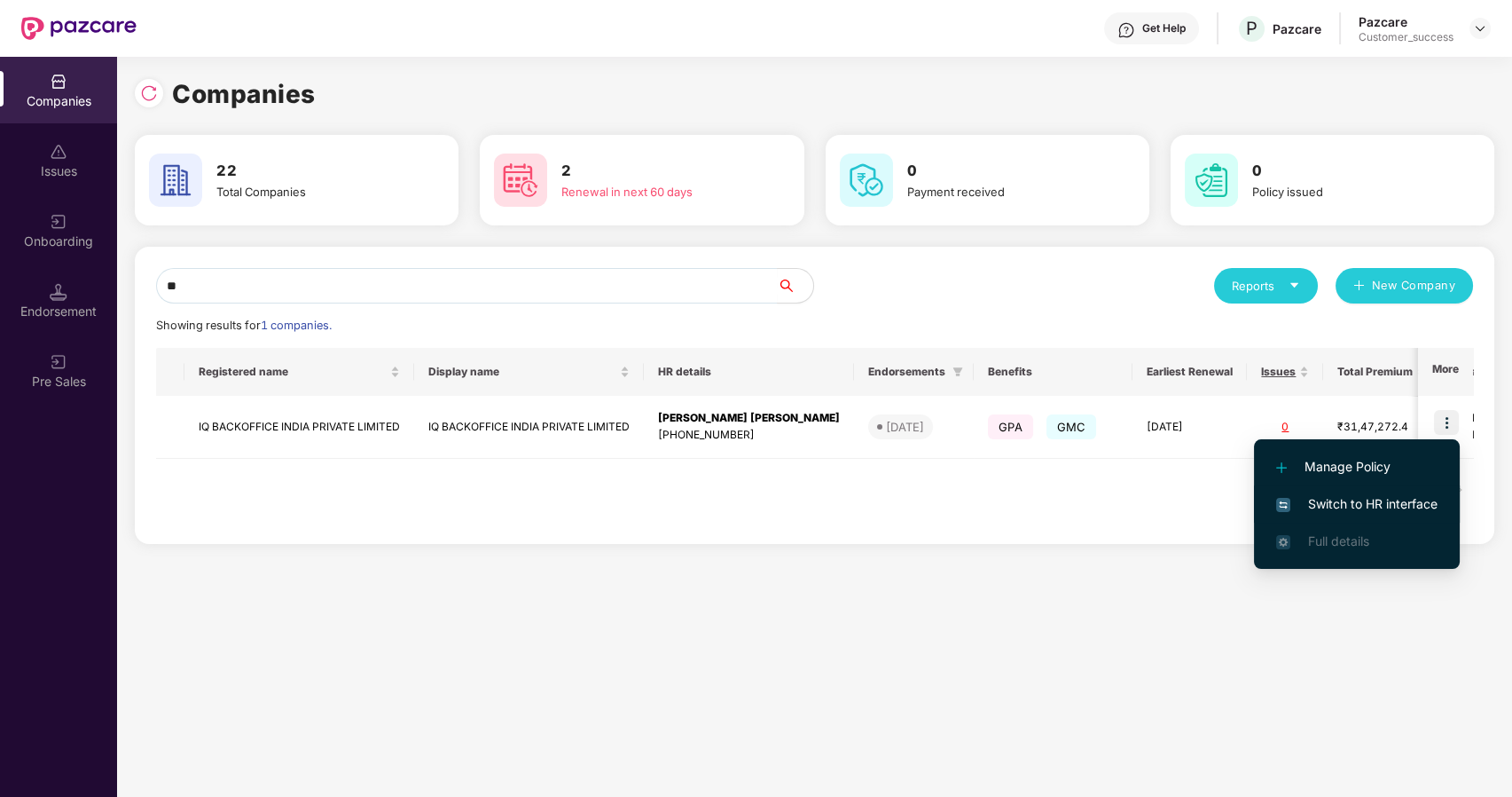
click at [1321, 499] on span "Switch to HR interface" at bounding box center [1357, 504] width 161 height 20
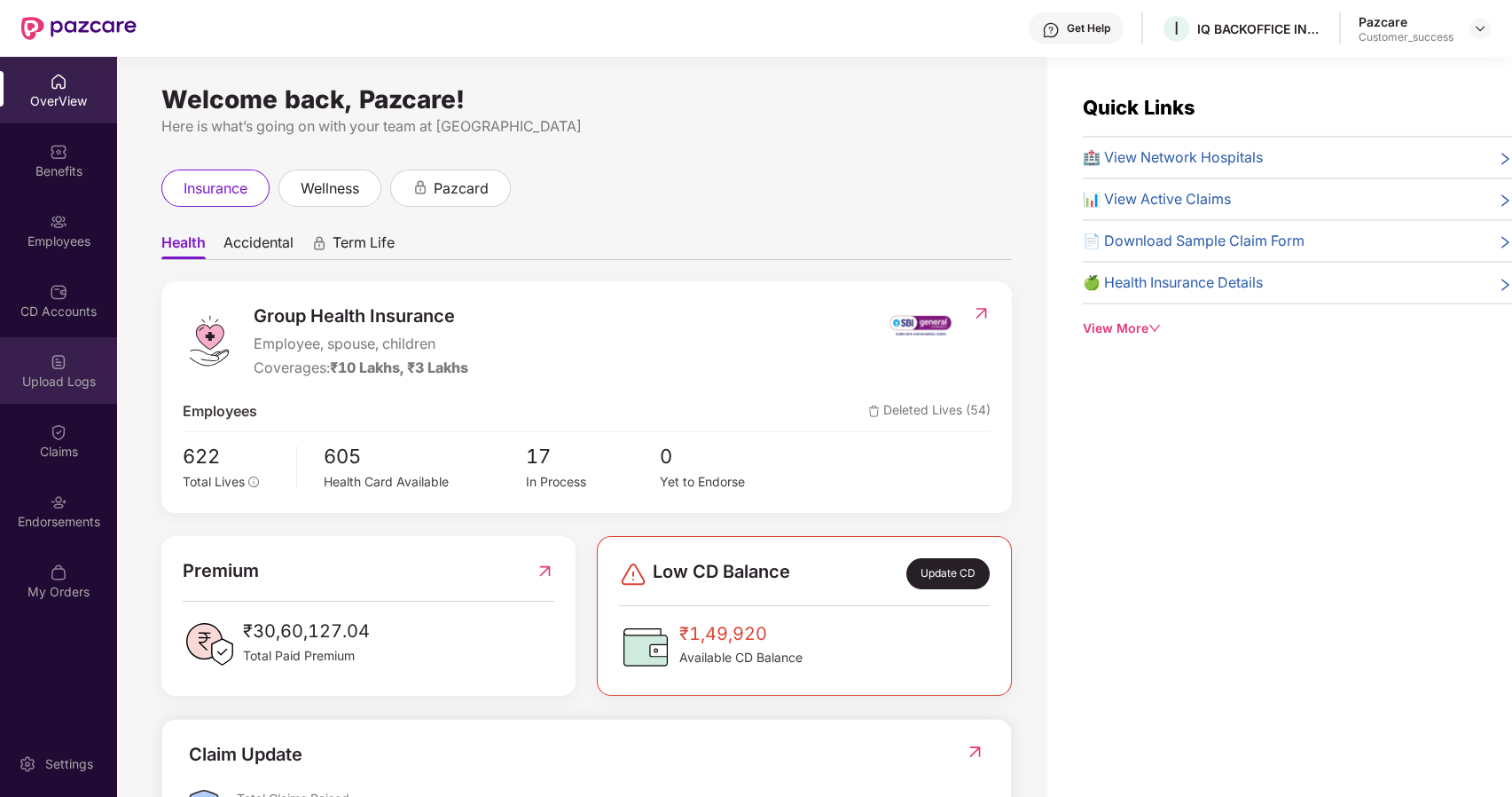
click at [73, 381] on div "Upload Logs" at bounding box center [58, 382] width 117 height 18
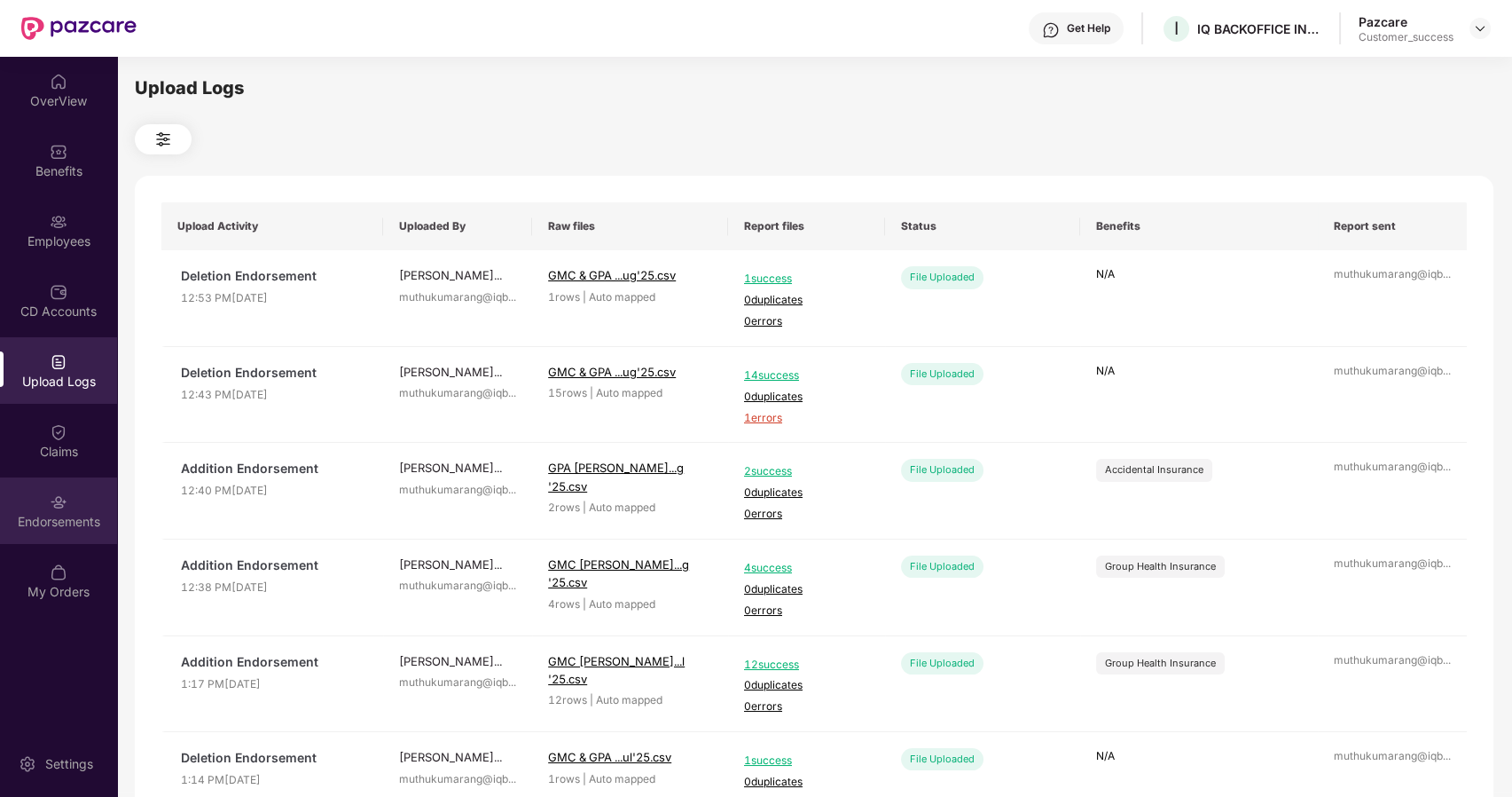
click at [50, 490] on div "Endorsements" at bounding box center [58, 511] width 117 height 67
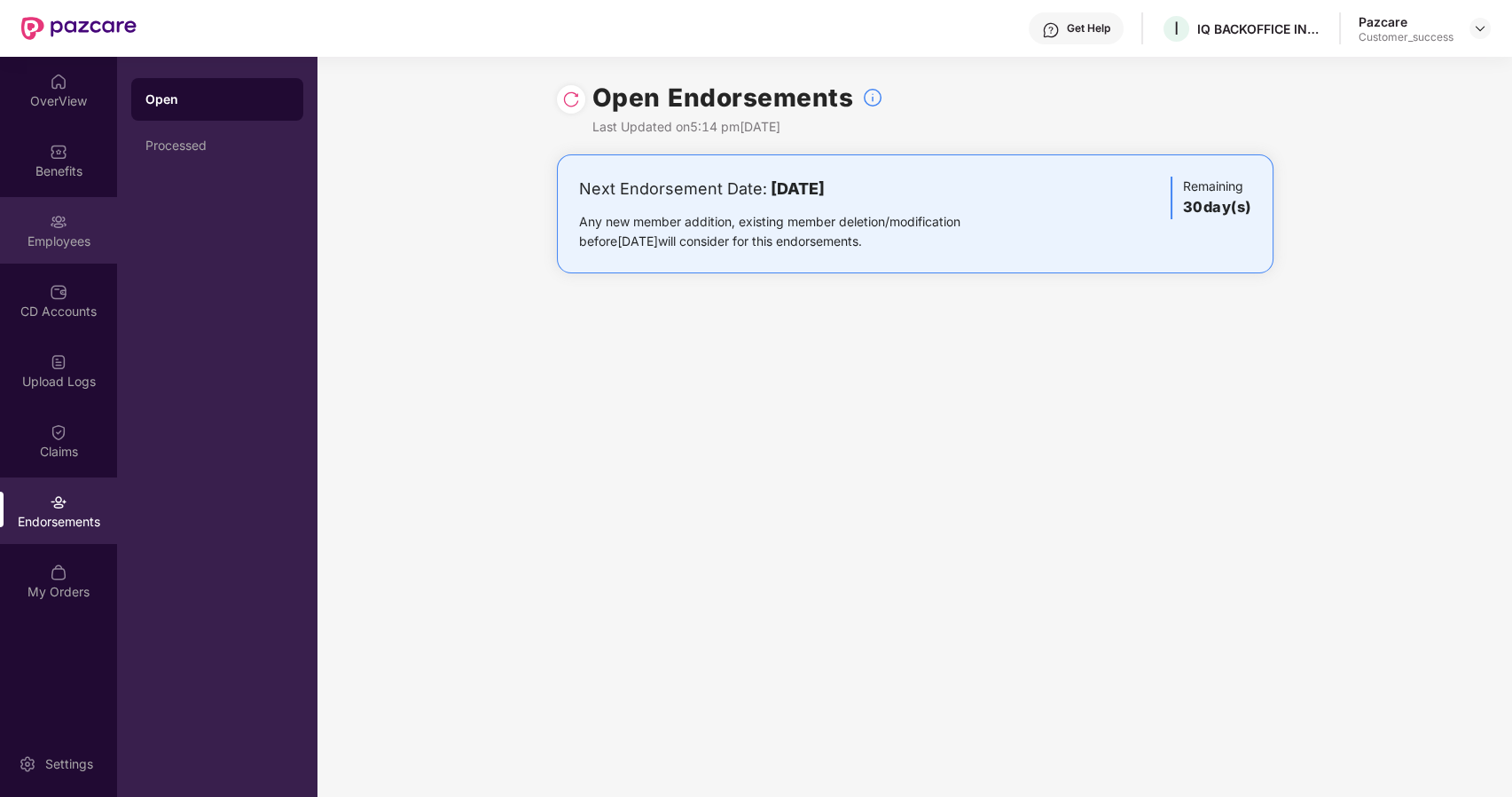
click at [49, 232] on div "Employees" at bounding box center [58, 241] width 117 height 18
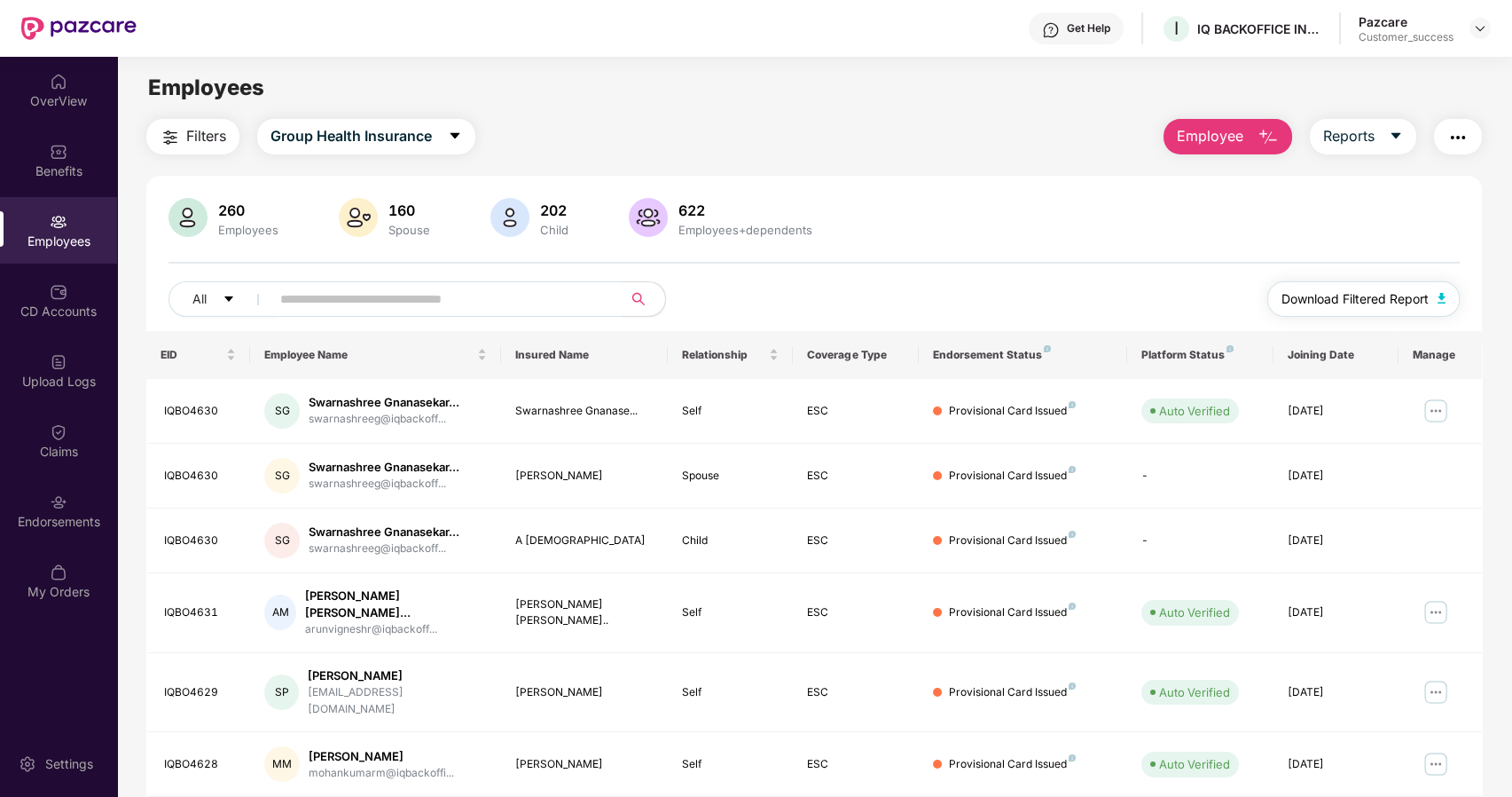
click at [1320, 295] on span "Download Filtered Report" at bounding box center [1356, 299] width 148 height 20
click at [74, 493] on div "Endorsements" at bounding box center [58, 511] width 117 height 67
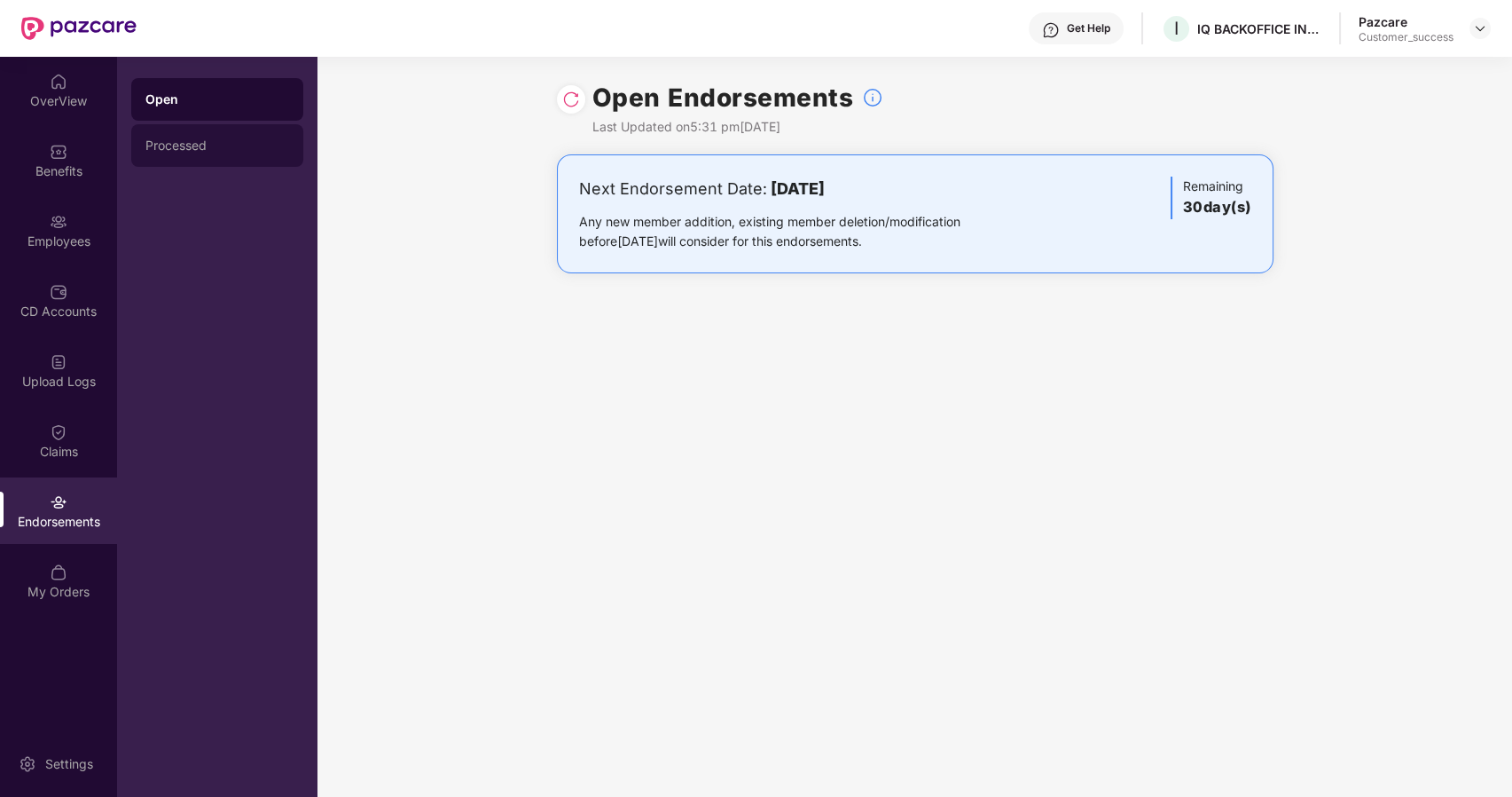
click at [207, 149] on div "Processed" at bounding box center [217, 146] width 144 height 14
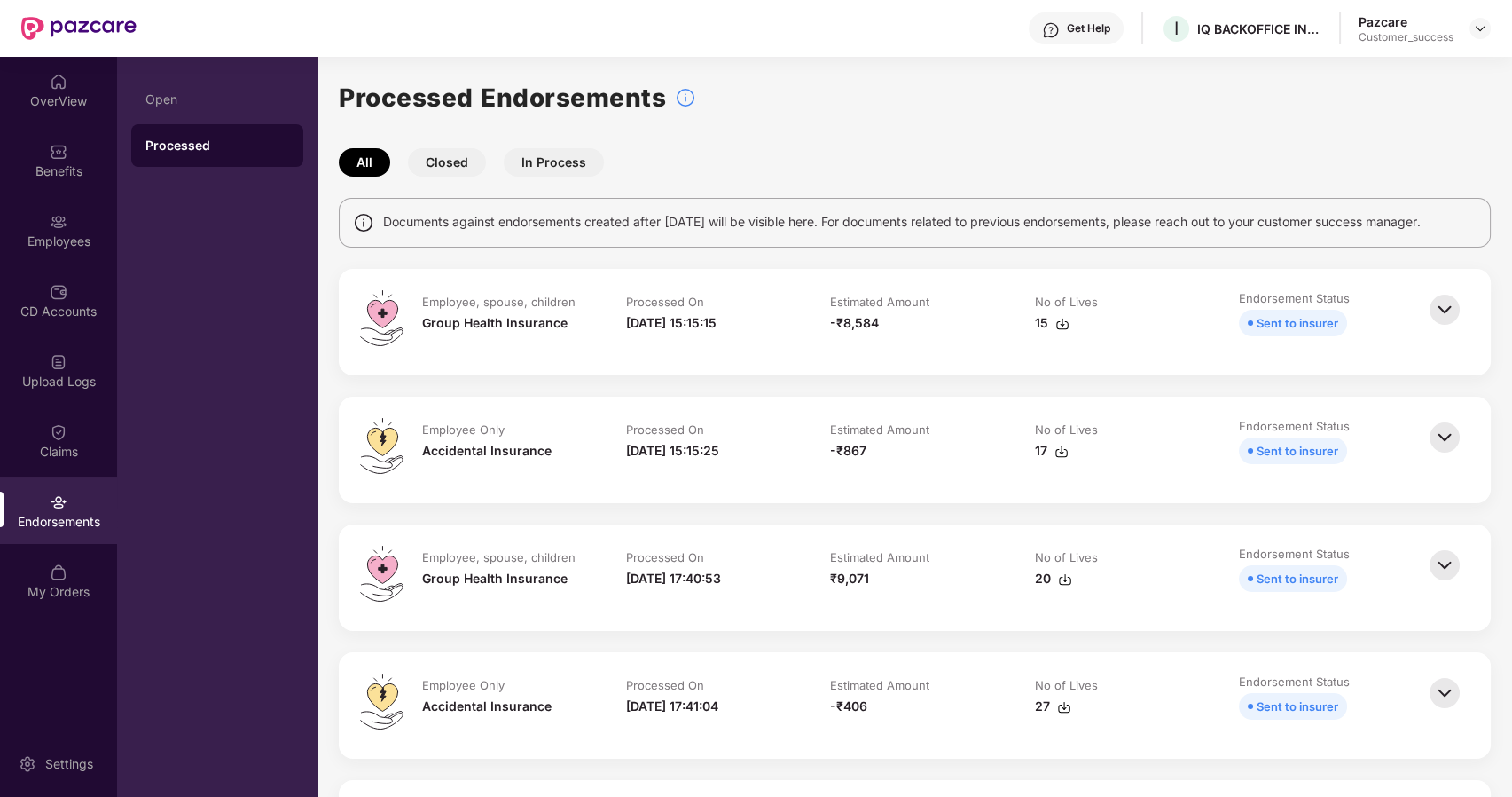
click at [448, 167] on button "Closed" at bounding box center [447, 162] width 78 height 29
